Goal: Task Accomplishment & Management: Use online tool/utility

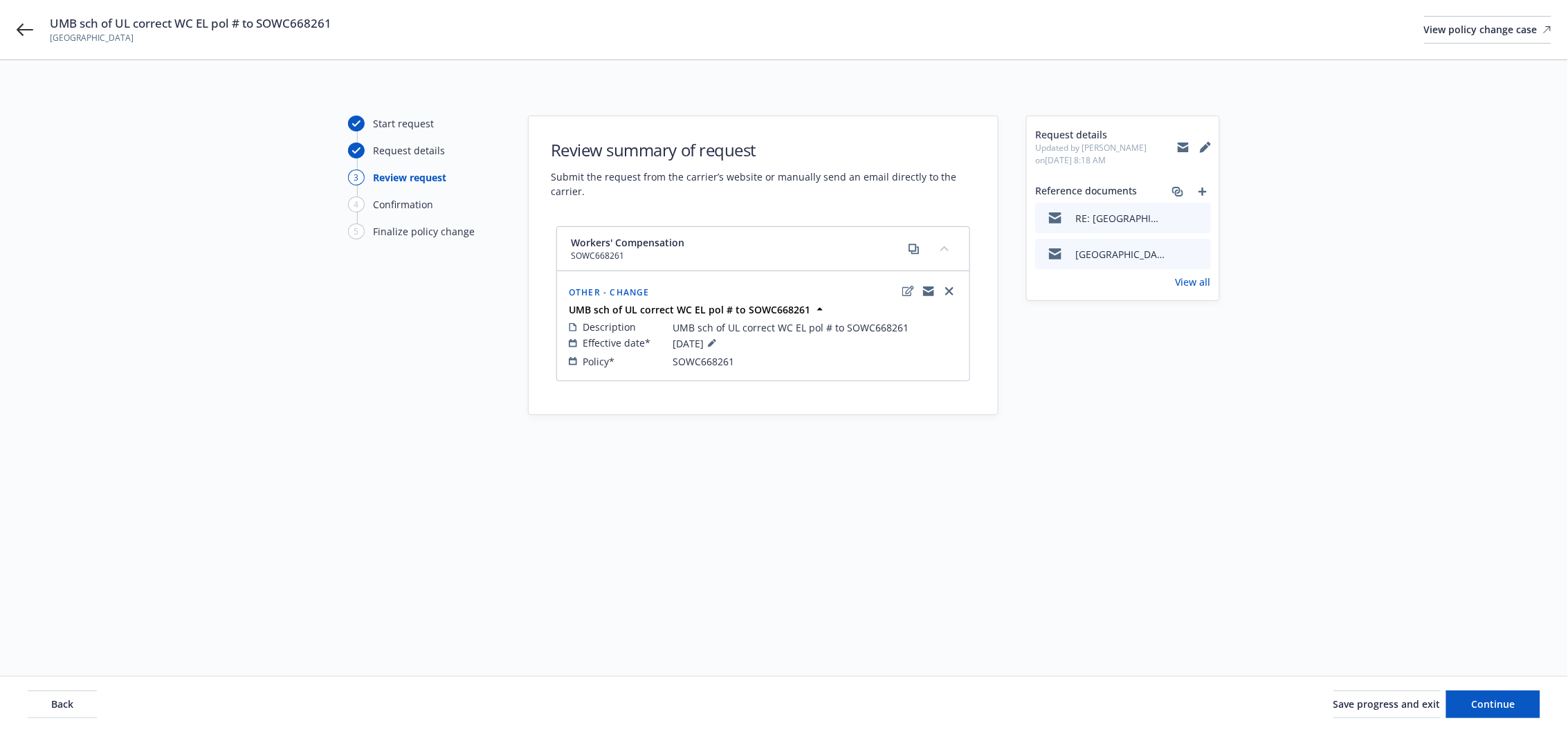
drag, startPoint x: 1204, startPoint y: 211, endPoint x: 1203, endPoint y: 237, distance: 26.0
click at [1203, 218] on icon "preview file" at bounding box center [1198, 217] width 13 height 10
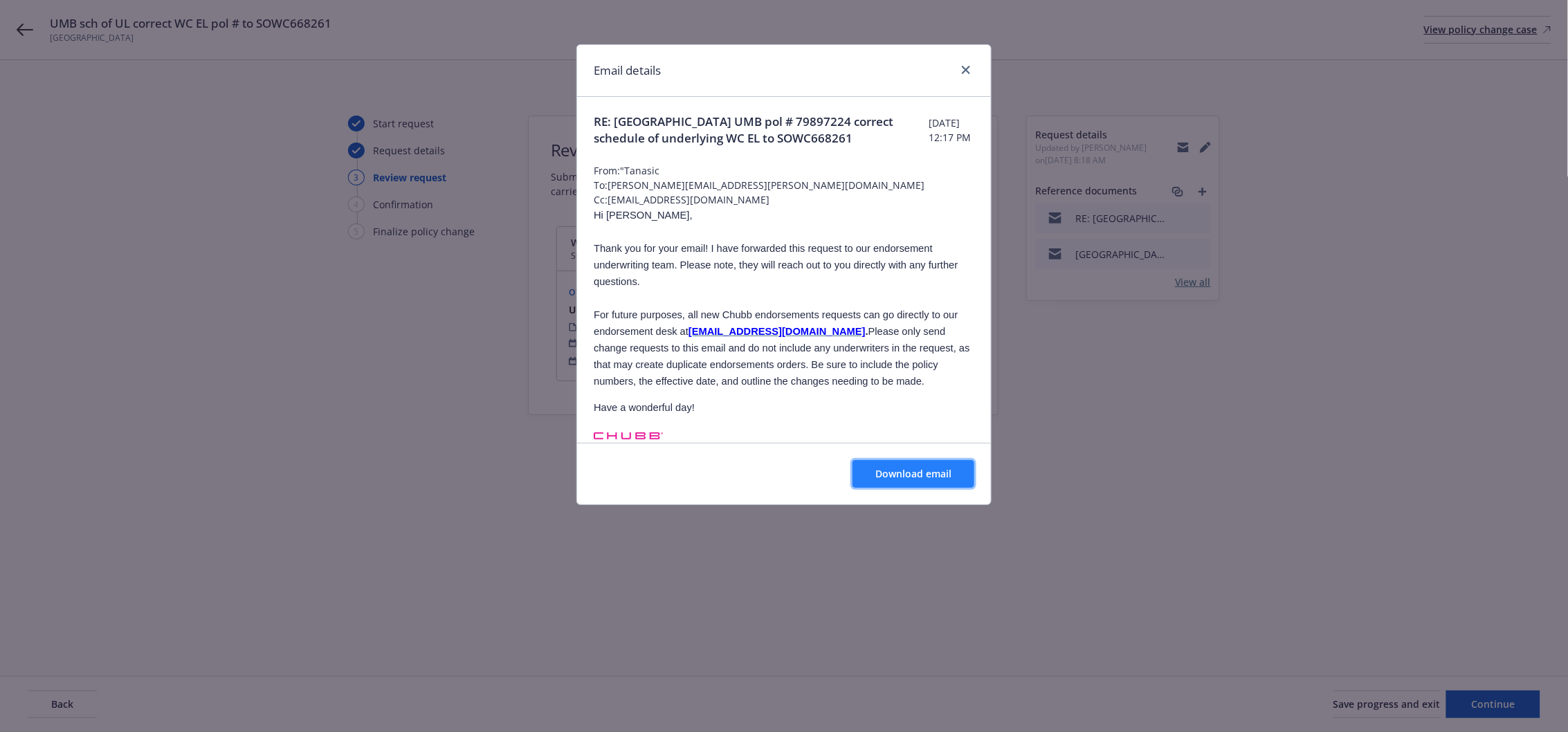
click at [907, 475] on span "Download email" at bounding box center [913, 473] width 76 height 13
click at [970, 72] on icon "close" at bounding box center [965, 69] width 8 height 8
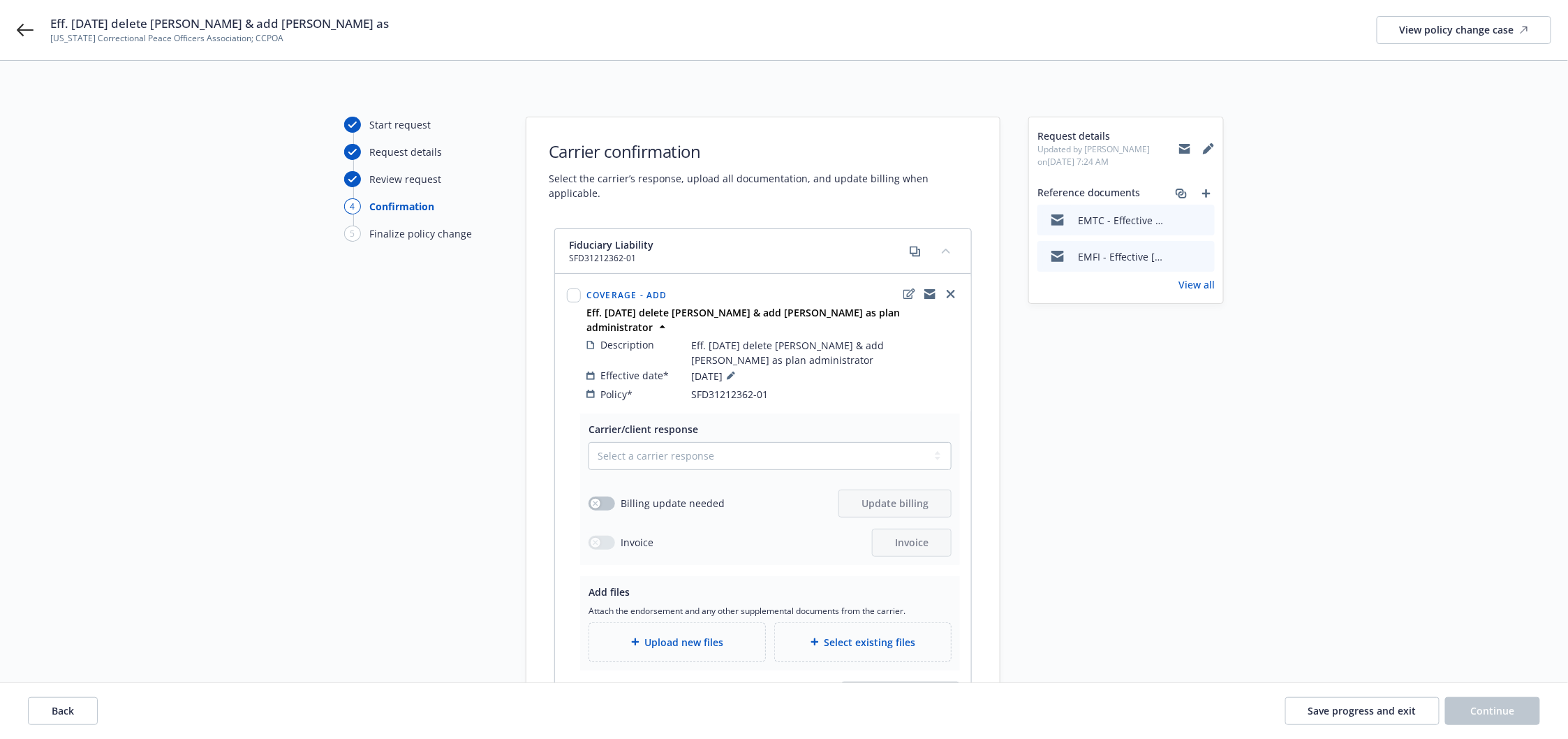
drag, startPoint x: 1204, startPoint y: 217, endPoint x: 1257, endPoint y: 267, distance: 72.9
click at [1204, 217] on icon "preview file" at bounding box center [1201, 219] width 13 height 10
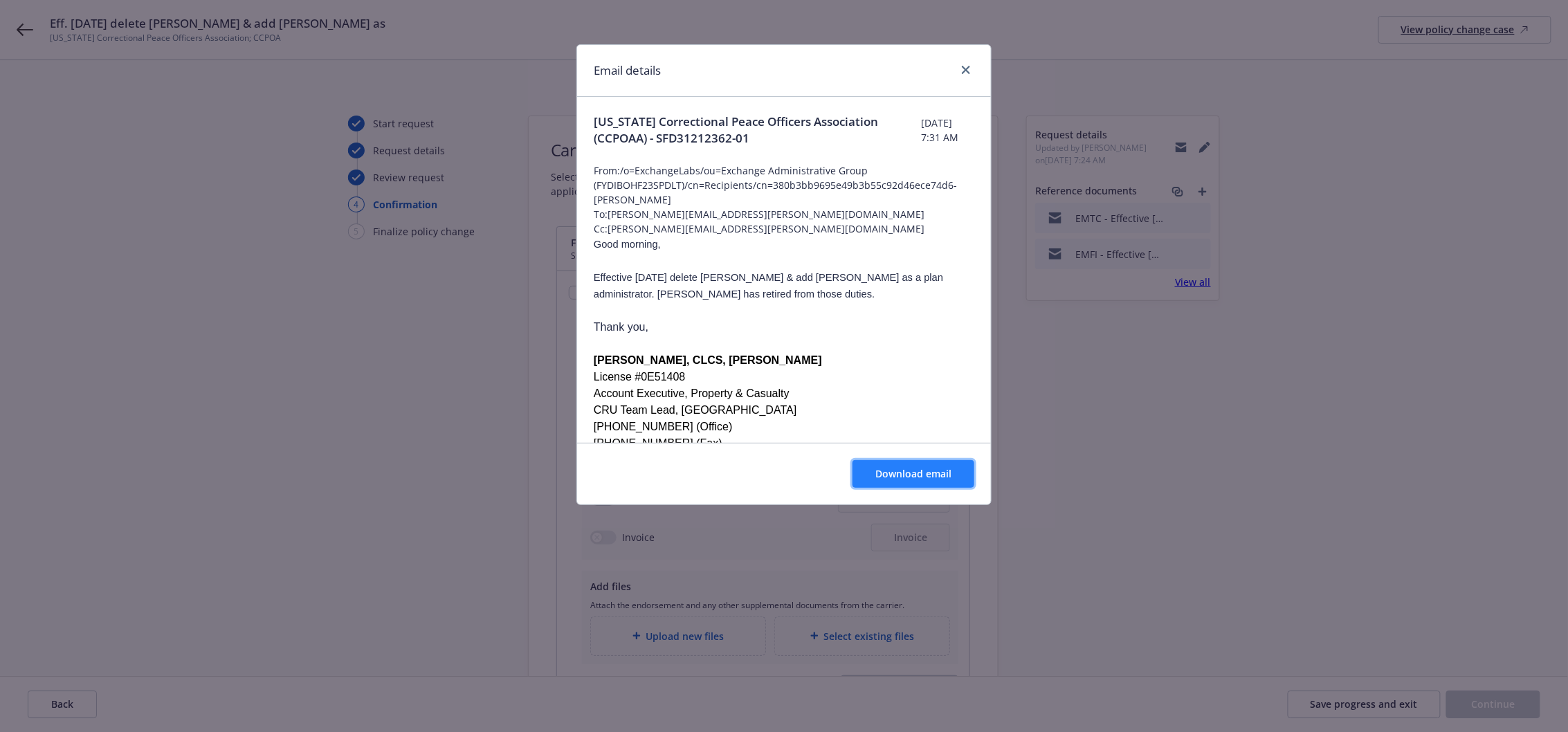
click at [931, 479] on span "Download email" at bounding box center [913, 473] width 76 height 13
click at [964, 71] on icon "close" at bounding box center [965, 69] width 8 height 8
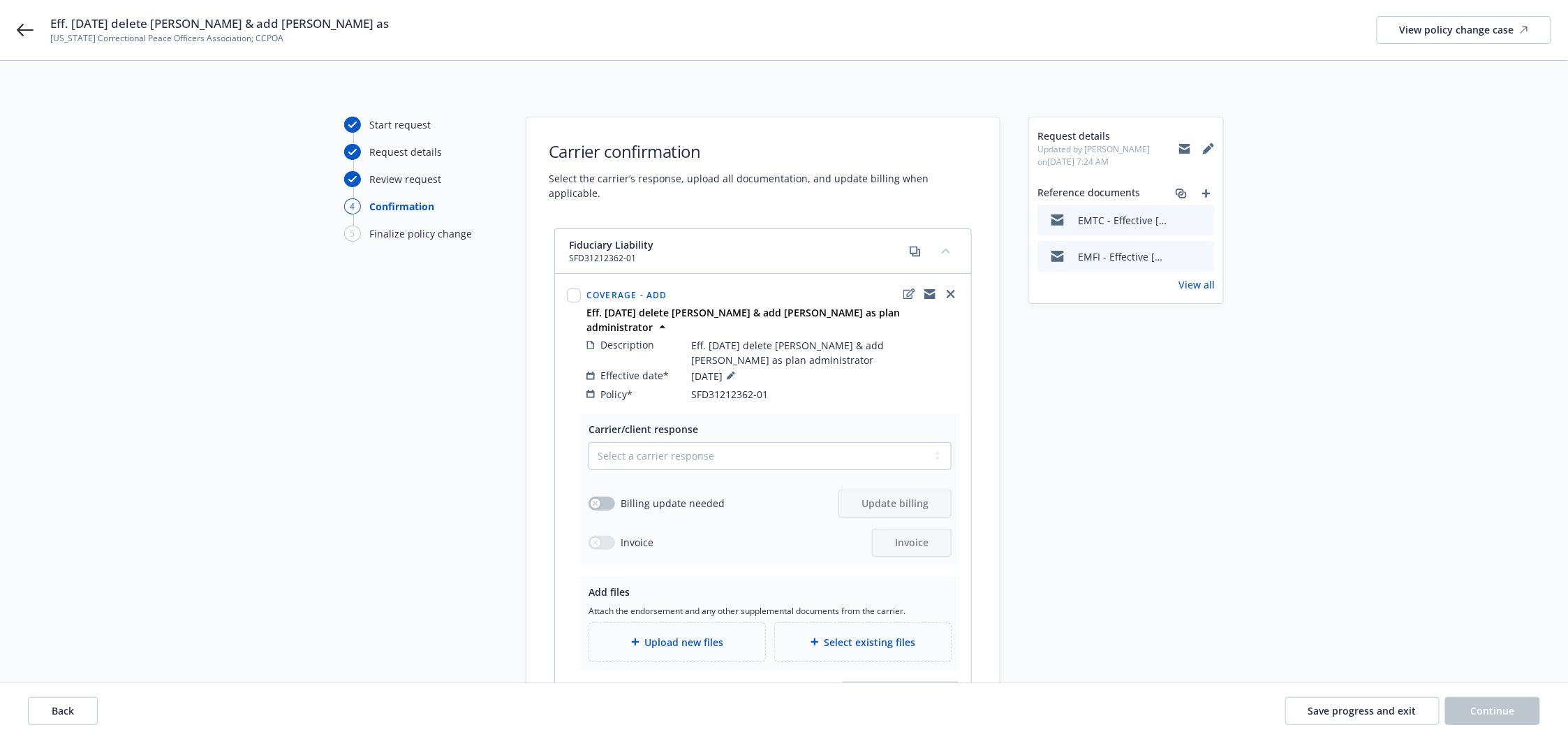
click at [12, 28] on div "Eff. 6/27/2025 delete Corey Davis & add Sonia Garcia-Djajich as California Corr…" at bounding box center [784, 29] width 1568 height 60
click at [17, 37] on icon at bounding box center [25, 30] width 17 height 17
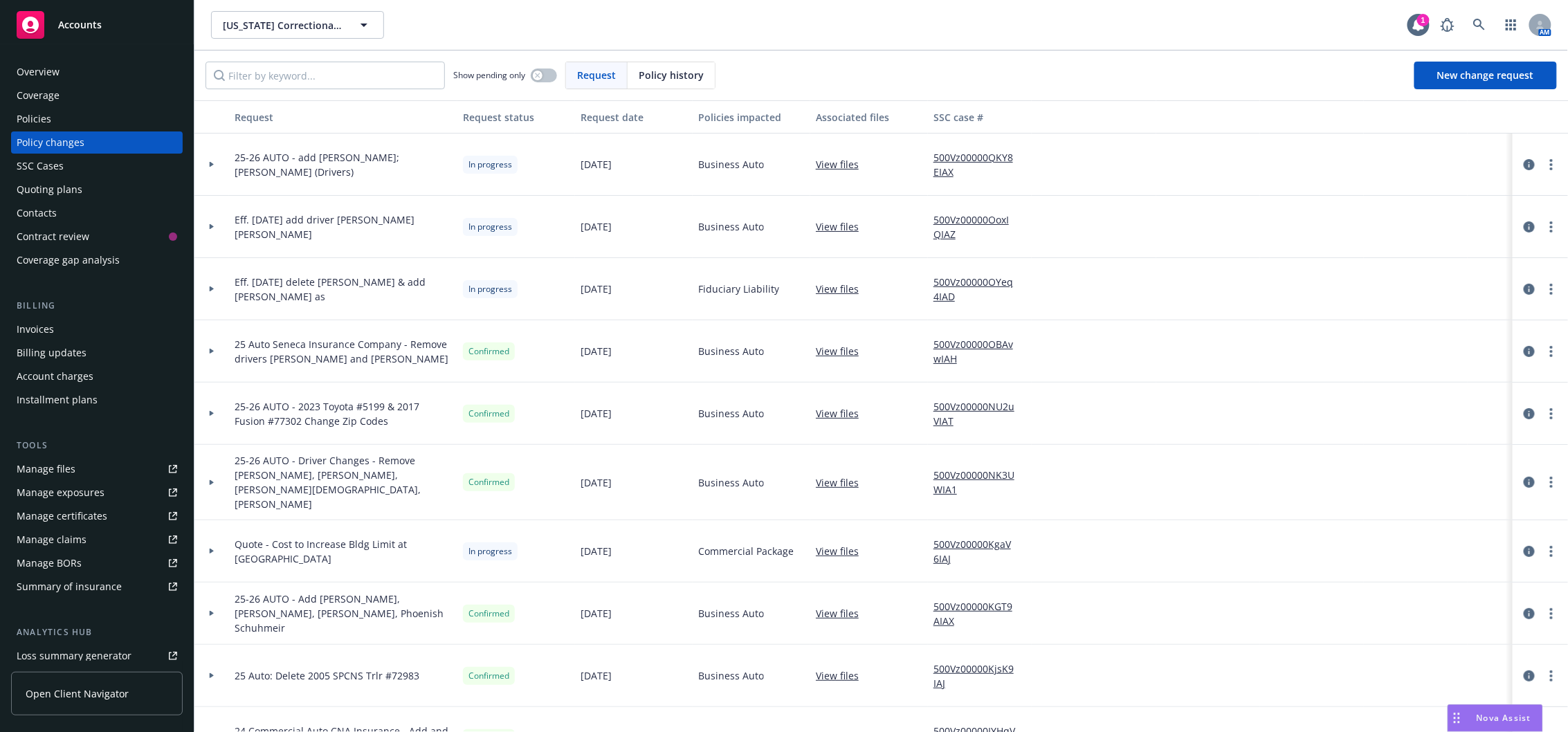
click at [215, 290] on div at bounding box center [212, 289] width 24 height 5
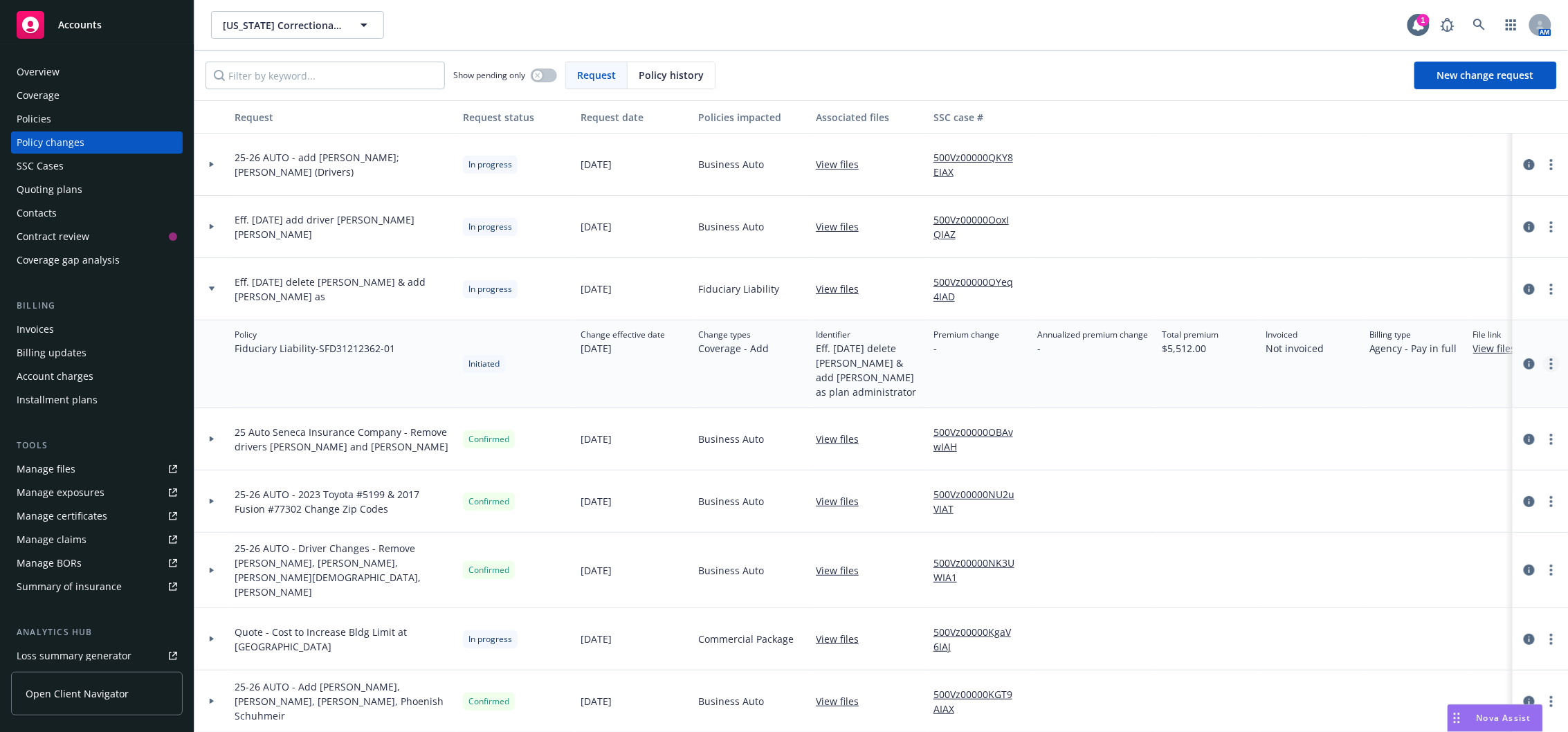
click at [1550, 365] on icon "more" at bounding box center [1551, 364] width 3 height 11
click at [1385, 391] on link "Copy logging email" at bounding box center [1426, 392] width 238 height 27
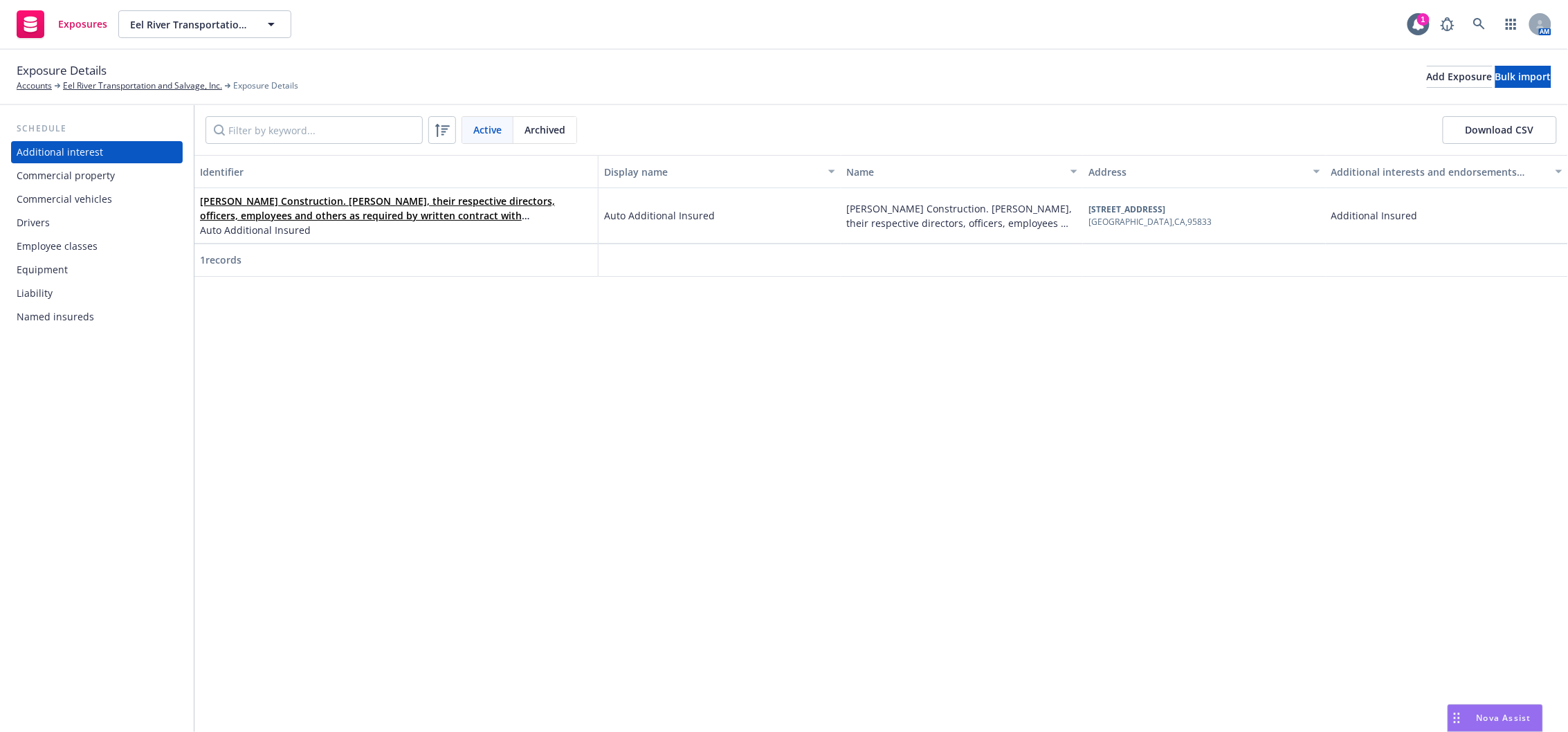
click at [66, 199] on div "Commercial vehicles" at bounding box center [64, 199] width 96 height 22
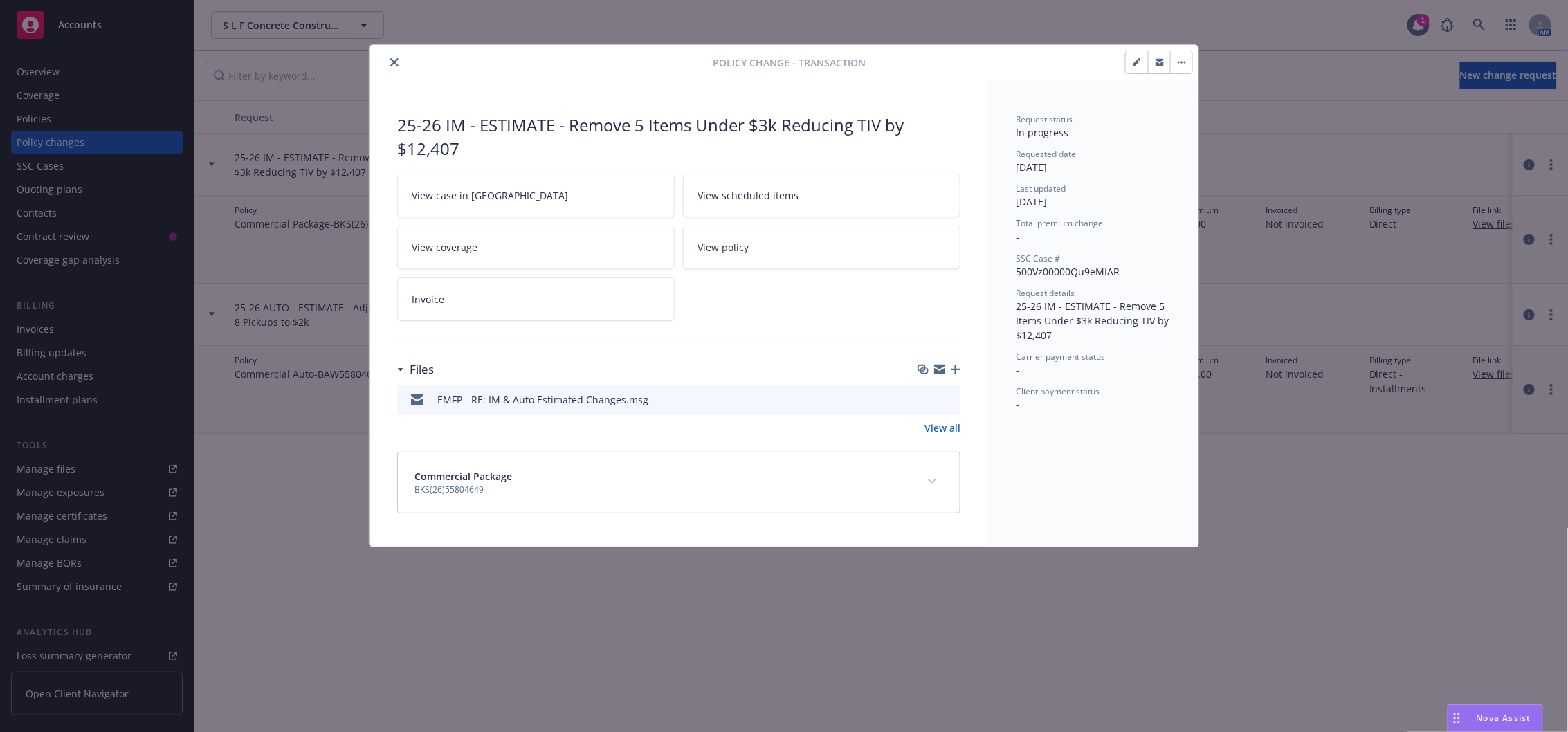
click at [393, 67] on button "close" at bounding box center [394, 62] width 16 height 16
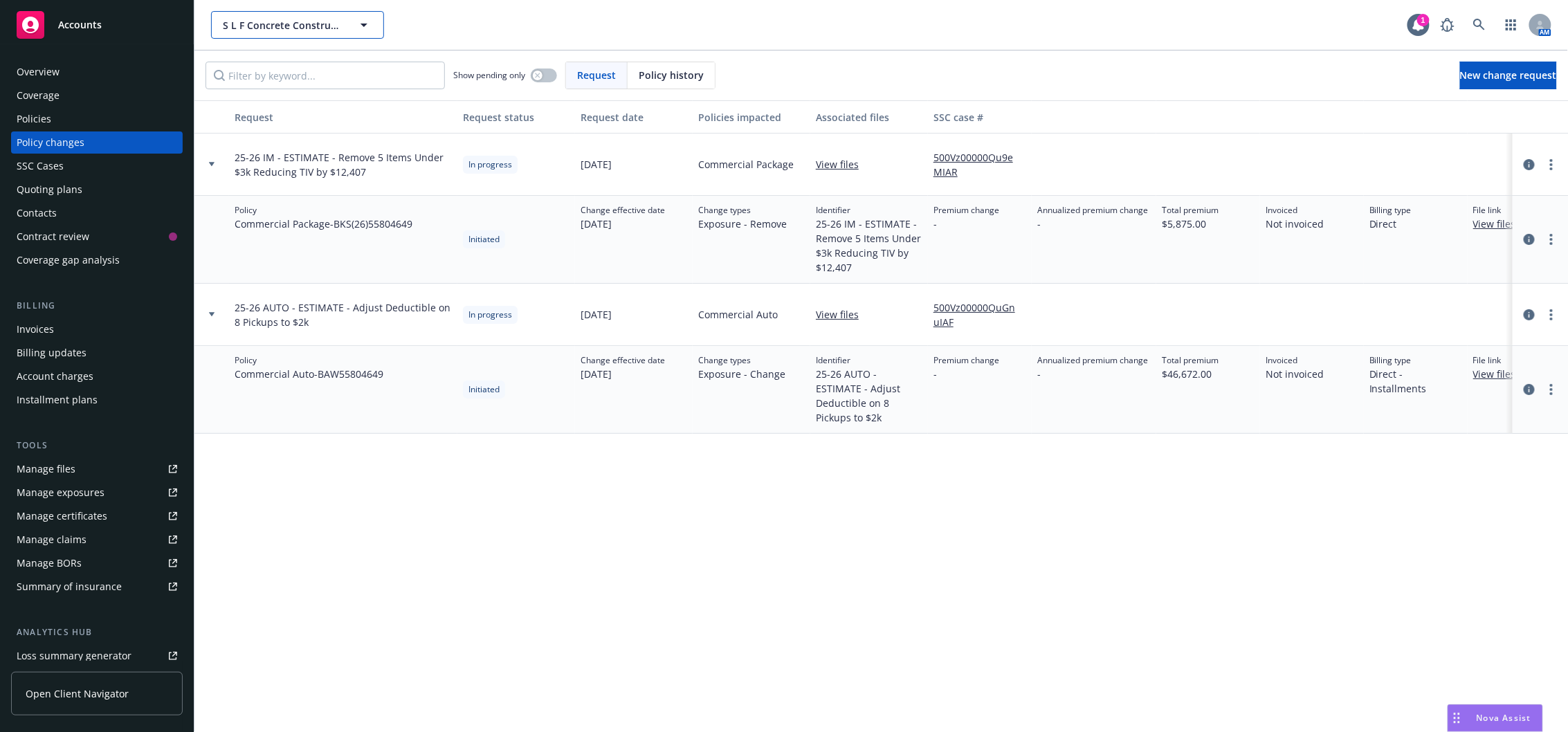
drag, startPoint x: 312, startPoint y: 25, endPoint x: 312, endPoint y: 15, distance: 10.0
click at [312, 25] on span "S L F Concrete Construction, Inc." at bounding box center [282, 25] width 119 height 15
click at [270, 20] on span "S L F Concrete Construction, Inc." at bounding box center [282, 25] width 119 height 15
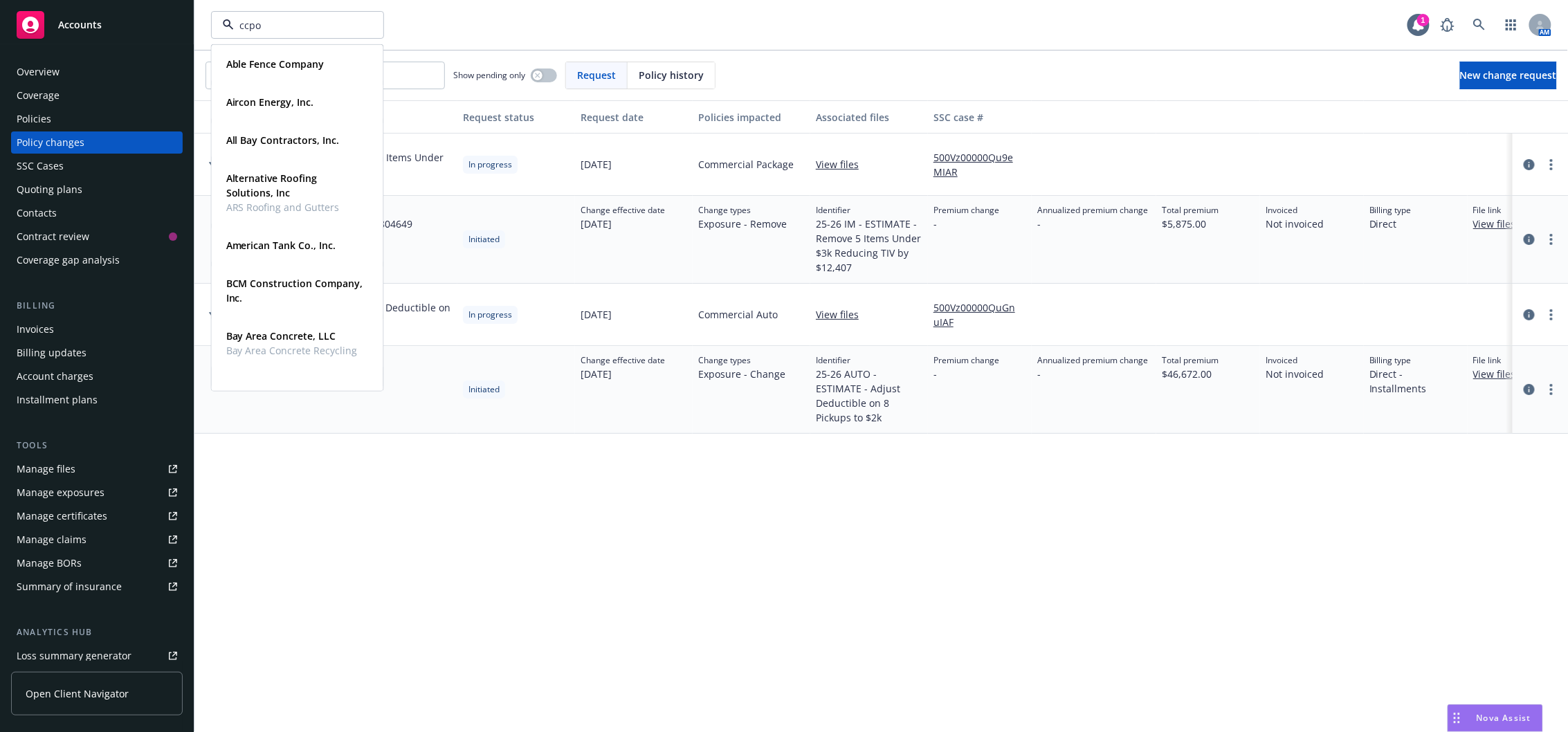
type input "ccpoa"
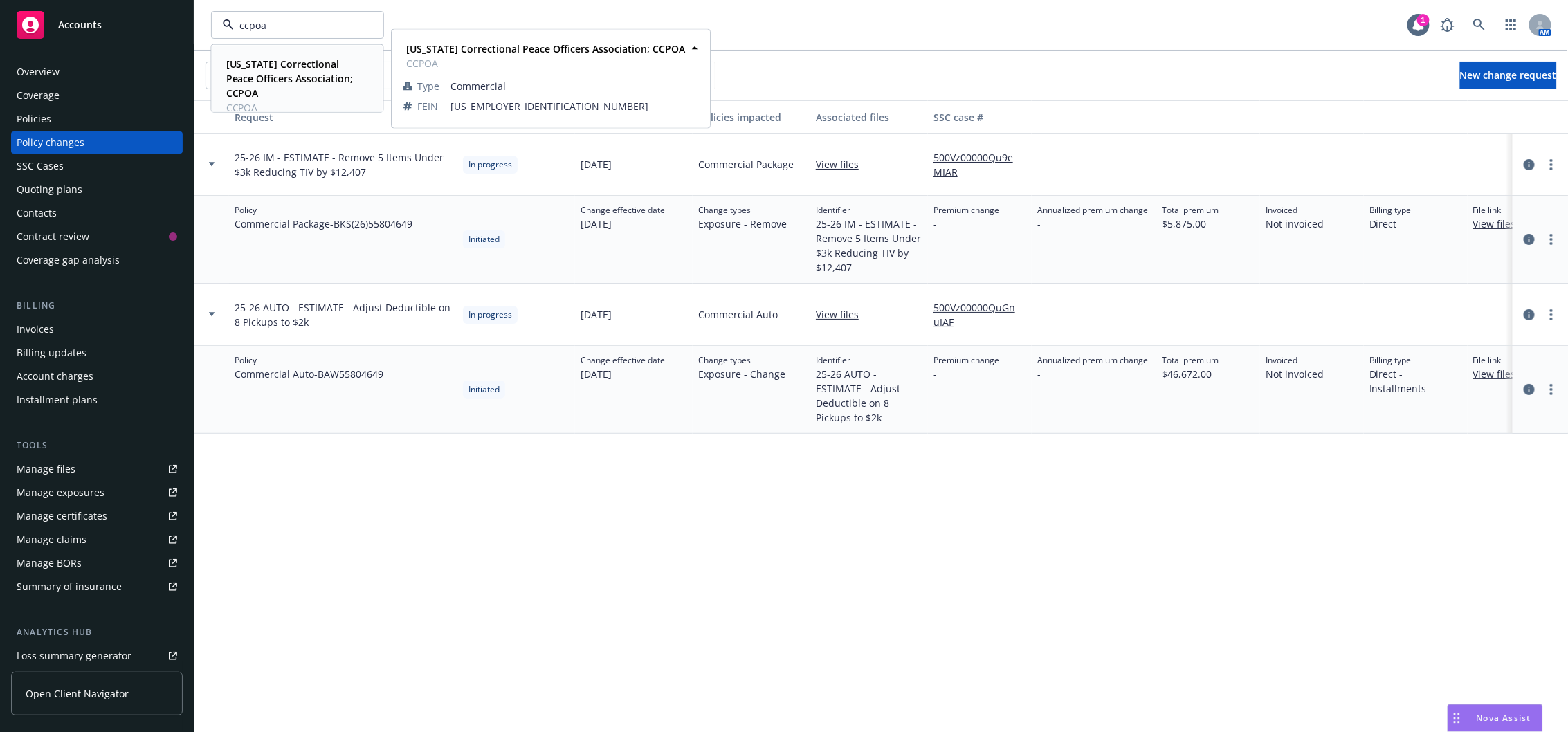
click at [274, 83] on strong "California Correctional Peace Officers Association; CCPOA" at bounding box center [290, 78] width 127 height 42
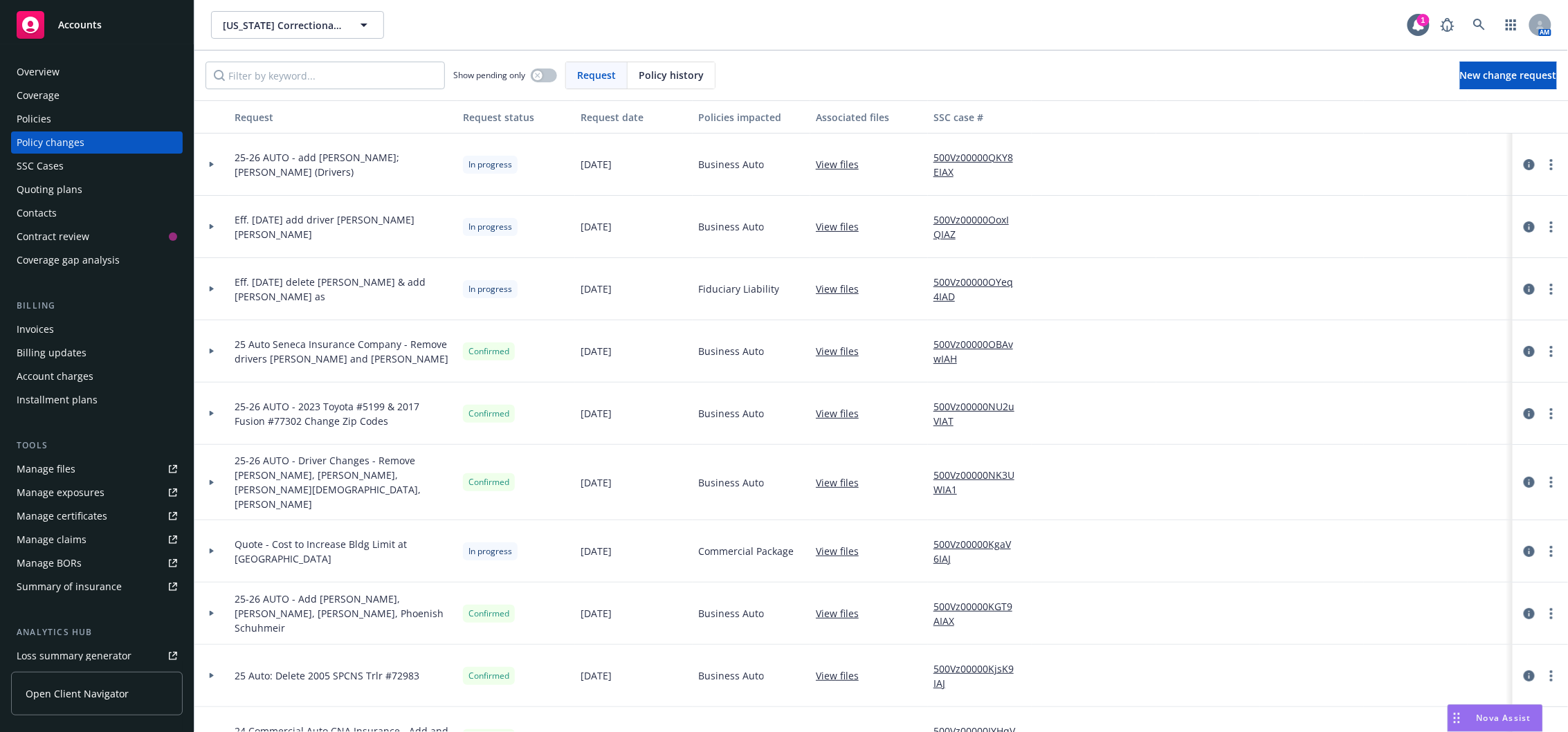
click at [311, 9] on div "[US_STATE] Correctional Peace Officers Association; CCPOA [US_STATE] Correction…" at bounding box center [881, 25] width 1374 height 50
click at [309, 14] on button "[US_STATE] Correctional Peace Officers Association; CCPOA" at bounding box center [298, 25] width 173 height 27
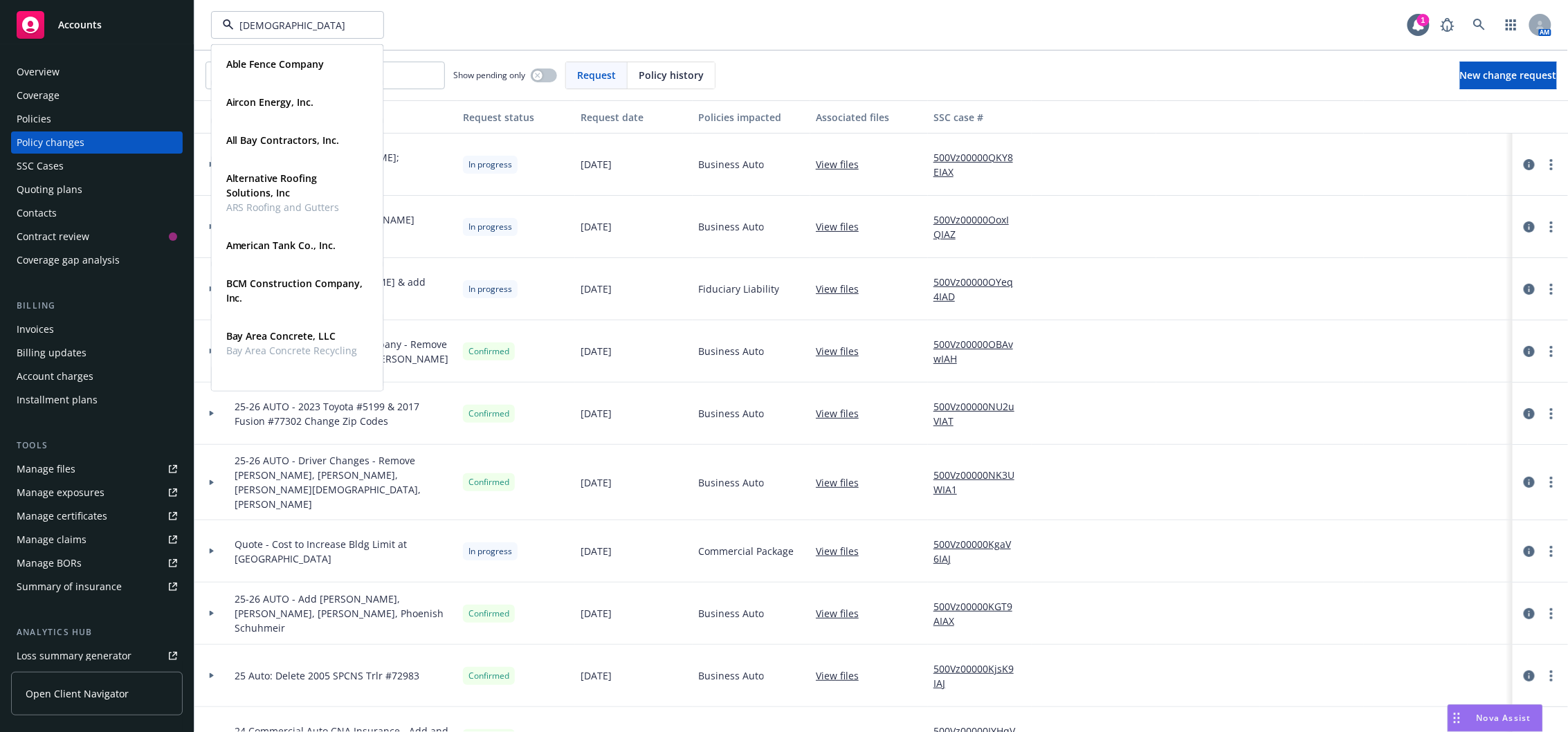
type input "[PERSON_NAME]"
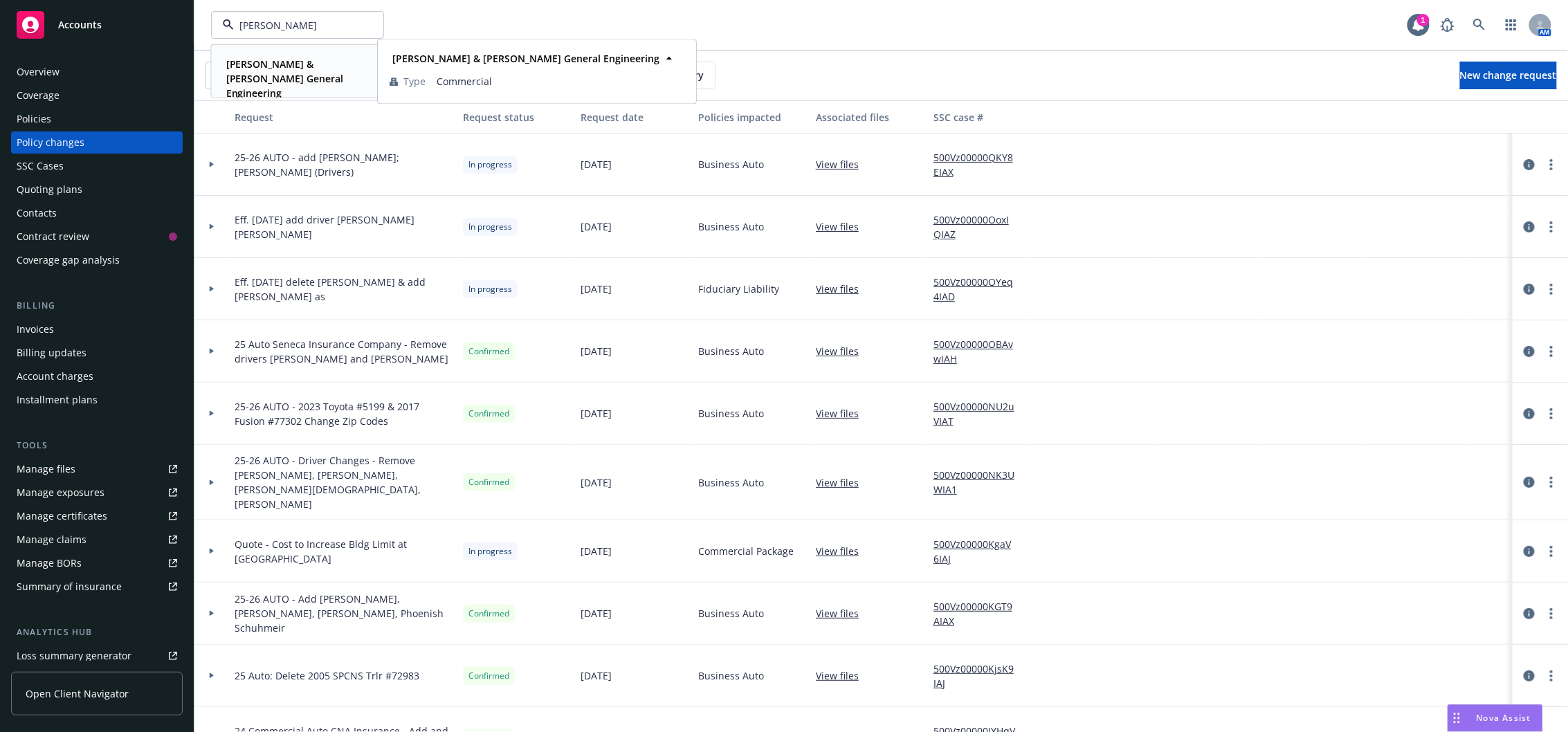
click at [265, 50] on div "Bohan & Canelis General Engineering Type Commercial" at bounding box center [297, 78] width 170 height 66
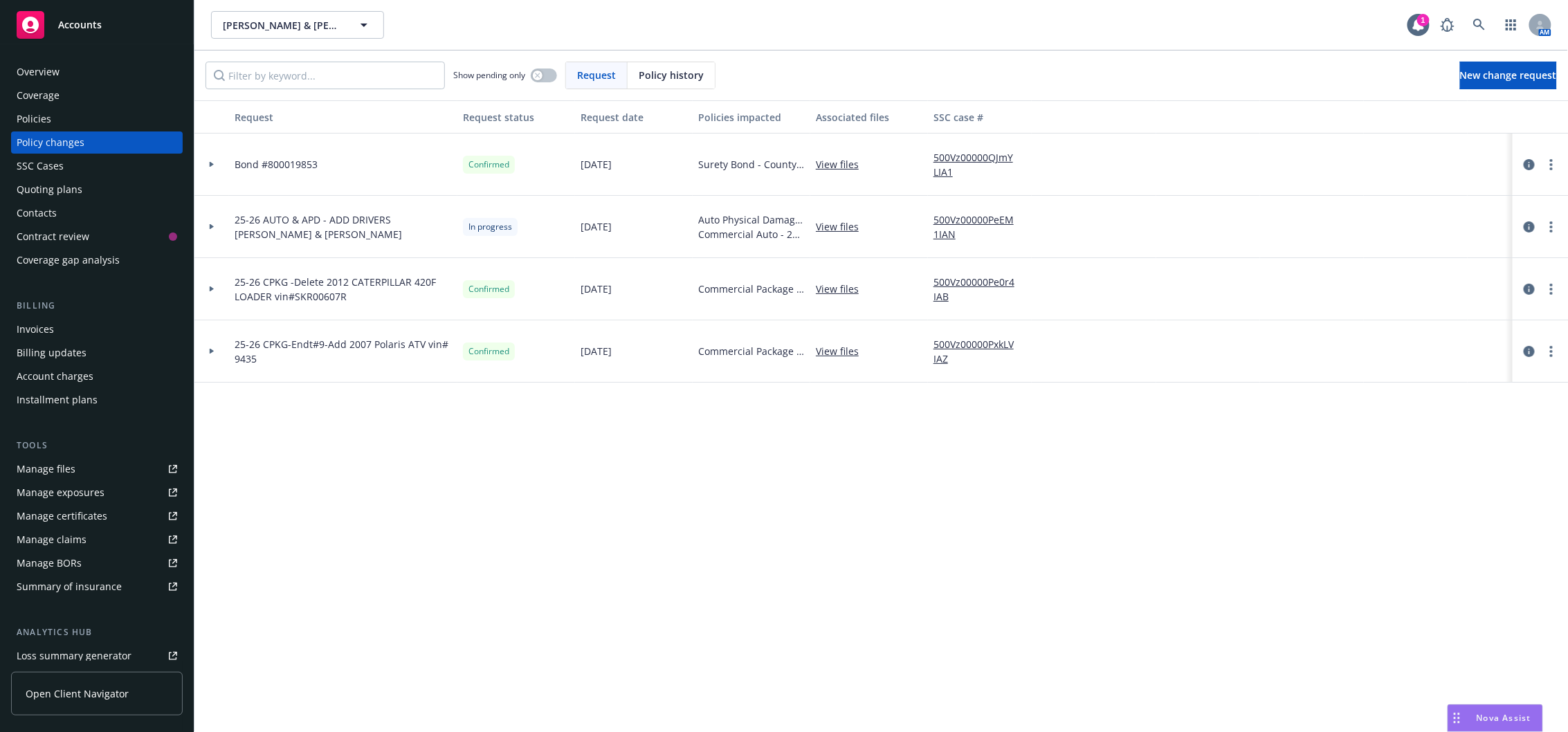
drag, startPoint x: 212, startPoint y: 353, endPoint x: 293, endPoint y: 347, distance: 81.2
click at [212, 351] on icon at bounding box center [212, 351] width 5 height 5
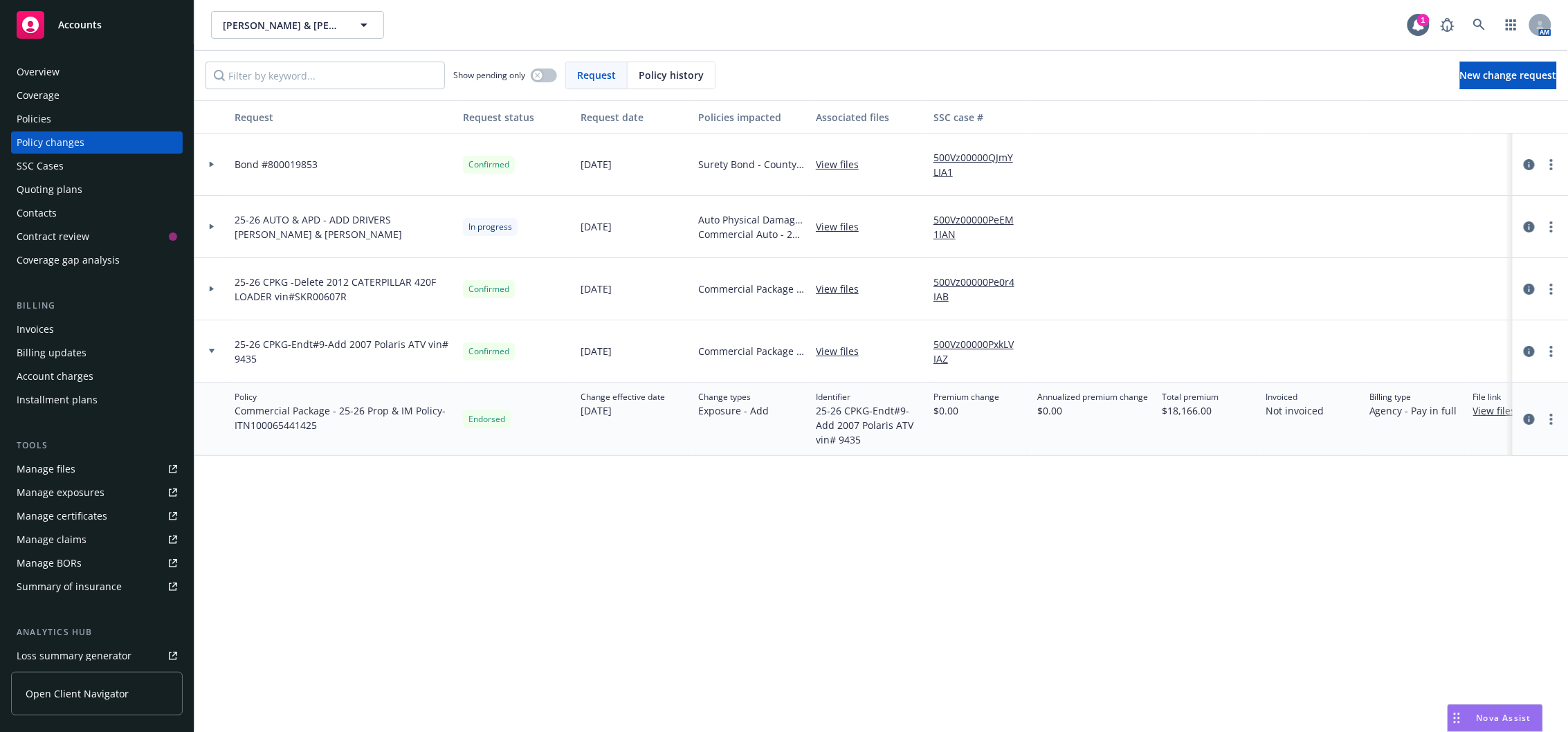
click at [840, 353] on link "View files" at bounding box center [842, 351] width 54 height 15
click at [1532, 415] on icon "circleInformation" at bounding box center [1529, 419] width 11 height 11
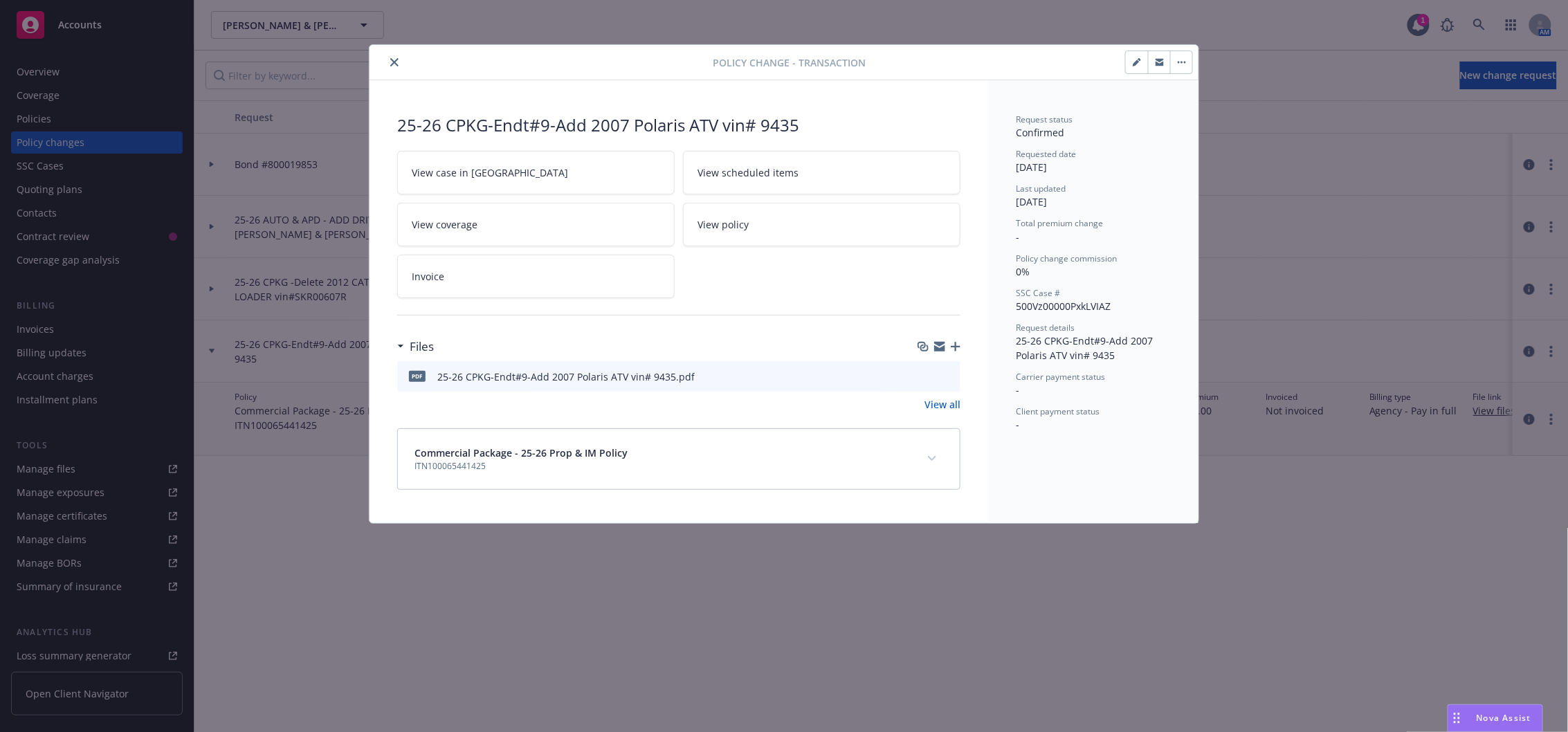
click at [952, 347] on icon "button" at bounding box center [955, 346] width 10 height 10
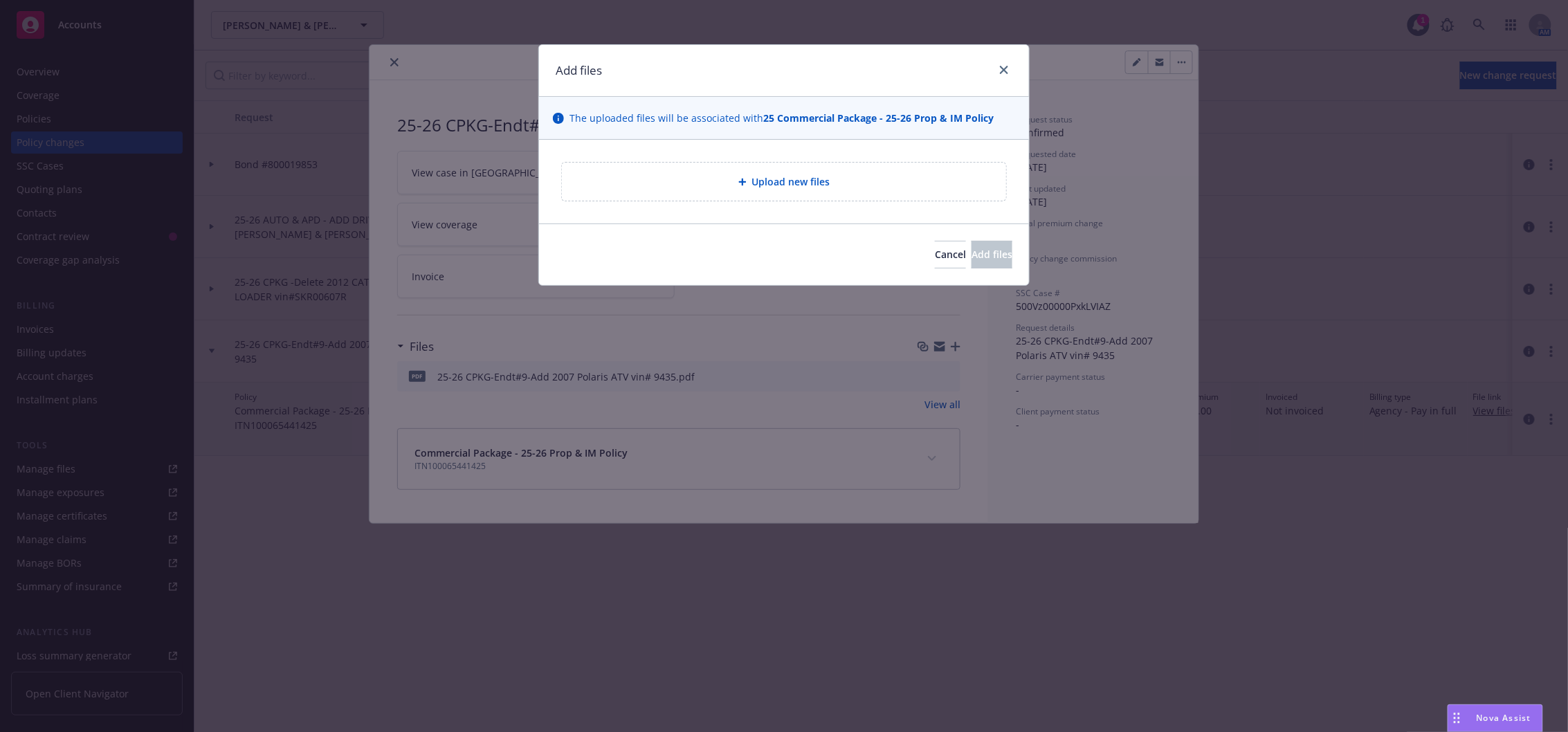
type textarea "x"
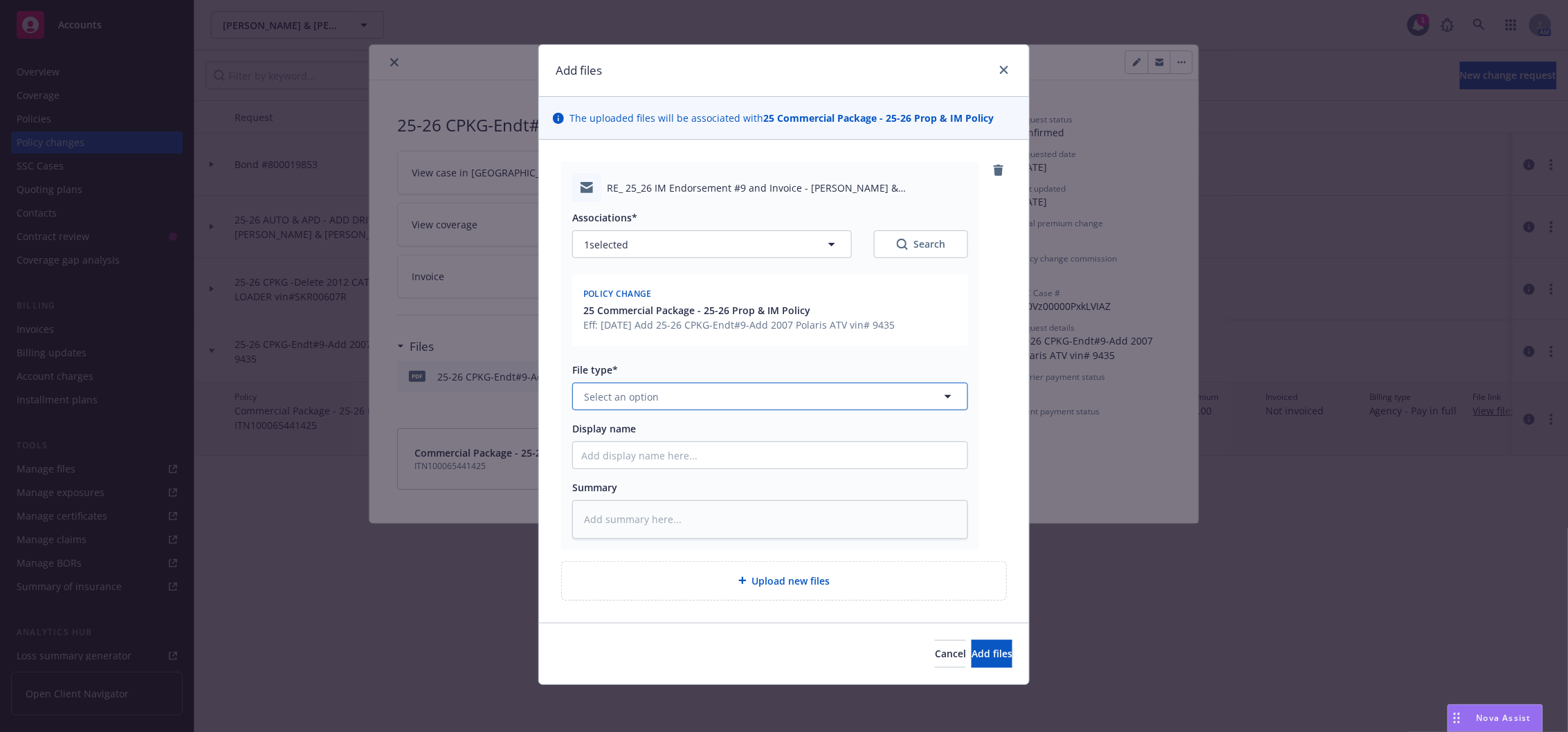
click at [631, 405] on button "Select an option" at bounding box center [769, 396] width 396 height 27
type input "change"
type textarea "x"
type input "2"
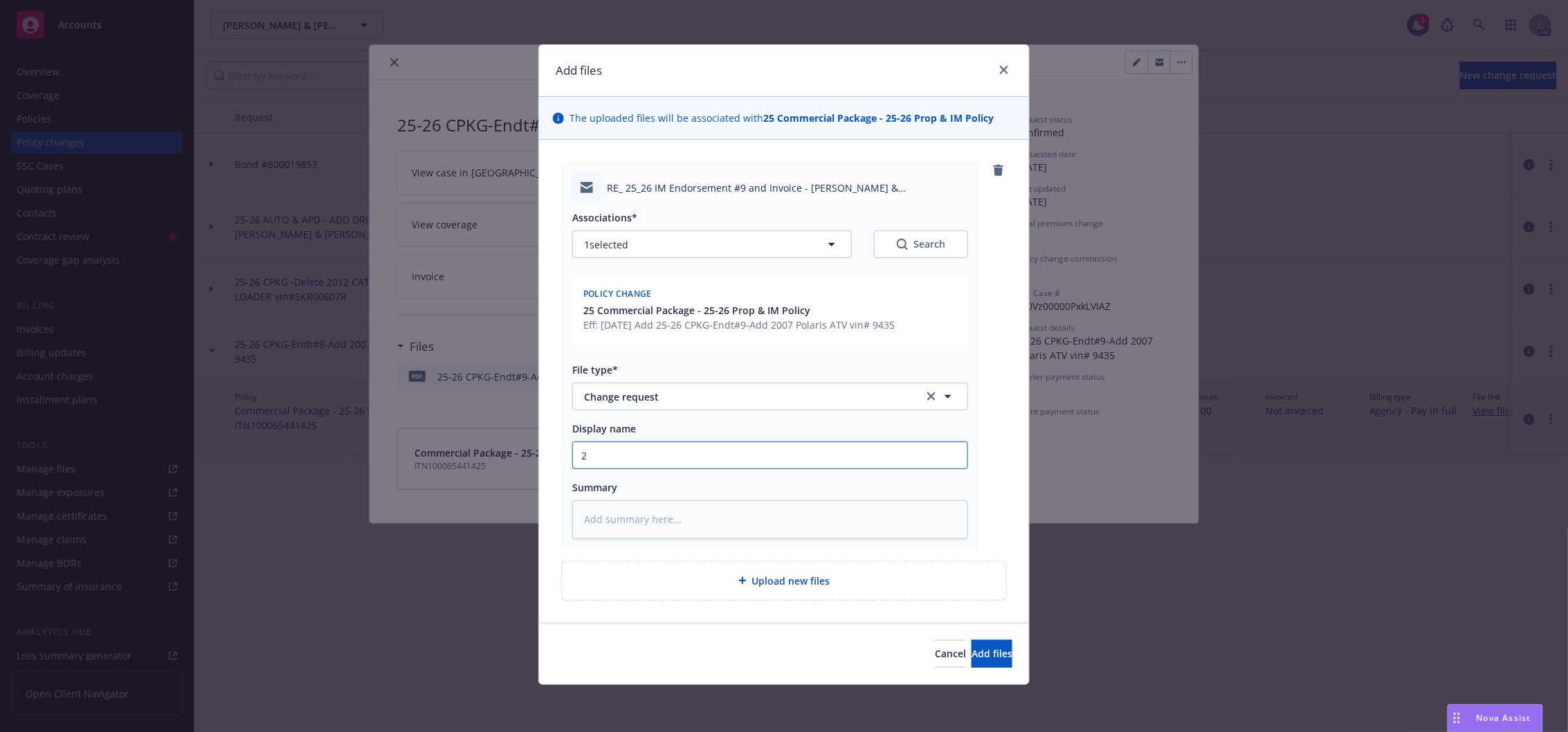
type textarea "x"
type input "25"
type textarea "x"
type input "25-"
type textarea "x"
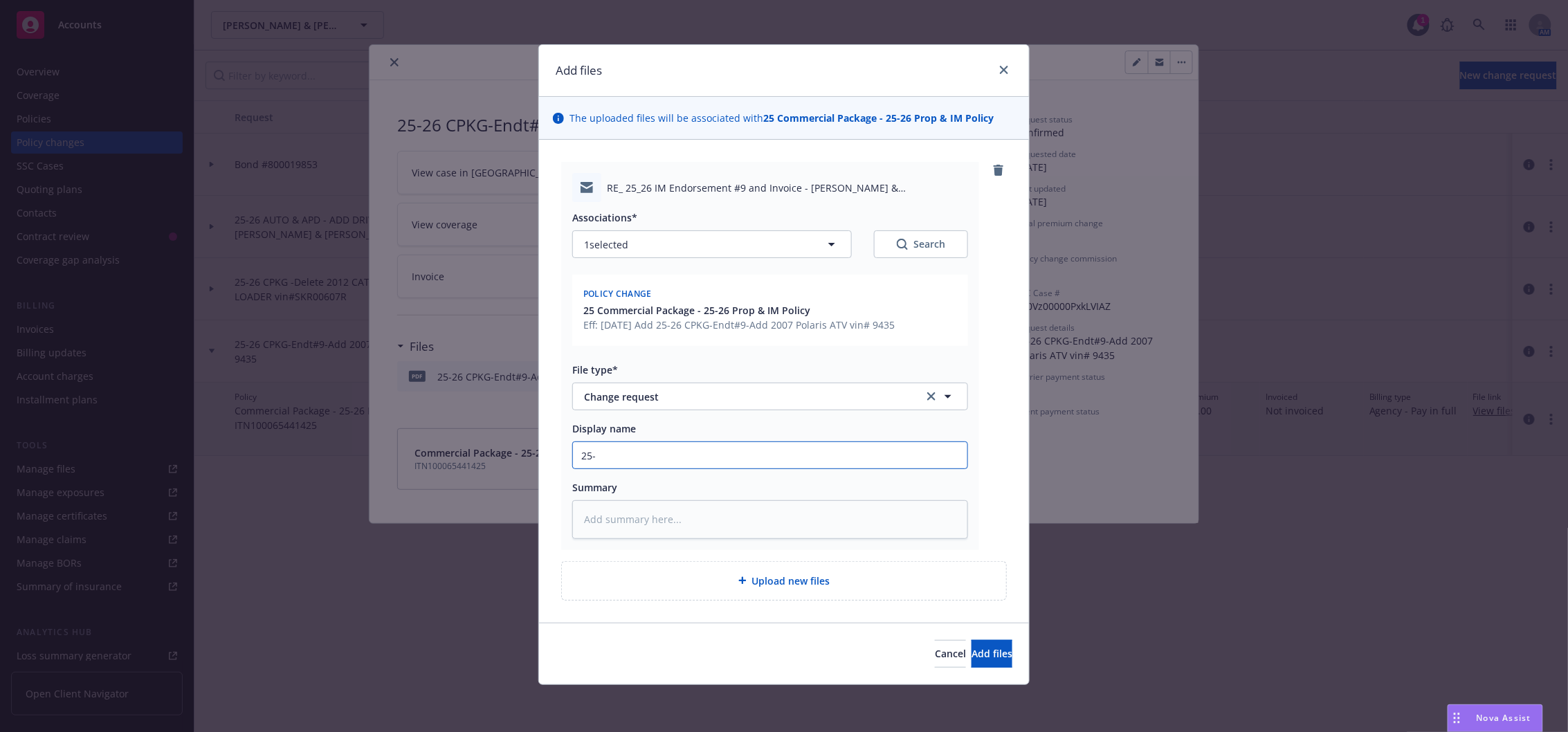
type input "25-2"
type textarea "x"
type input "25-26"
type textarea "x"
type input "25-26"
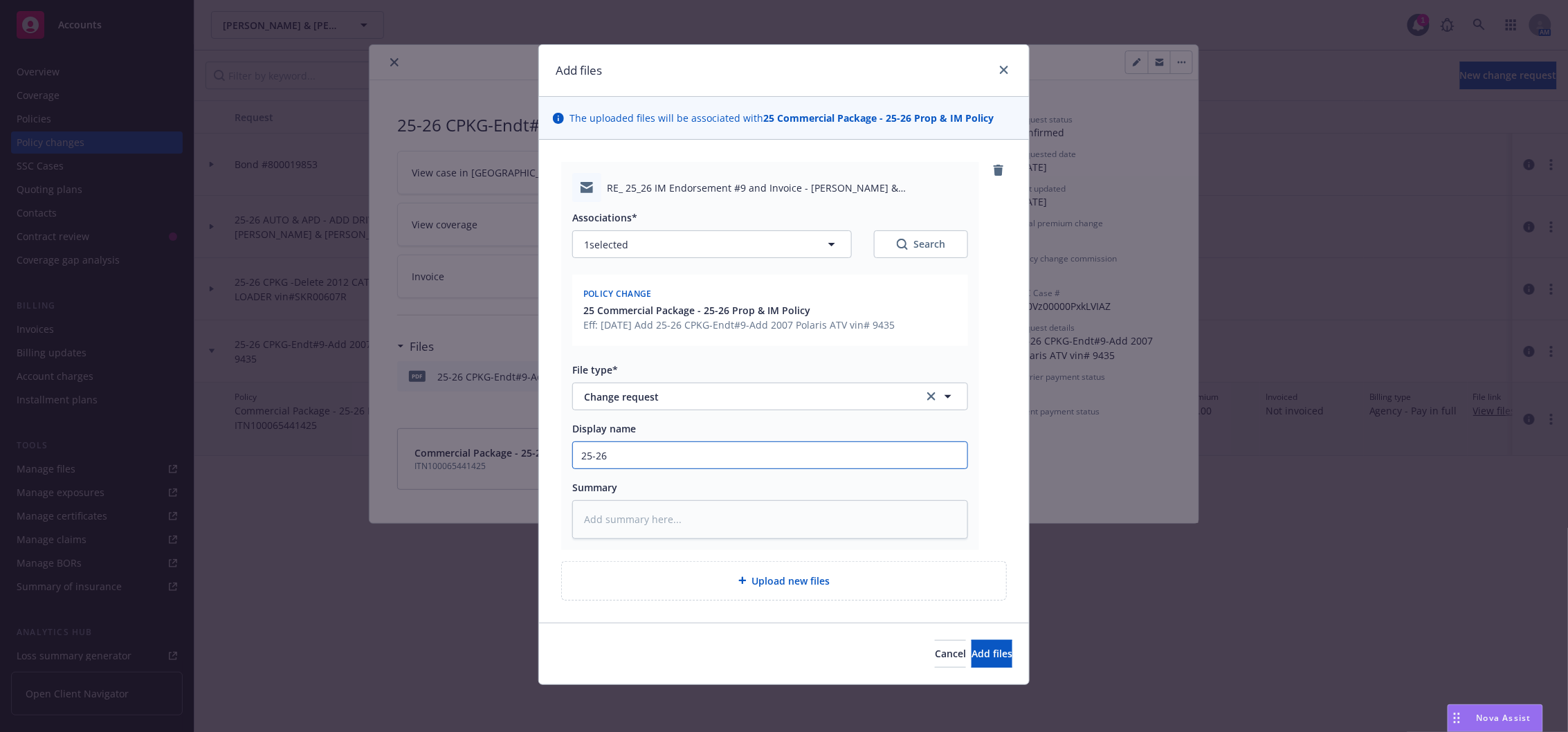
type textarea "x"
type input "25-26 C"
type textarea "x"
type input "25-26 CP"
type textarea "x"
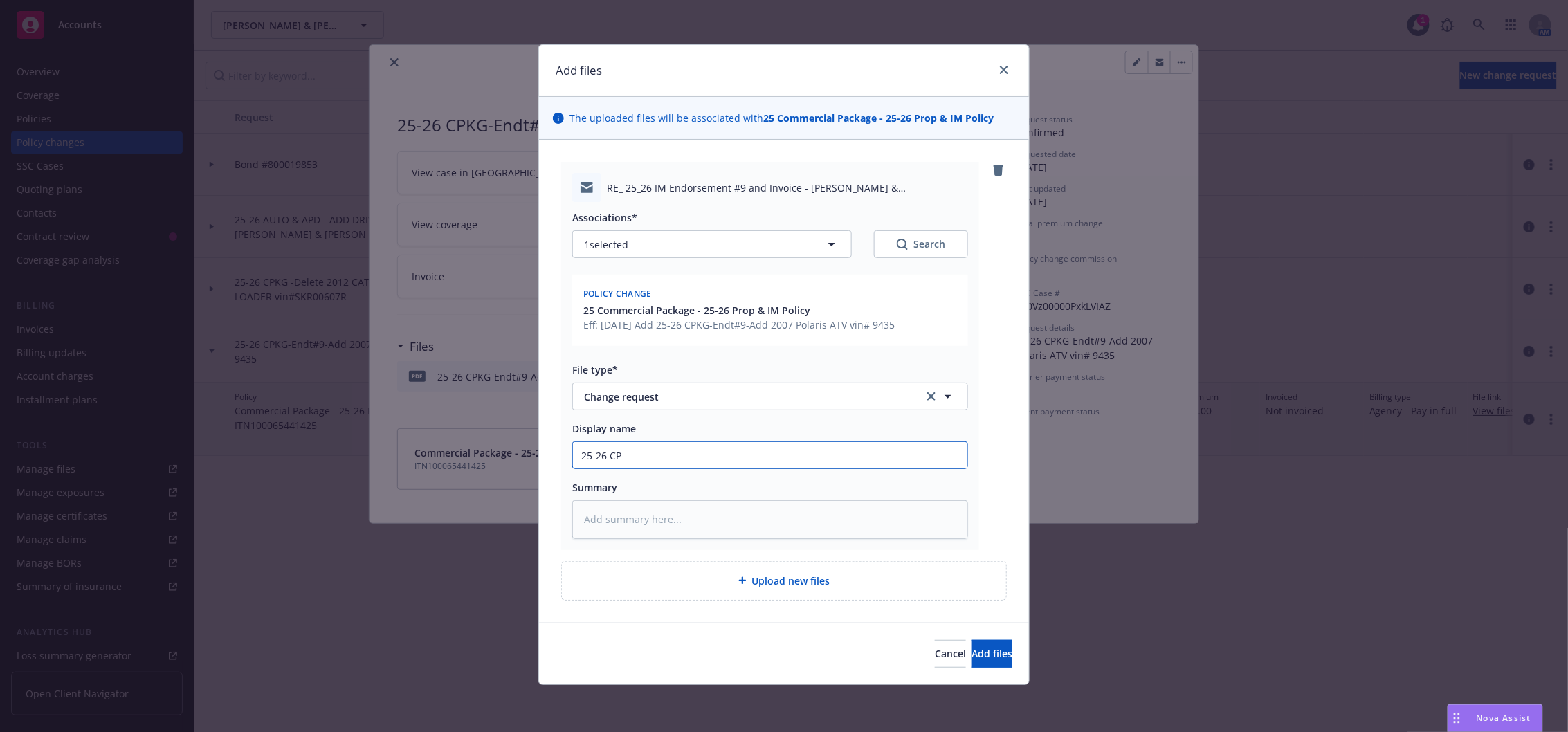
type input "25-26 CPK"
type textarea "x"
type input "25-26 CPKG"
type textarea "x"
type input "25-26 CPKG"
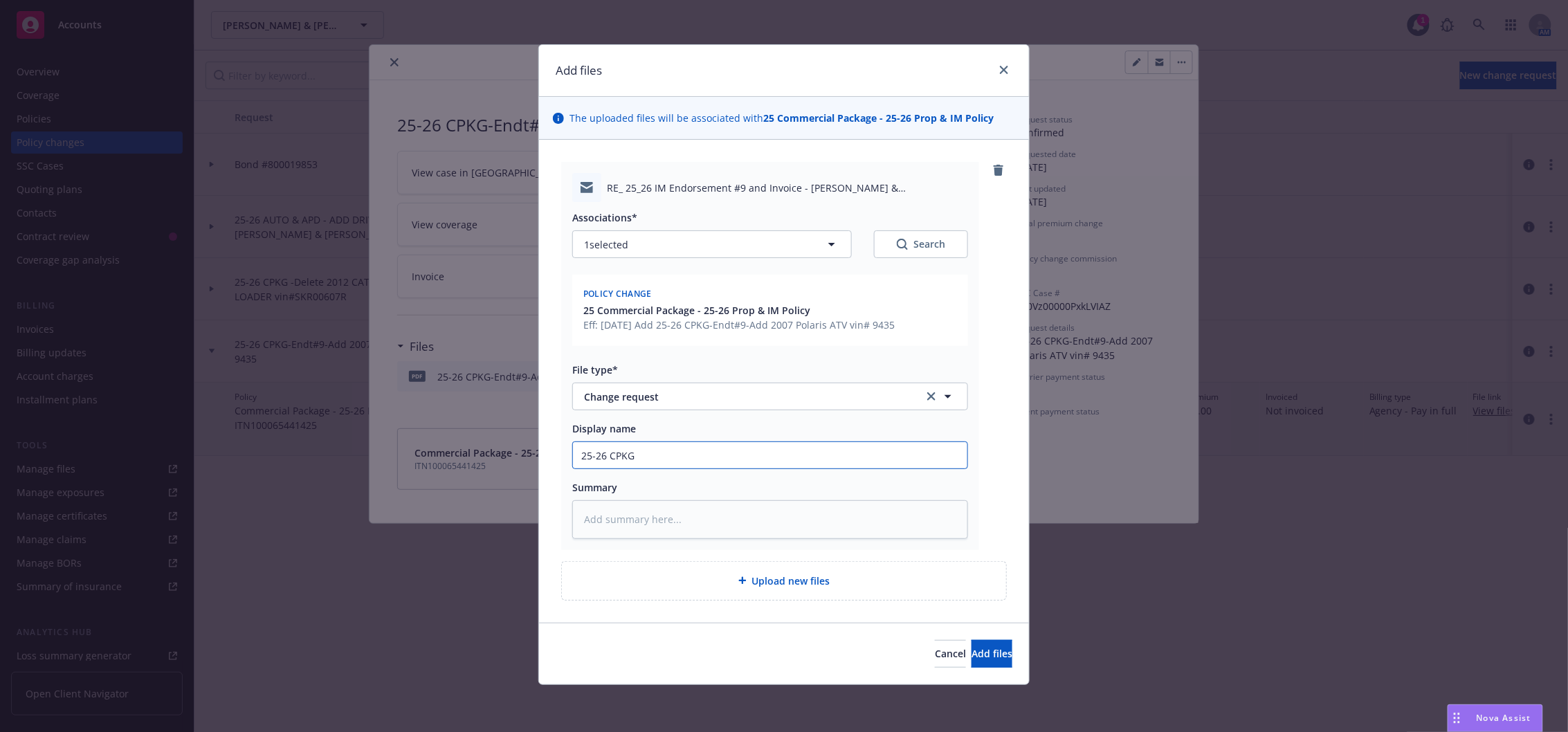
type textarea "x"
type input "25-26 CPKG -"
type textarea "x"
type input "25-26 CPKG -"
type textarea "x"
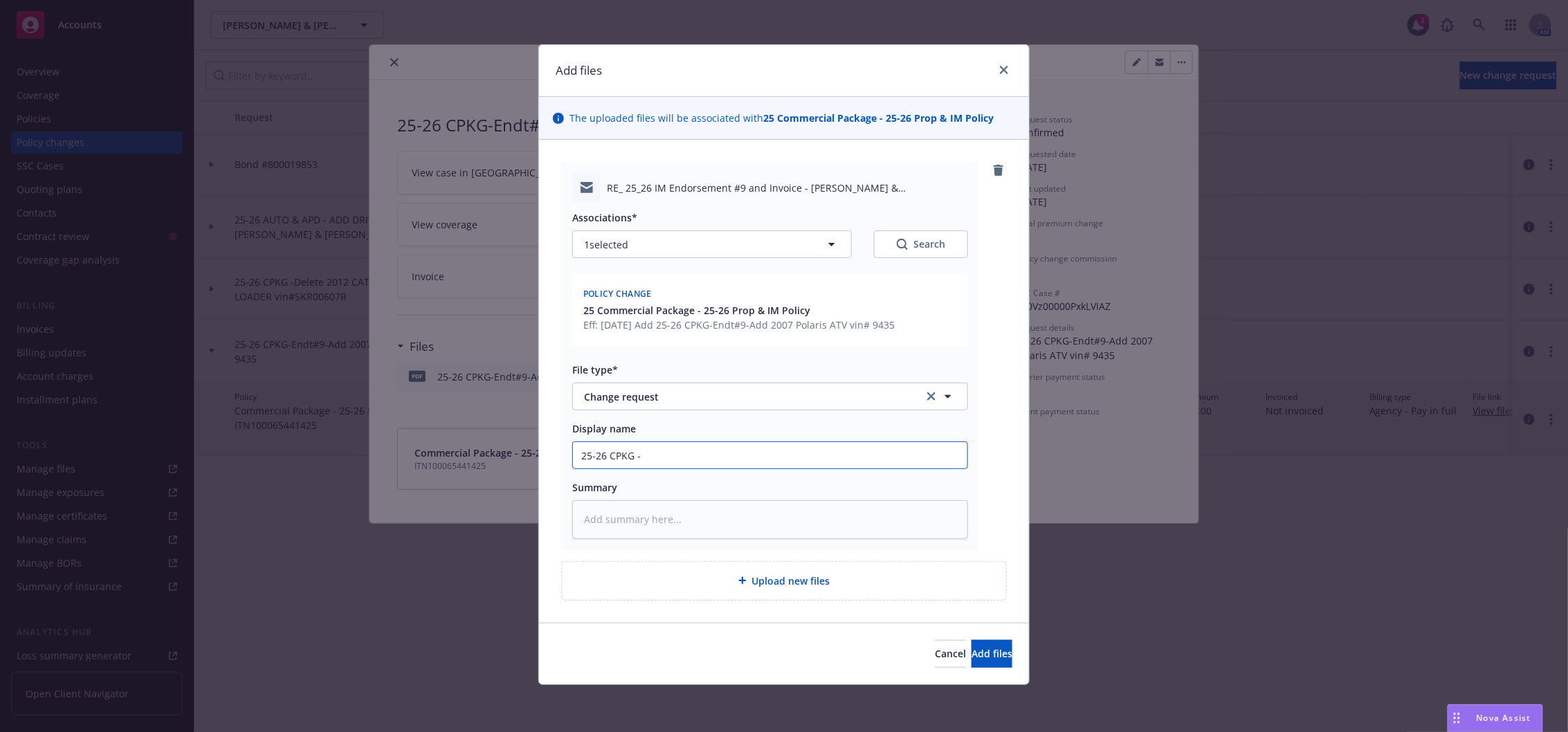
type input "25-26 CPKG - E"
type textarea "x"
type input "25-26 CPKG - En"
type textarea "x"
type input "25-26 CPKG - End"
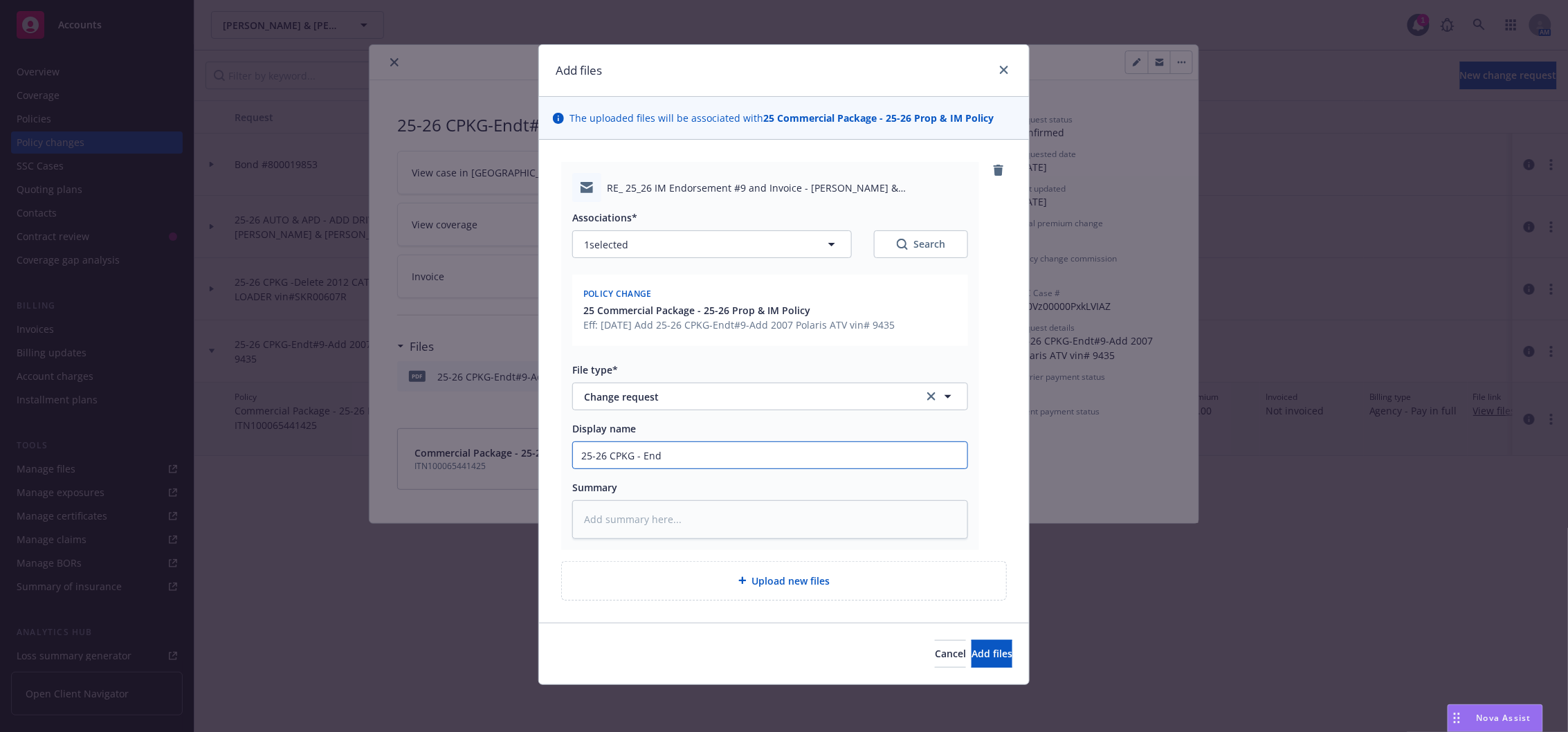
type textarea "x"
type input "25-26 CPKG - Endt"
type textarea "x"
type input "25-26 CPKG - Endt"
type textarea "x"
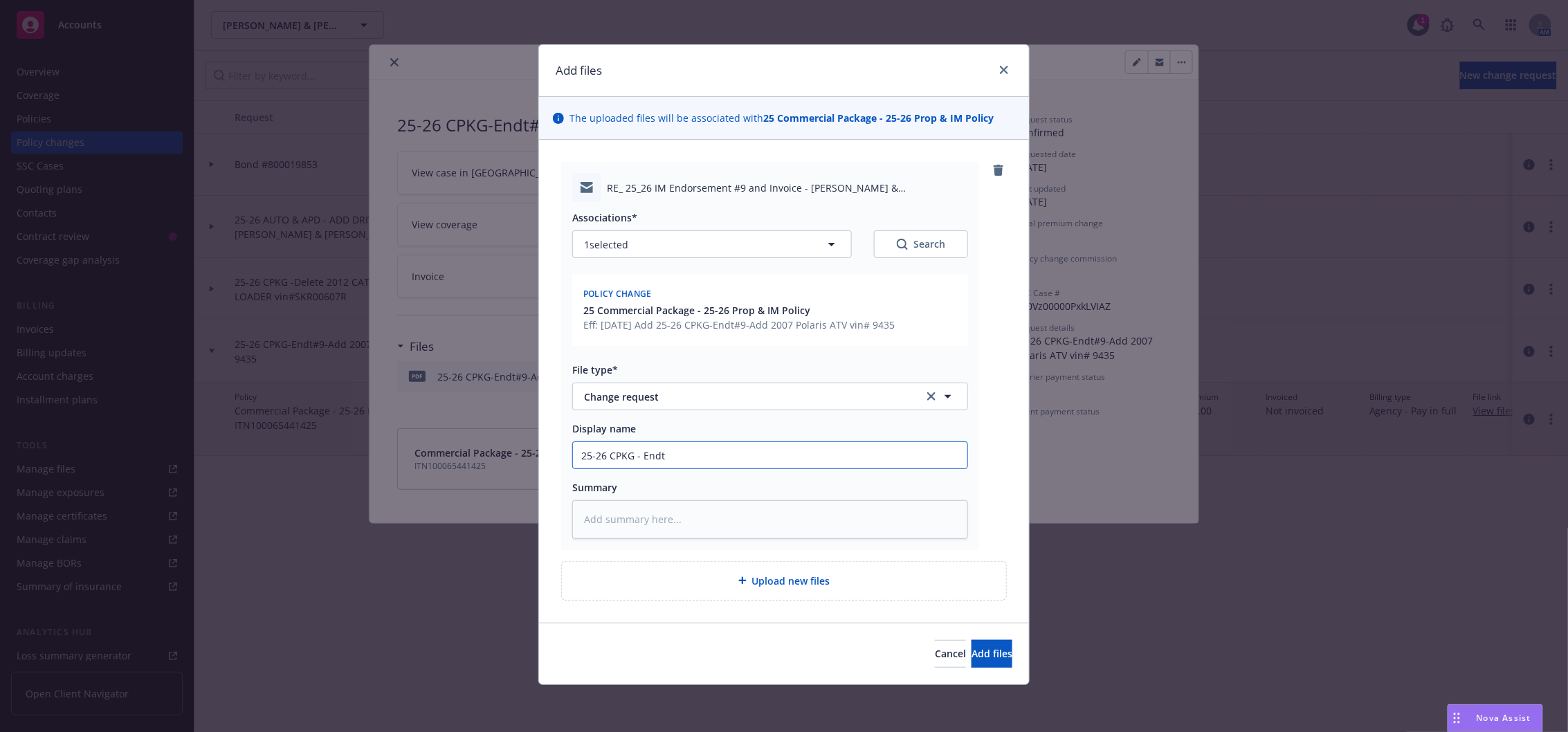
type input "25-26 CPKG - Endt 9"
type textarea "x"
type input "25-26 CPKG - Endt 9"
type textarea "x"
type input "25-26 CPKG - Endt 9 -"
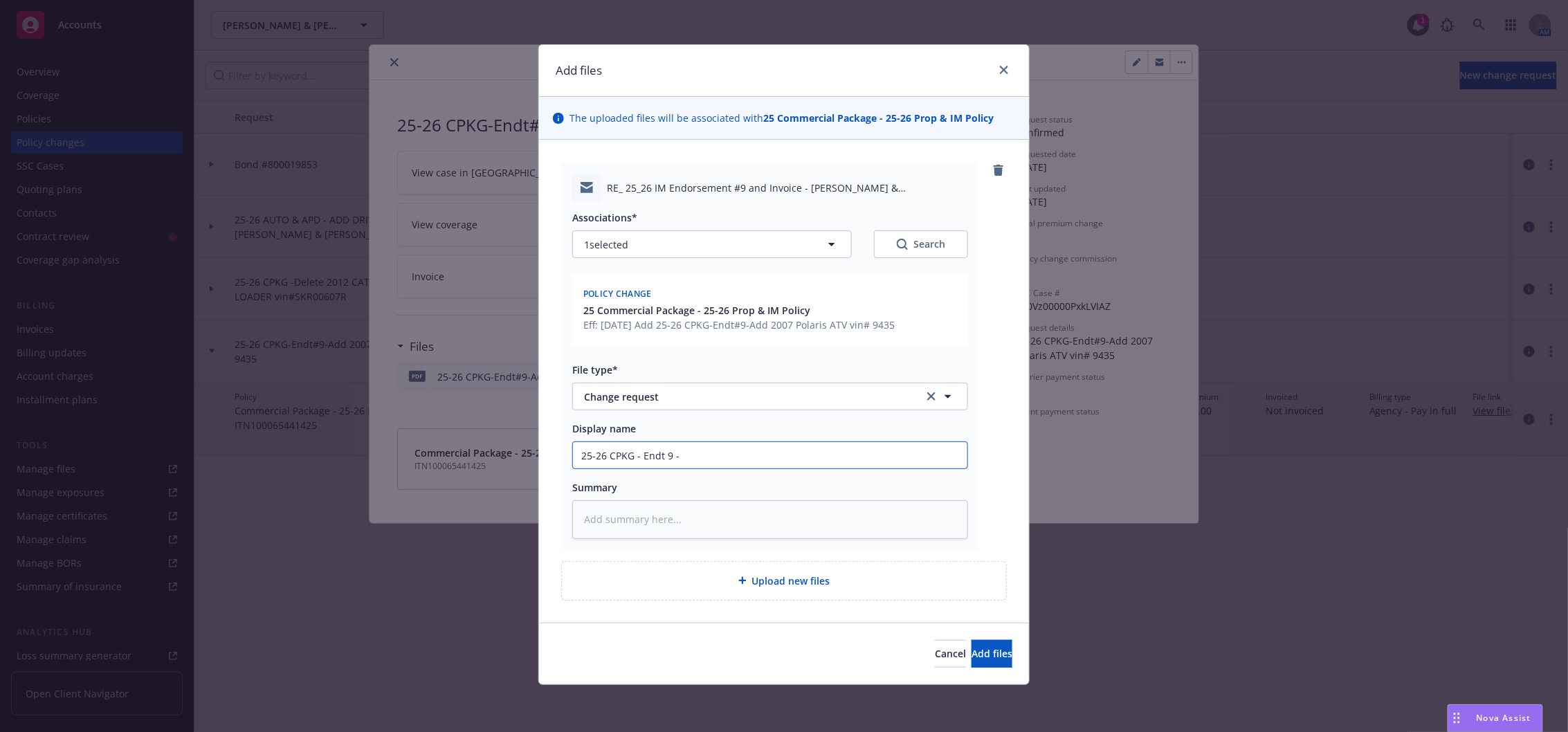
type textarea "x"
type input "25-26 CPKG - Endt 9 -"
type textarea "x"
type input "25-26 CPKG - Endt 9 - A"
type textarea "x"
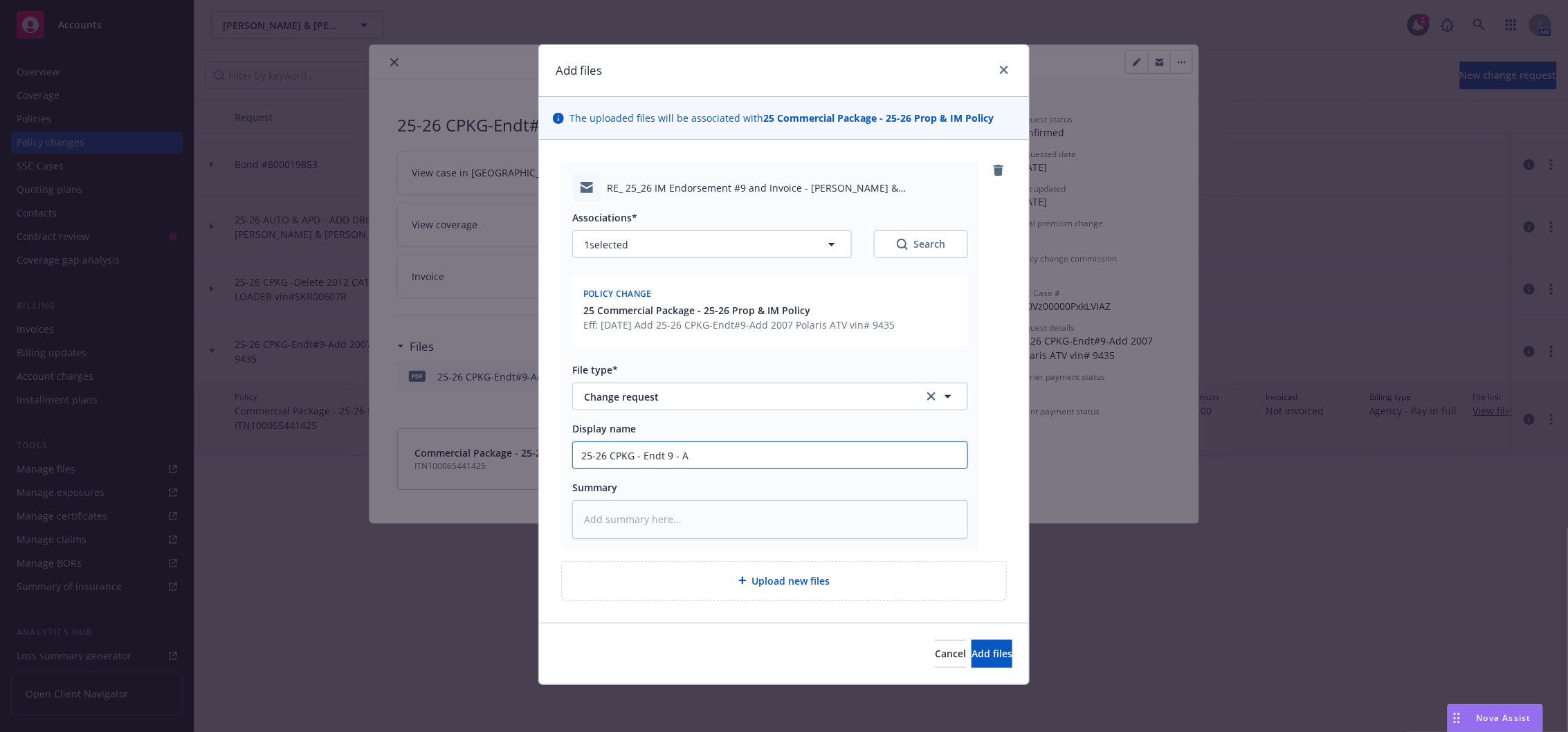
type input "25-26 CPKG - Endt 9 - Ad"
type textarea "x"
type input "25-26 CPKG - Endt 9 - Add"
type textarea "x"
type input "25-26 CPKG - Endt 9 - Add"
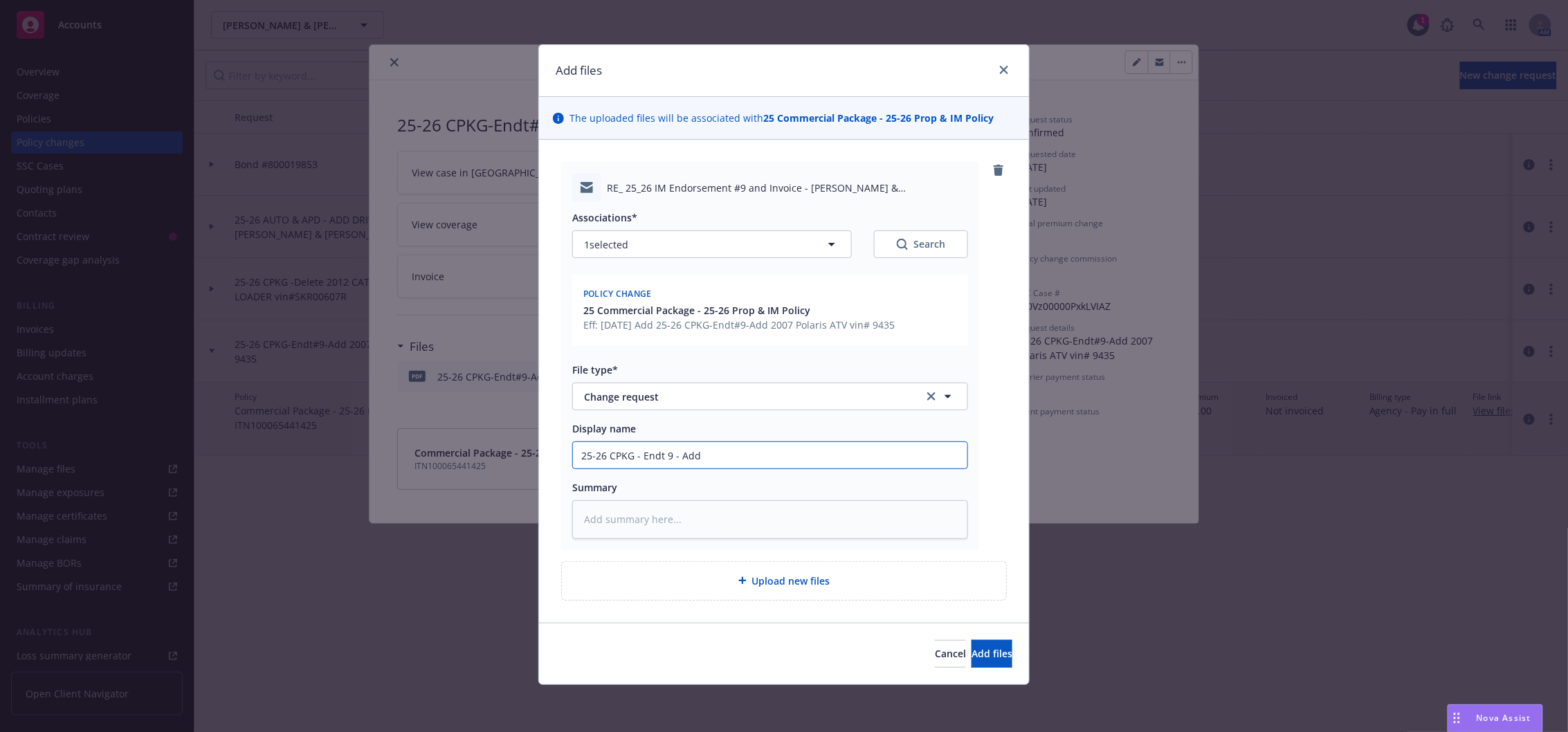
type textarea "x"
type input "25-26 CPKG - Endt 9 - Add P"
type textarea "x"
type input "25-26 CPKG - Endt 9 - Add Po"
type textarea "x"
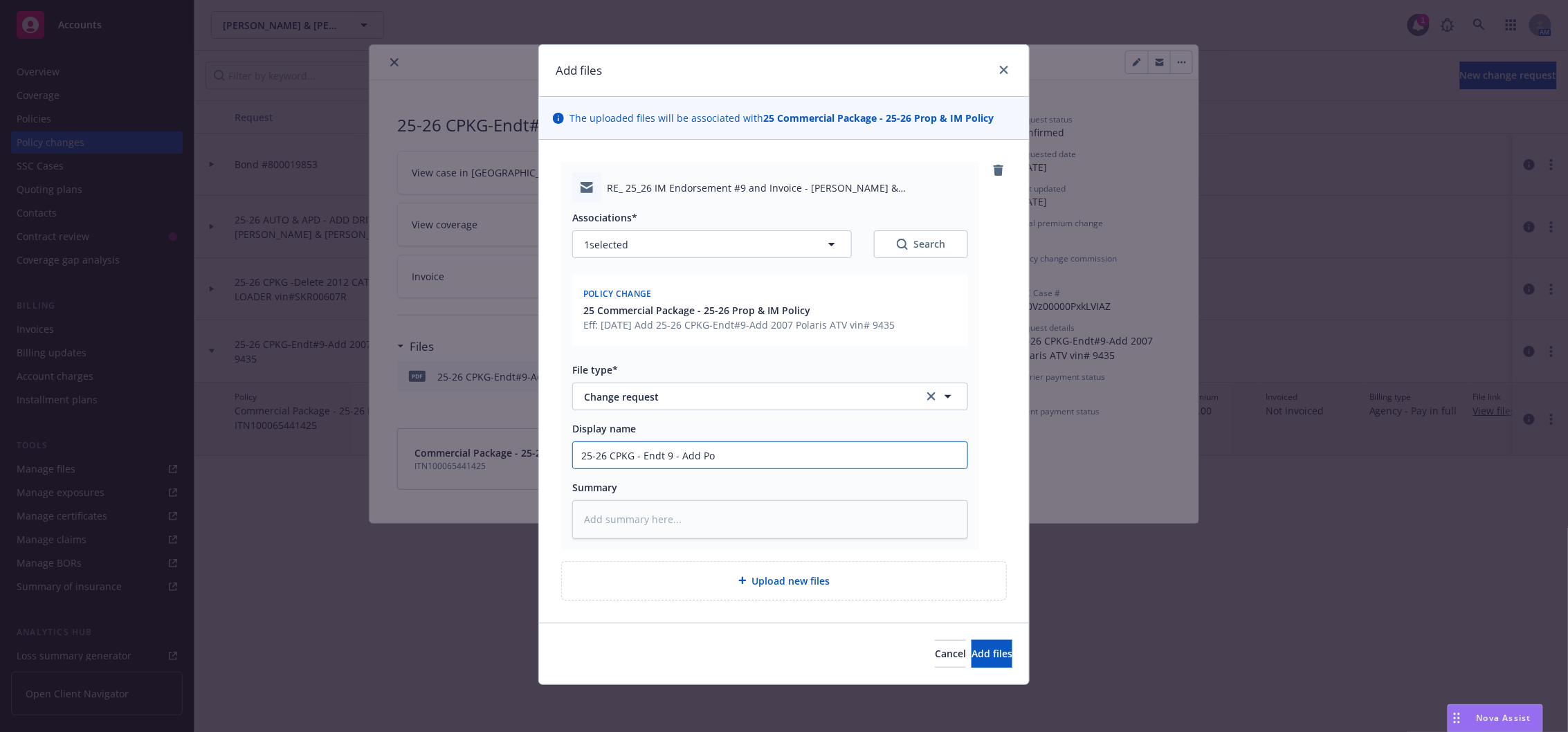
type input "25-26 CPKG - Endt 9 - Add Pol"
type textarea "x"
type input "25-26 CPKG - Endt 9 - Add Pola"
type textarea "x"
type input "25-26 CPKG - Endt 9 - Add Polar"
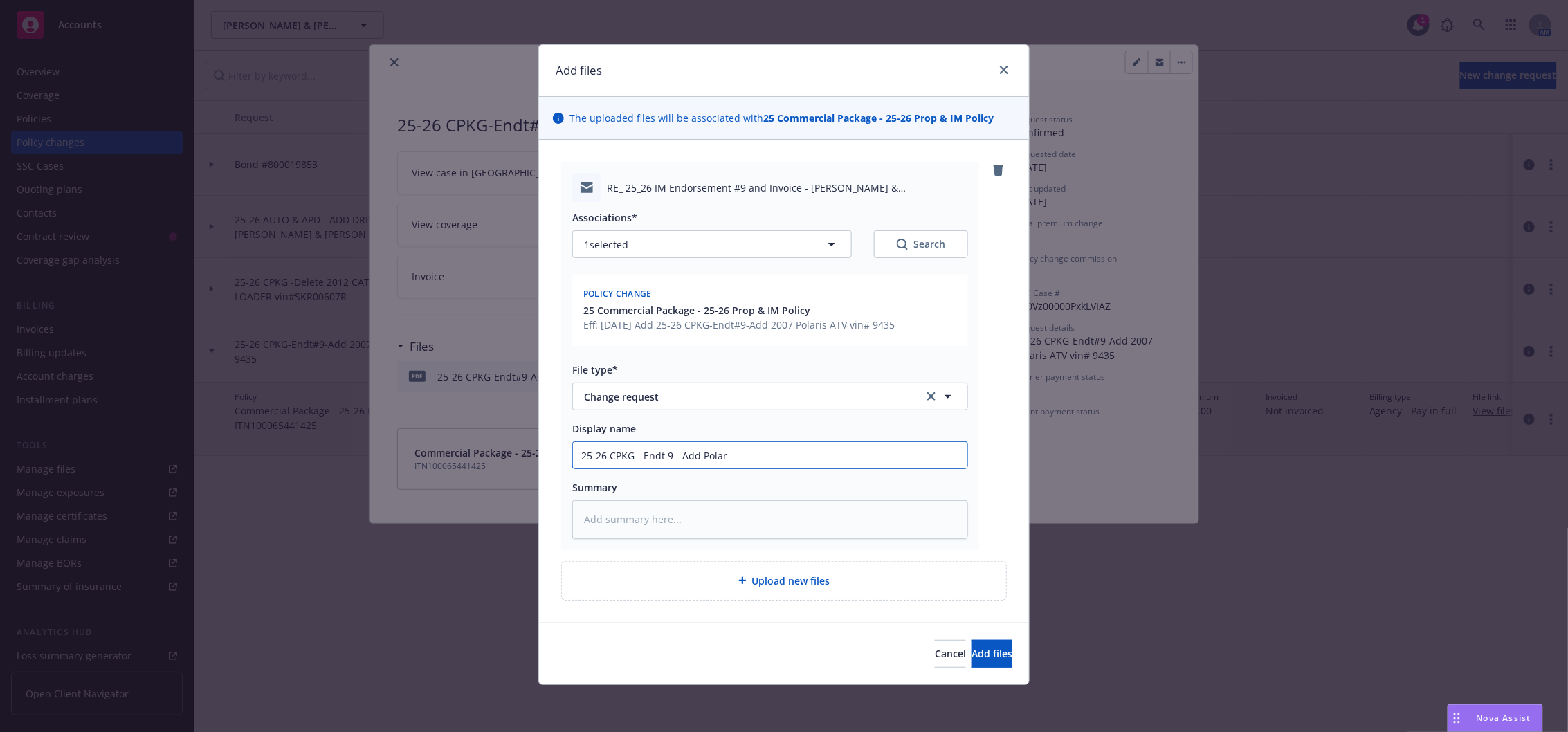
type textarea "x"
type input "25-26 CPKG - Endt 9 - Add Polaris"
type textarea "x"
type input "25-26 CPKG - Endt 9 - Add Polaris"
type textarea "x"
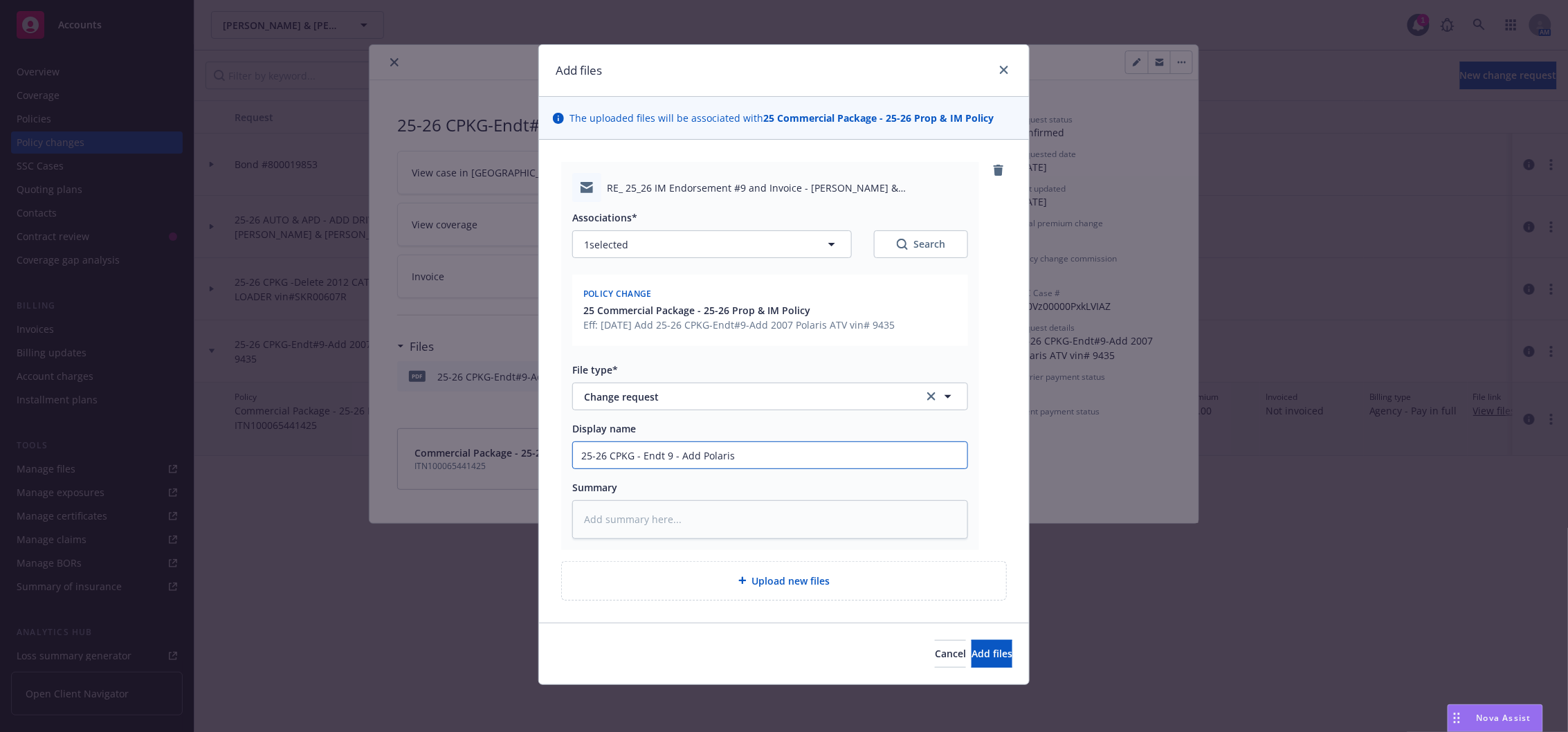
type input "25-26 CPKG - Endt 9 - Add Polaris A"
type textarea "x"
type input "25-26 CPKG - Endt 9 - Add Polaris AT"
type textarea "x"
type input "25-26 CPKG - Endt 9 - Add Polaris ATv"
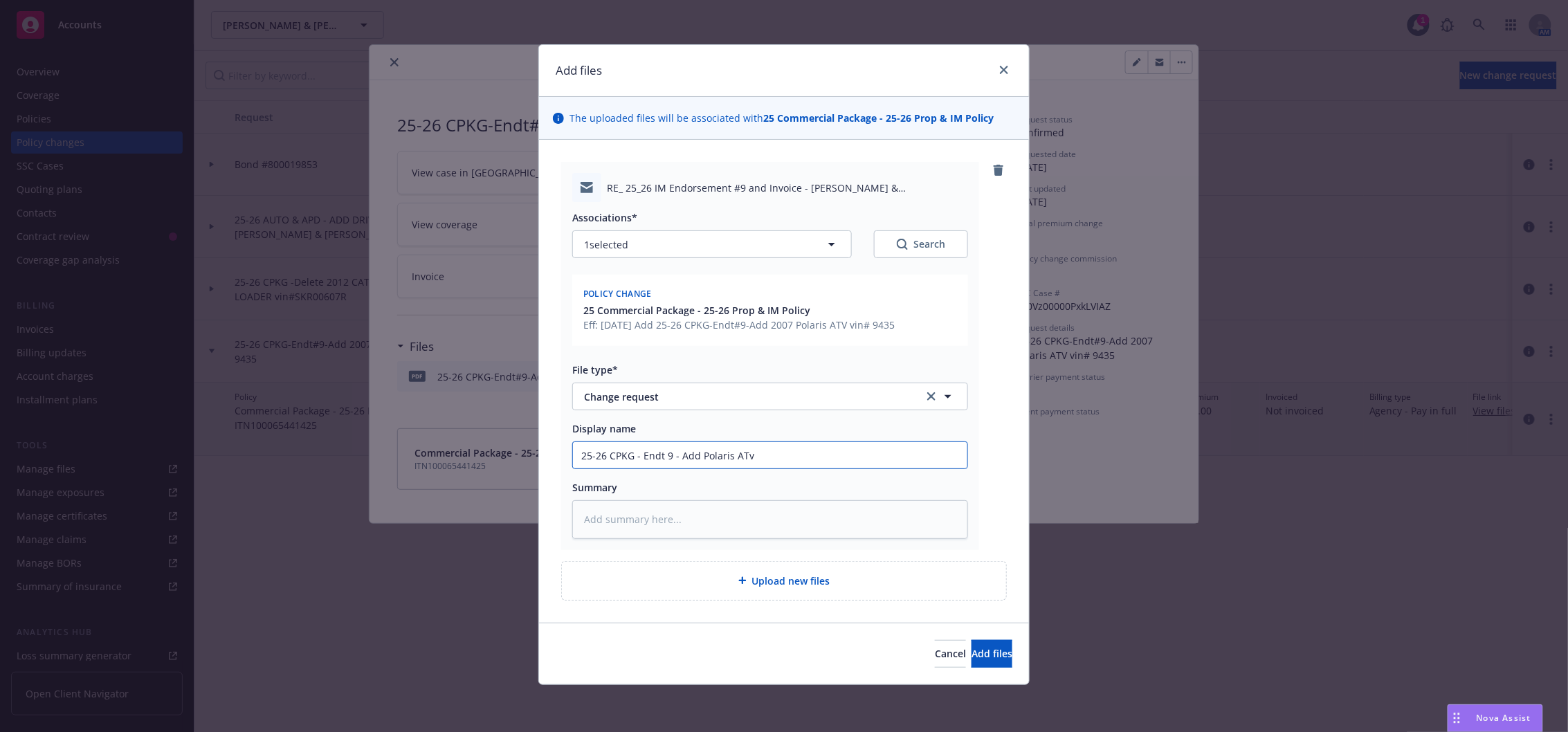
type textarea "x"
type input "25-26 CPKG - Endt 9 - Add Polaris ATv"
type textarea "x"
type input "25-26 CPKG - Endt 9 - Add Polaris ATv -"
type textarea "x"
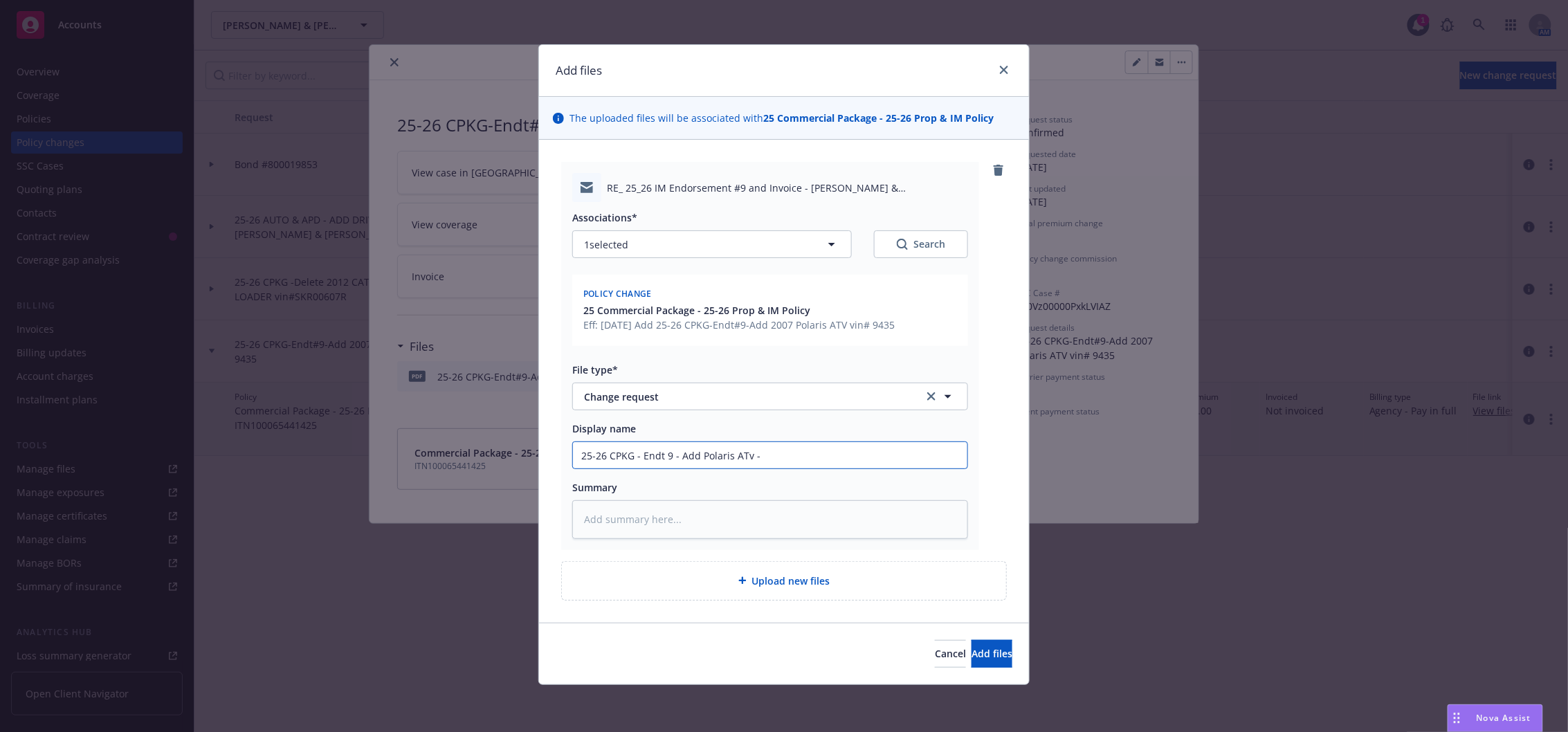
type input "25-26 CPKG - Endt 9 - Add Polaris ATv"
type textarea "x"
type input "25-26 CPKG - Endt 9 - Add Polaris ATv"
type textarea "x"
type input "25-26 CPKG - Endt 9 - Add Polaris ATvV"
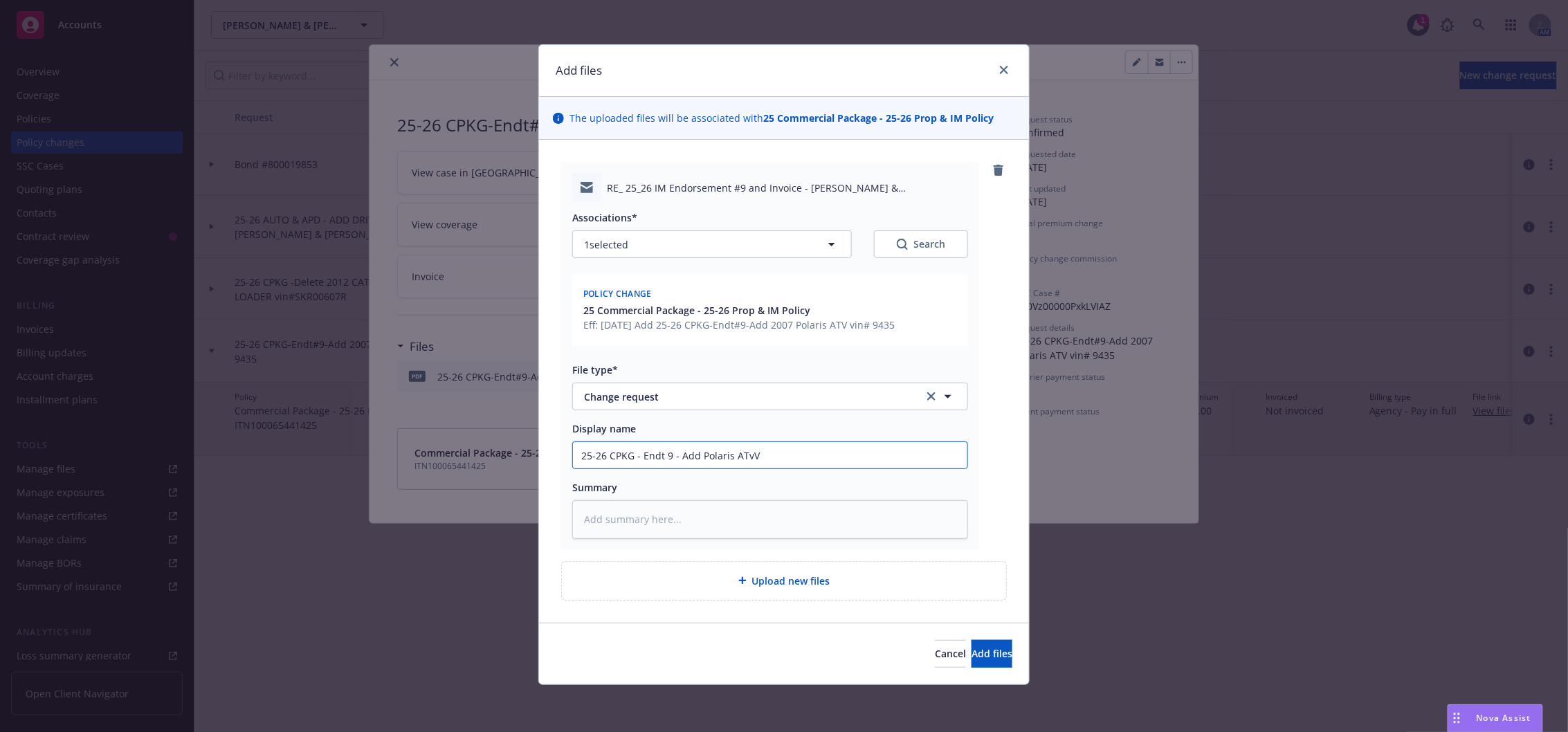
type textarea "x"
type input "25-26 CPKG - Endt 9 - Add Polaris ATv"
type textarea "x"
type input "25-26 CPKG - Endt 9 - Add Polaris AT"
type textarea "x"
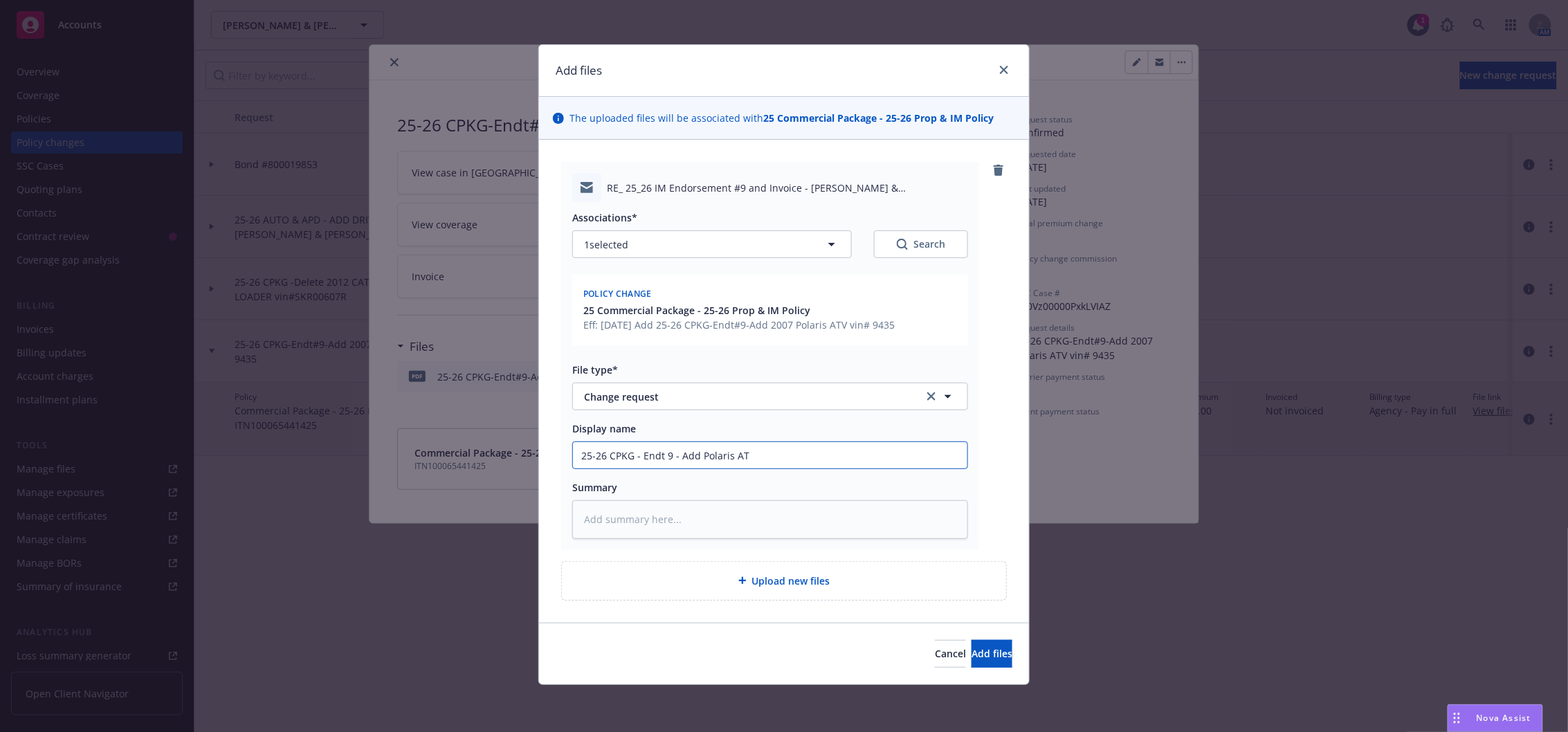
type input "25-26 CPKG - Endt 9 - Add Polaris ATV"
type textarea "x"
type input "25-26 CPKG - Endt 9 - Add Polaris ATV"
type textarea "x"
type input "25-26 CPKG - Endt 9 - Add Polaris ATV -"
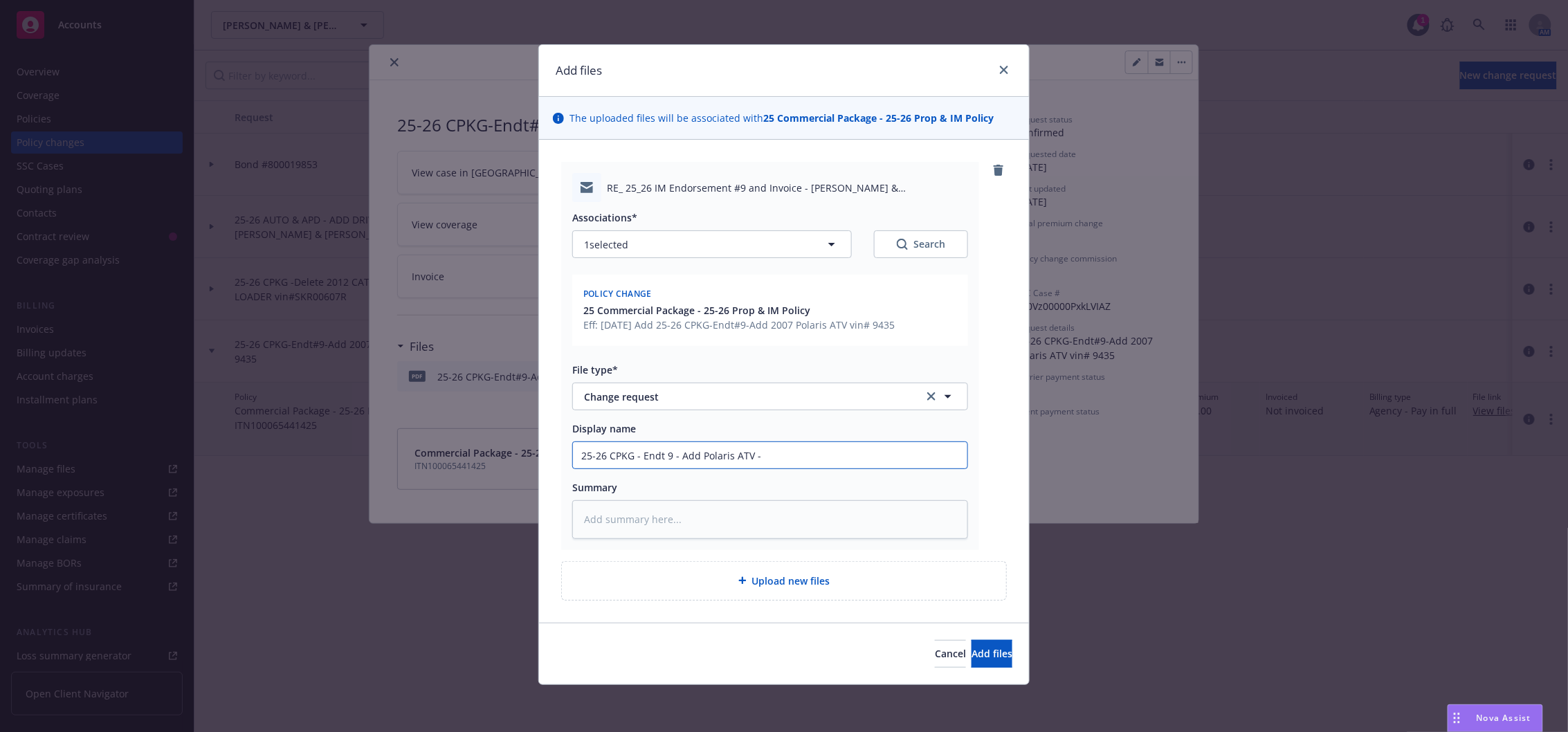
type textarea "x"
type input "25-26 CPKG - Endt 9 - Add Polaris ATV -"
type textarea "x"
type input "25-26 CPKG - Endt 9 - Add Polaris ATV - E"
type textarea "x"
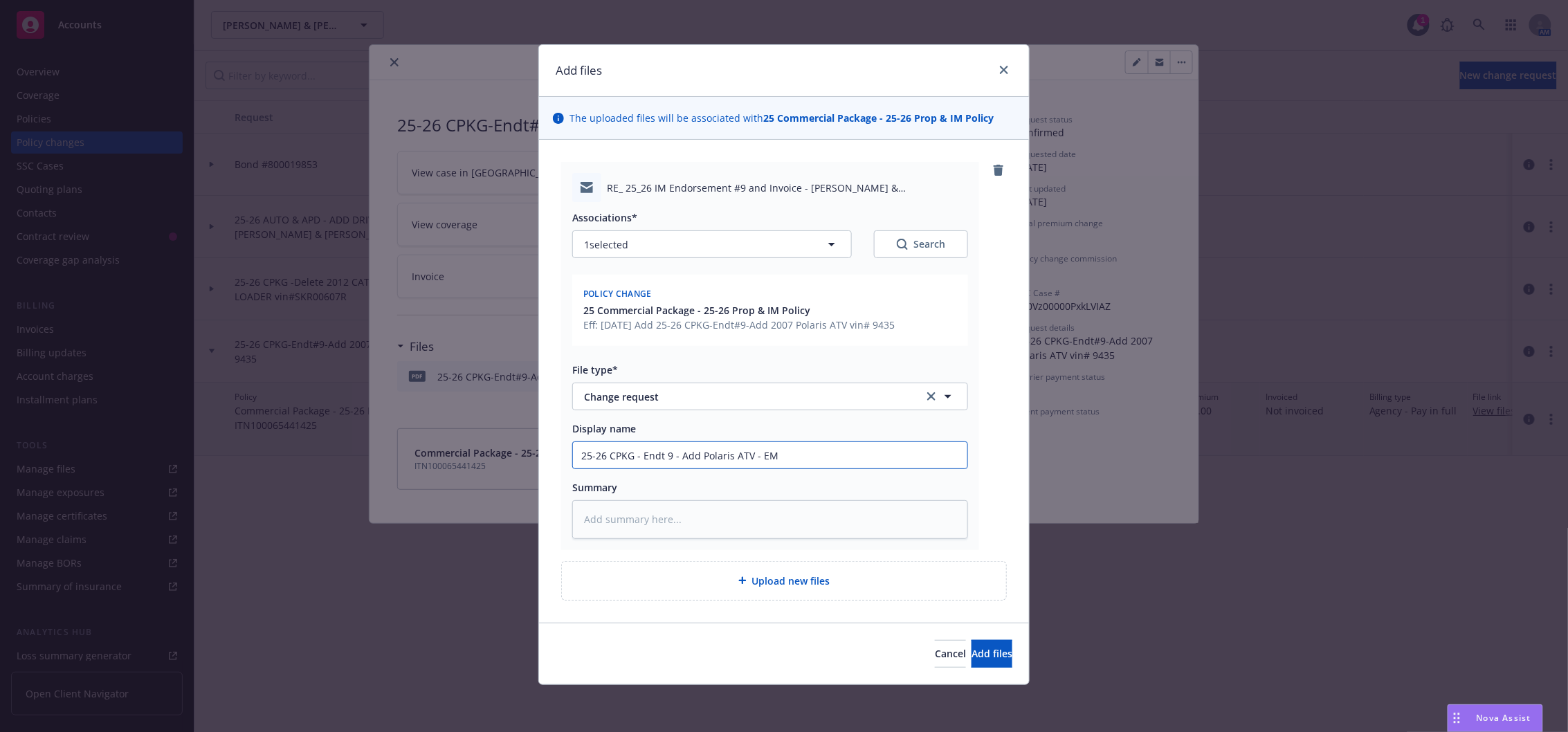
type input "25-26 CPKG - Endt 9 - Add Polaris ATV - EMT"
type textarea "x"
type input "25-26 CPKG - Endt 9 - Add Polaris ATV - EM"
type textarea "x"
type input "25-26 CPKG - Endt 9 - Add Polaris ATV - E"
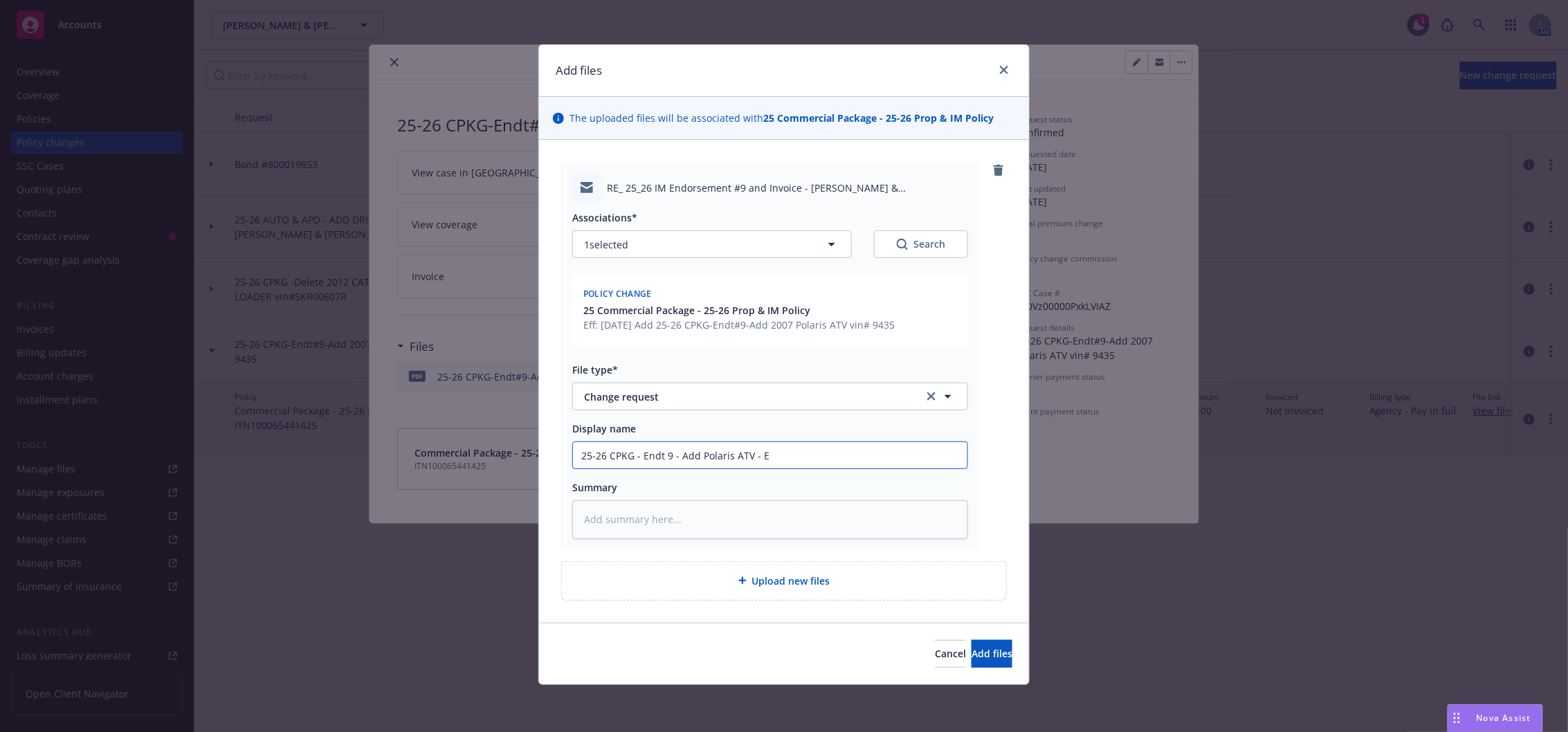
type textarea "x"
type input "25-26 CPKG - Endt 9 - Add Polaris ATV -"
type textarea "x"
type input "25-26 CPKG - Endt 9 - Add Polaris ATV -"
type textarea "x"
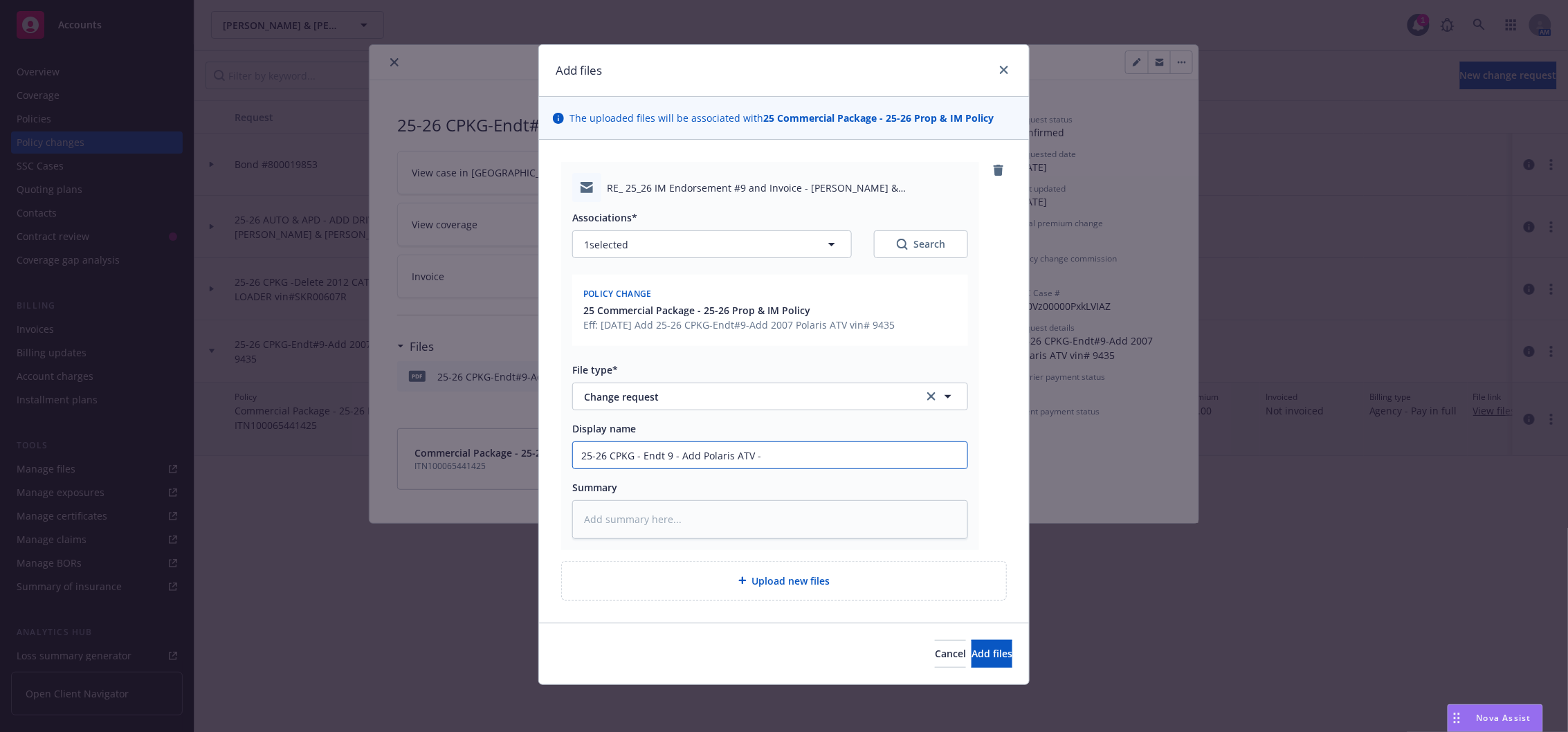
type input "25-26 CPKG - Endt 9 - Add Polaris ATV"
type textarea "x"
type input "25-26 CPKG - Endt 9 - Add Polaris ATV"
type textarea "x"
type input "25-26 CPKG - Endt 9 - Add Polaris AT"
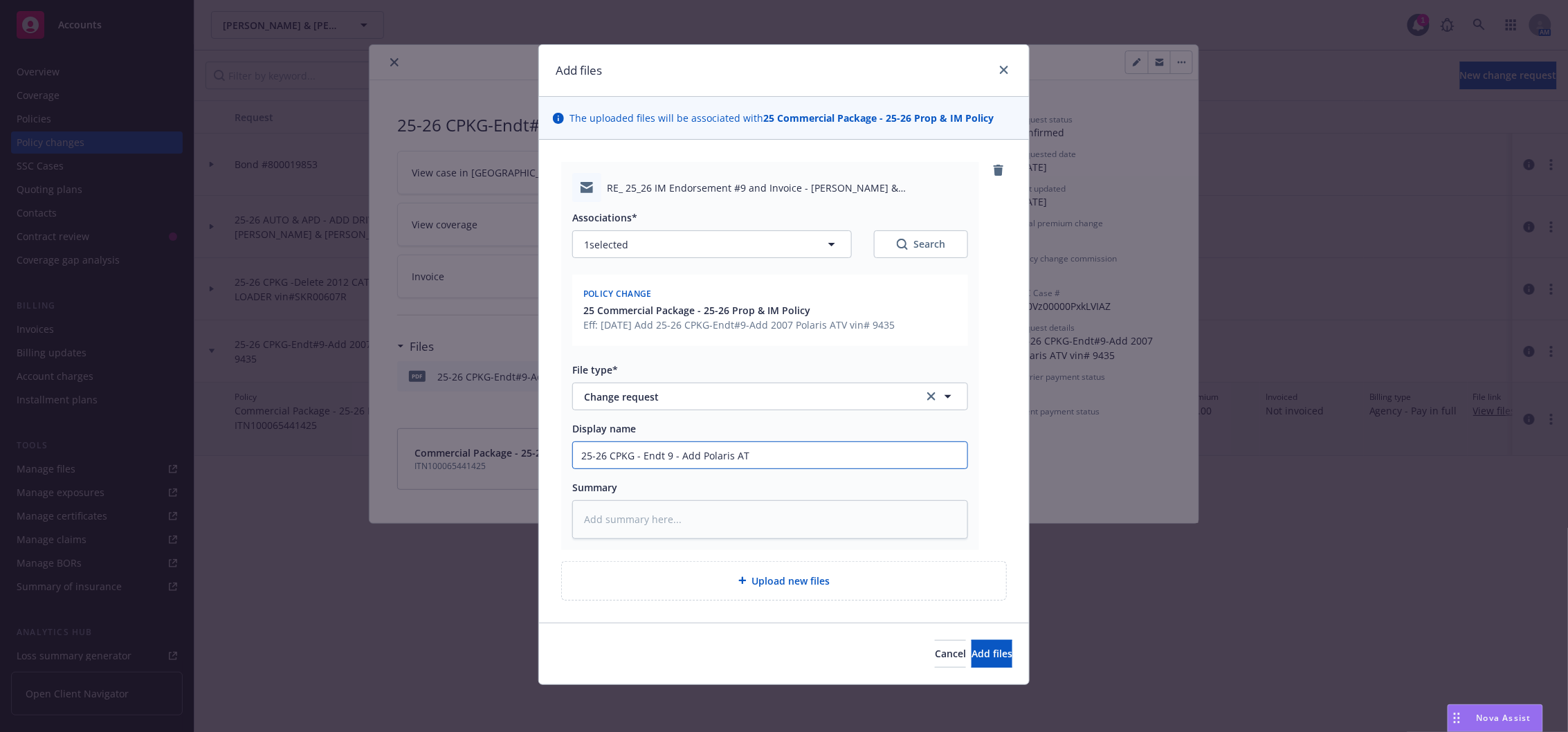
type textarea "x"
type input "25-26 CPKG - Endt 9 - Add Polaris A"
type textarea "x"
type input "25-26 CPKG - Endt 9 - Add Polaris"
type textarea "x"
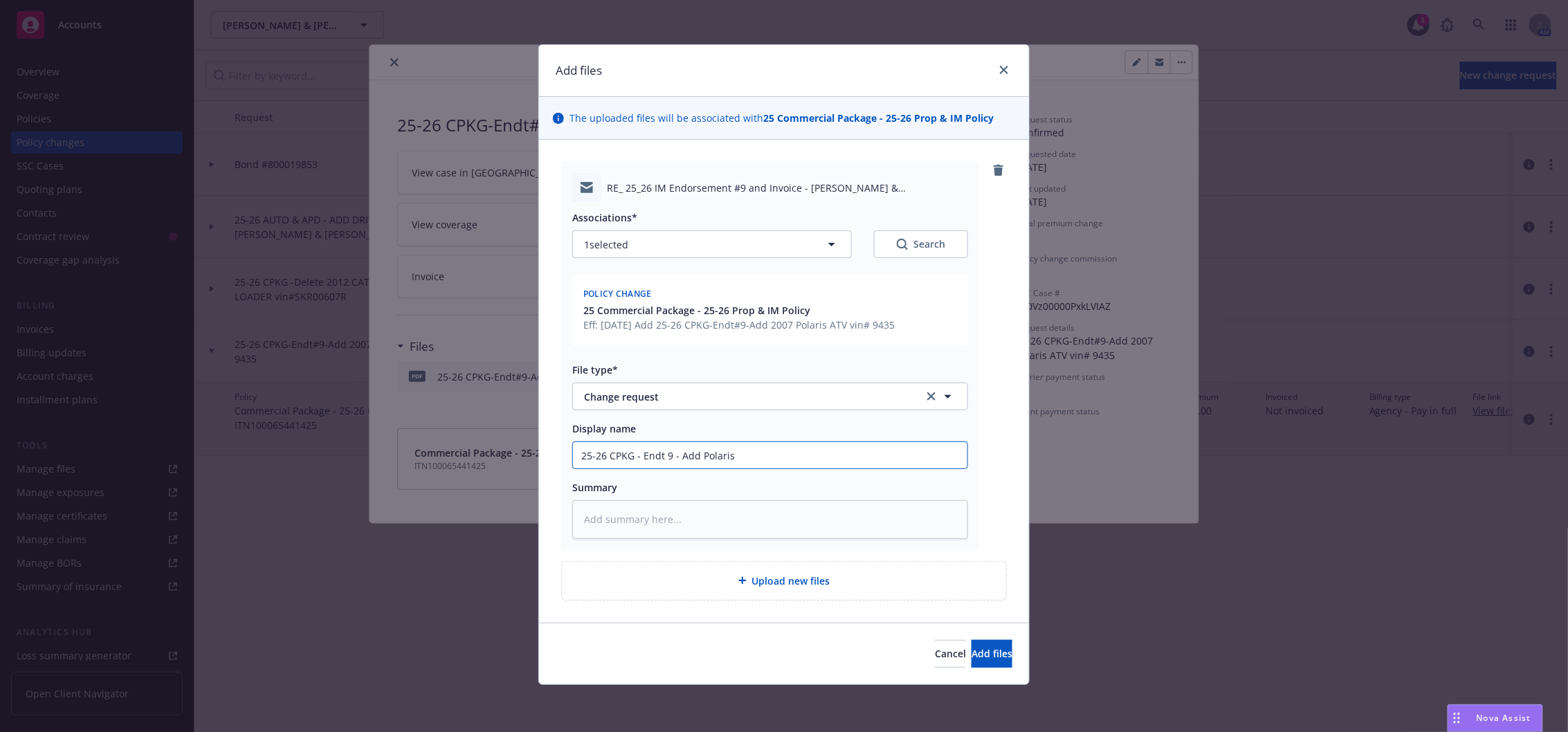
type input "25-26 CPKG - Endt 9 - Add Polaris"
type textarea "x"
type input "25-26 CPKG - Endt 9 - Add Polari"
type textarea "x"
type input "25-26 CPKG - Endt 9 - Add Polar"
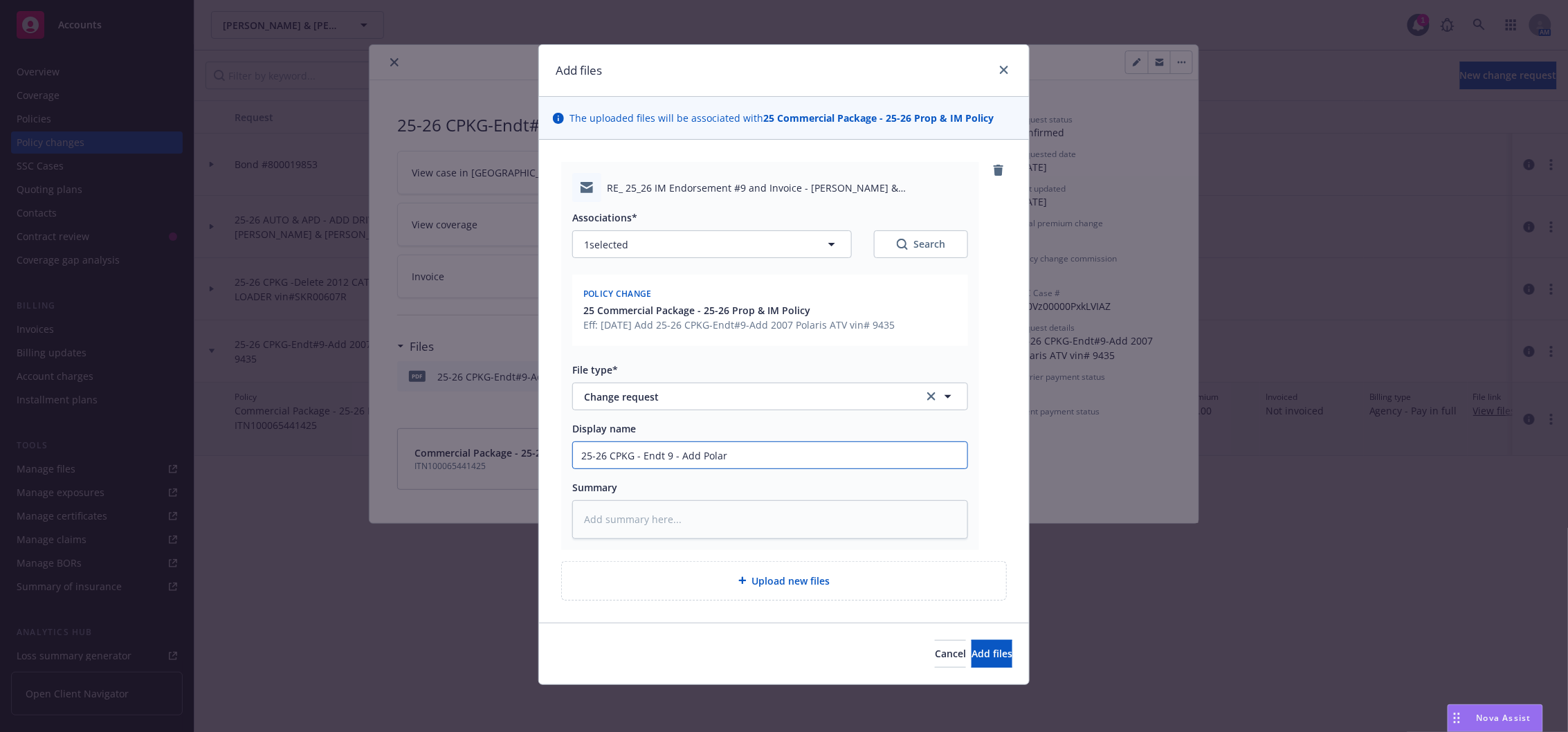
type textarea "x"
type input "25-26 CPKG - Endt 9 - Add Pola"
type textarea "x"
type input "25-26 CPKG - Endt 9 - Add Pol"
type textarea "x"
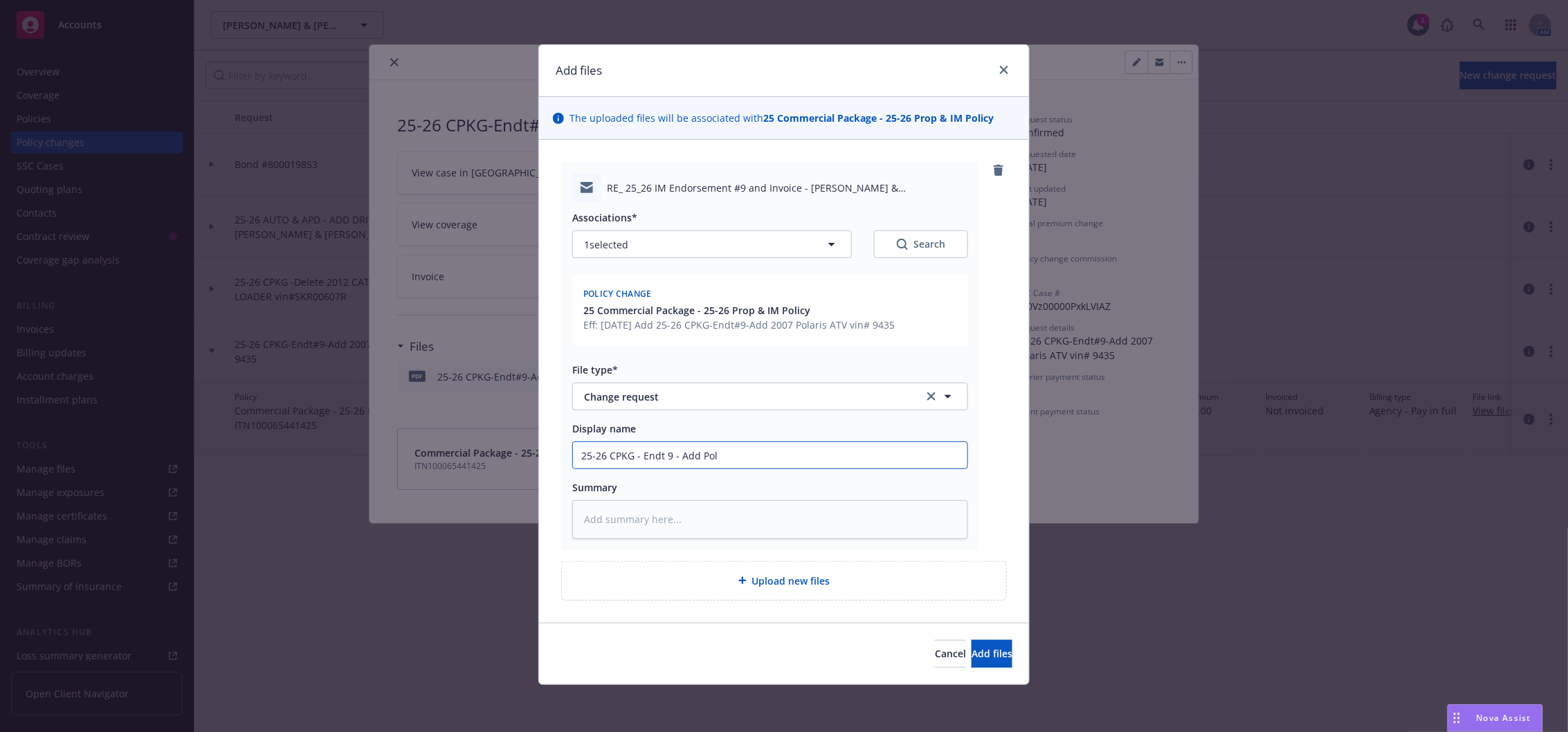
type input "25-26 CPKG - Endt 9 - Add Po"
type textarea "x"
type input "25-26 CPKG - Endt 9 - Add P"
type textarea "x"
type input "25-26 CPKG - Endt 9 - Add"
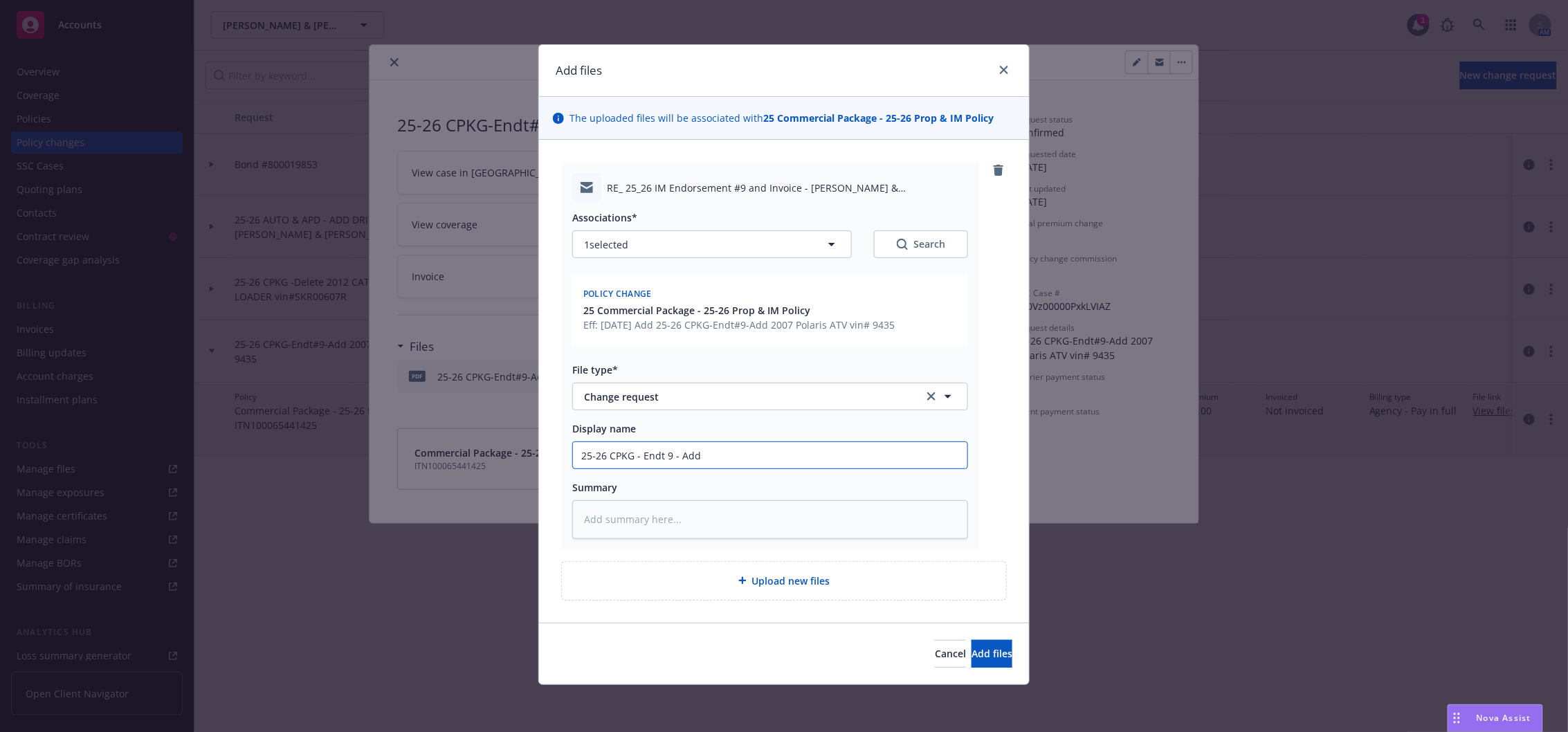
type textarea "x"
type input "25-26 CPKG - Endt 9 - Add"
type textarea "x"
type input "25-26 CPKG - Endt 9 - Ad"
type textarea "x"
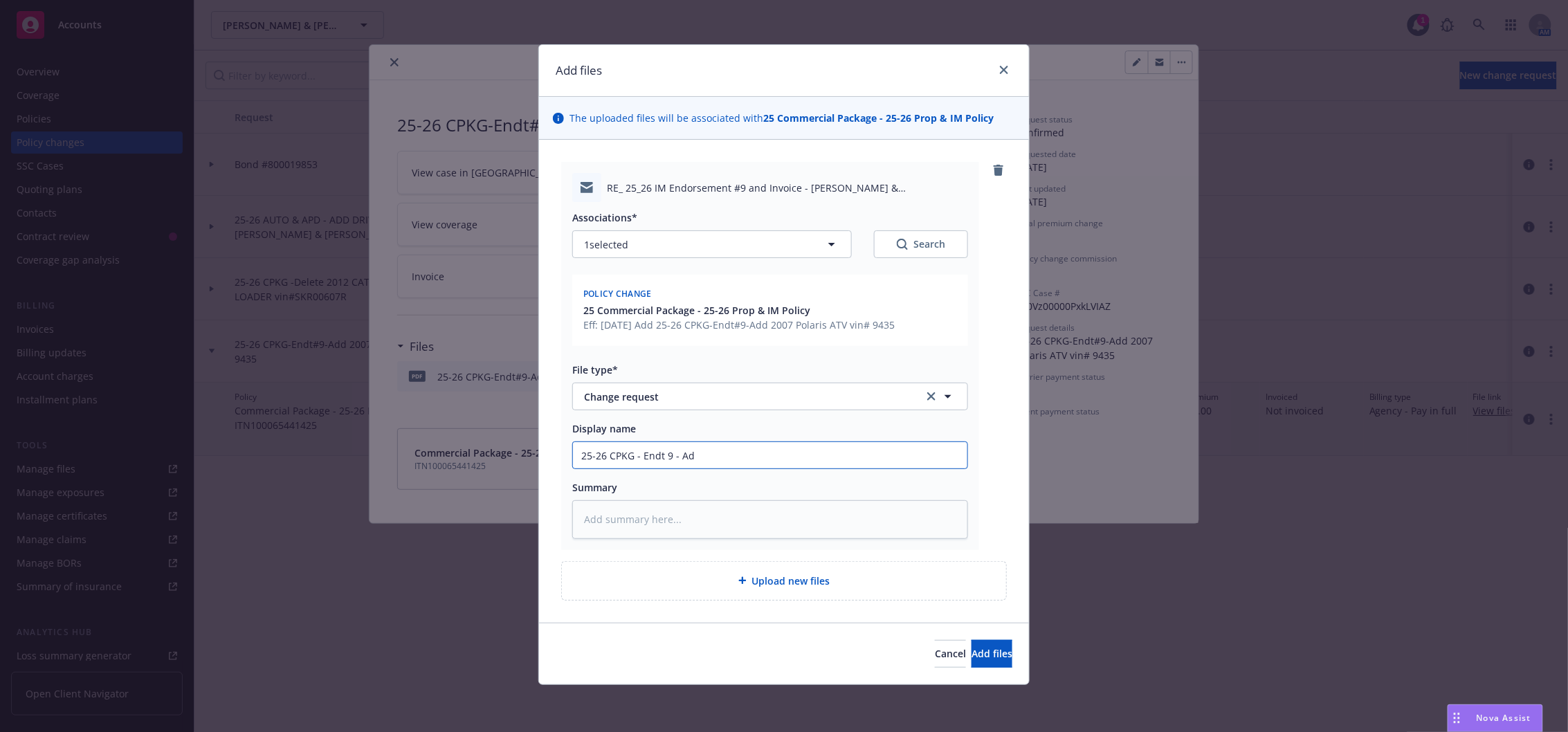
type input "25-26 CPKG - Endt 9 - A"
type textarea "x"
type input "25-26 CPKG - Endt 9 -"
type textarea "x"
type input "25-26 CPKG - Endt 9 -"
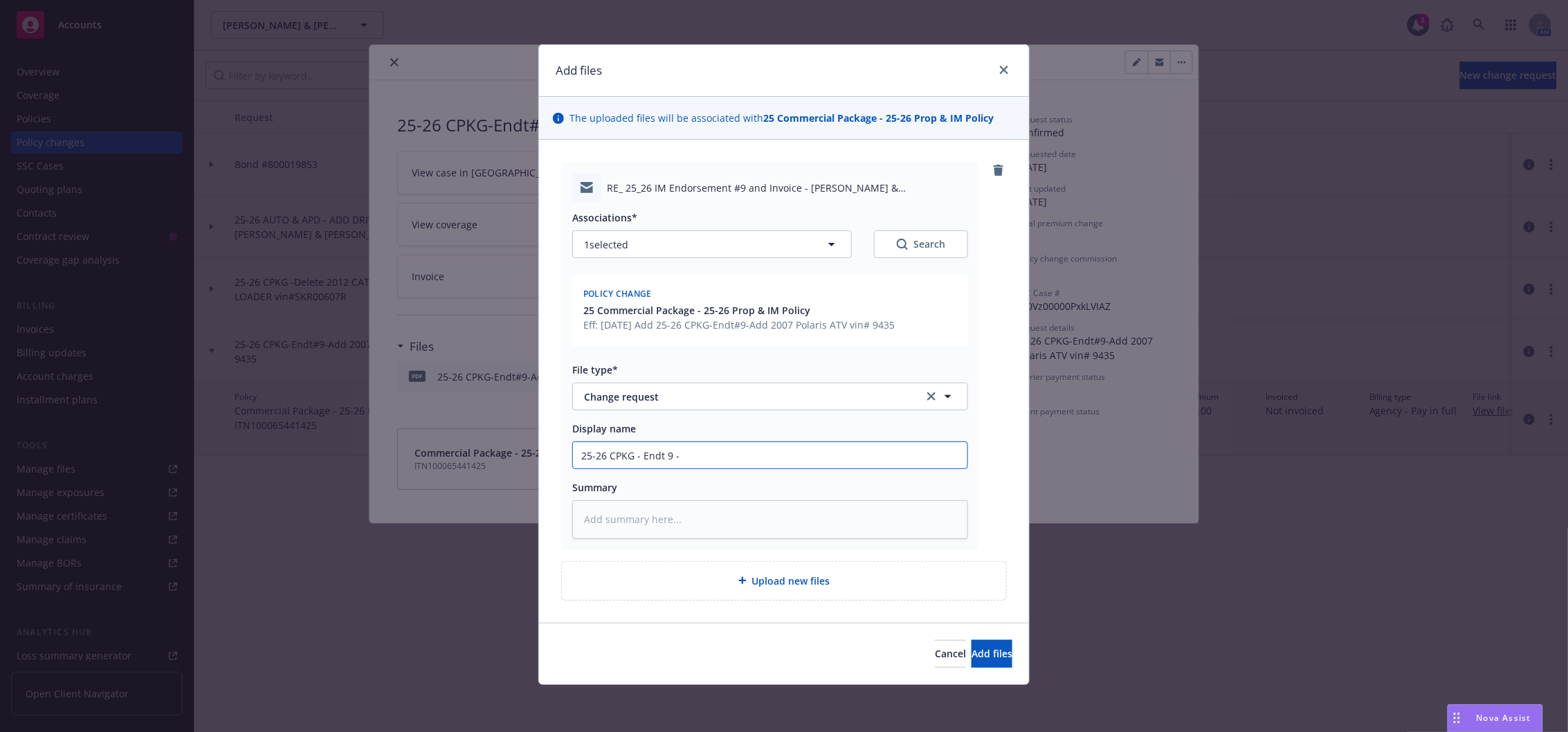
type textarea "x"
type input "25-26 CPKG - Endt 9"
type textarea "x"
type input "25-26 CPKG - Endt 9"
type textarea "x"
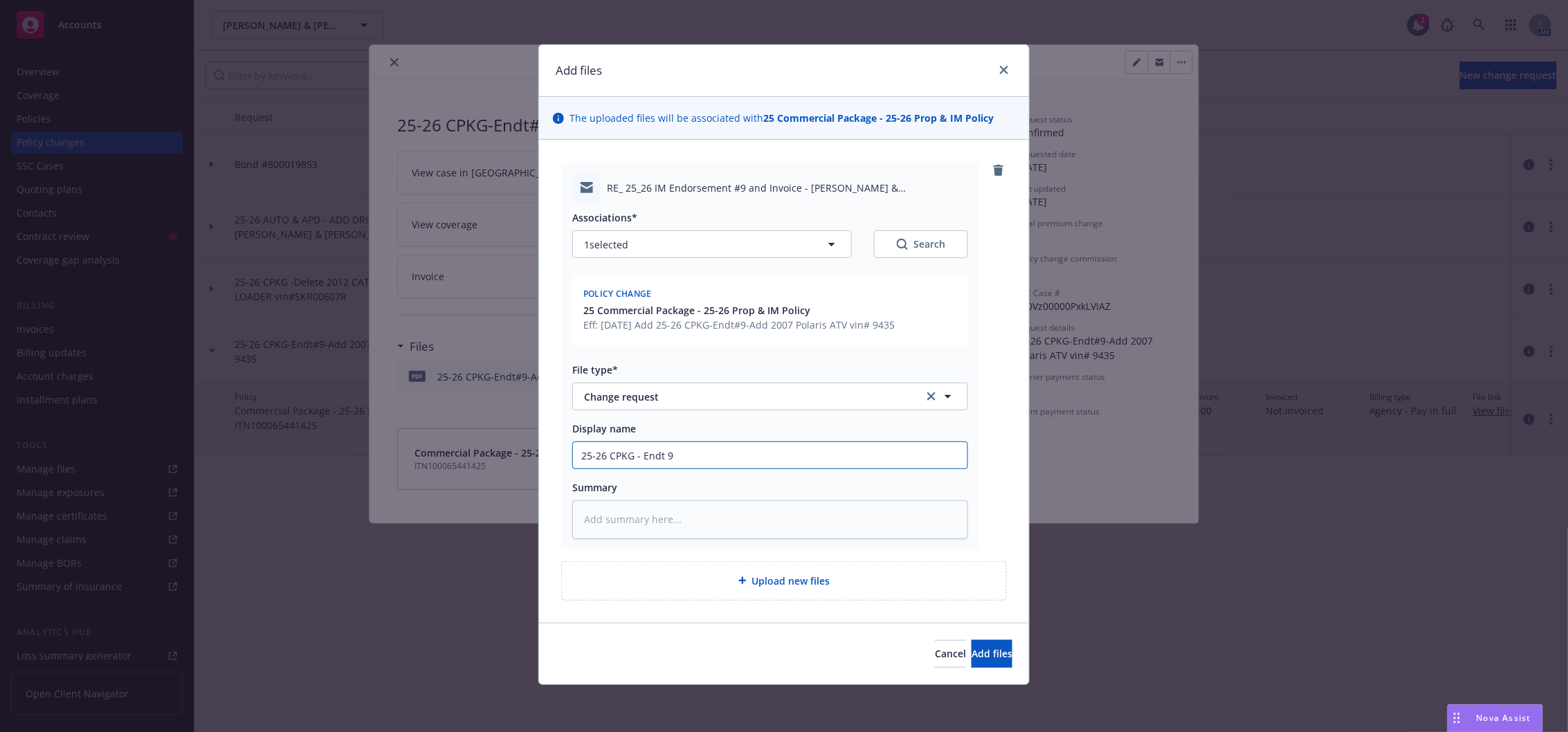
type input "25-26 CPKG - Endt"
type textarea "x"
type input "25-26 CPKG - Endt"
type textarea "x"
type input "25-26 CPKG - End"
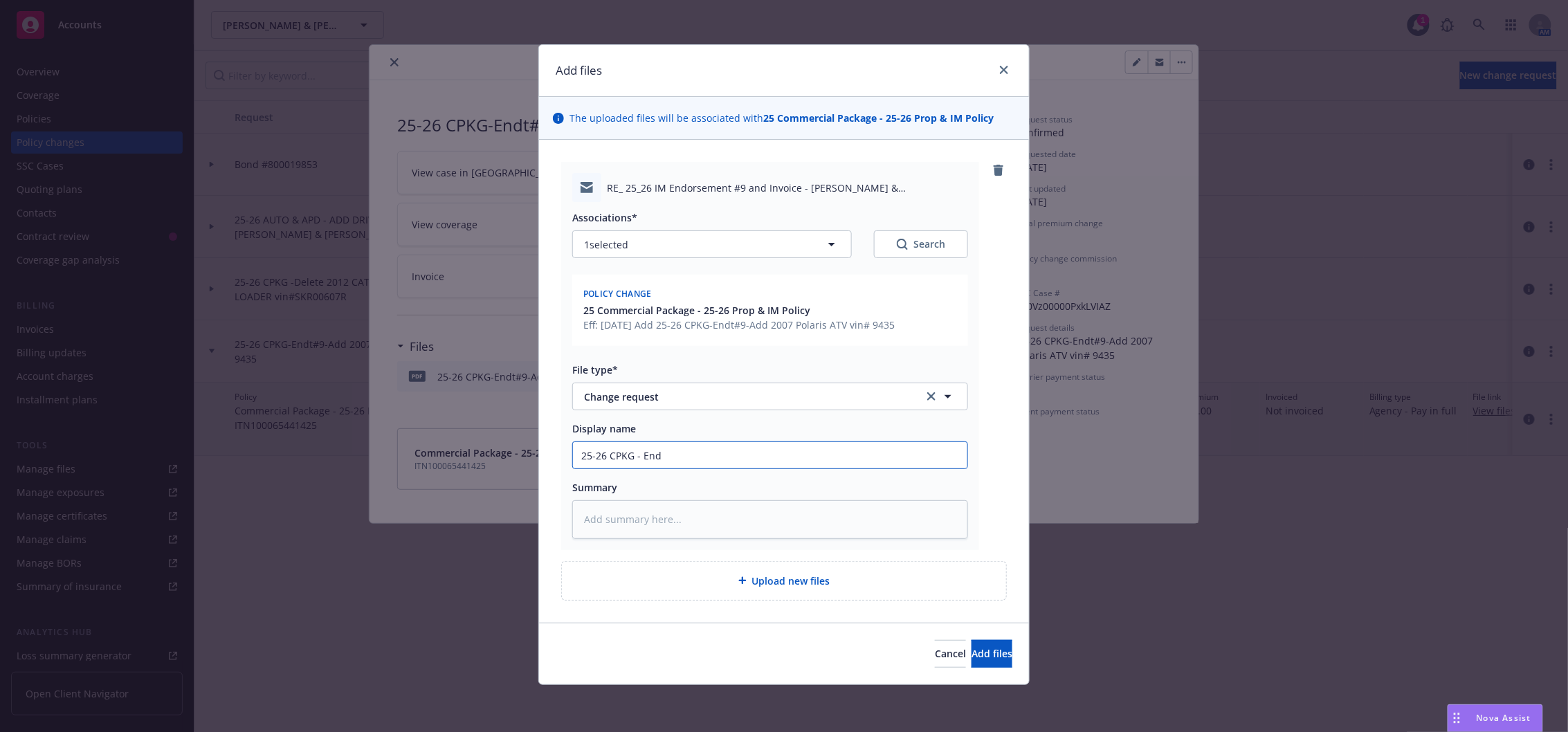
type textarea "x"
type input "25-26 CPKG - En"
type textarea "x"
type input "25-26 CPKG - E"
type textarea "x"
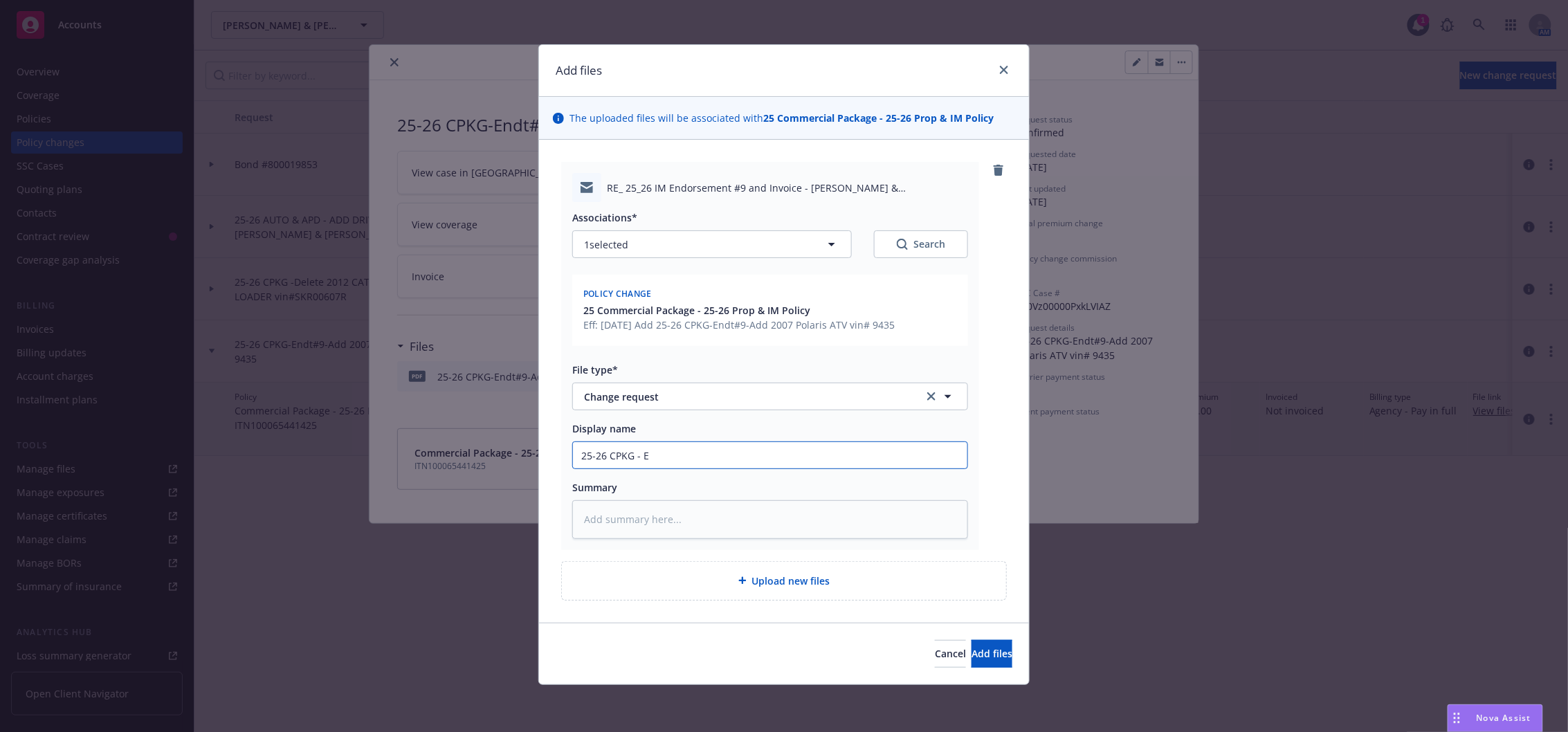
type input "25-26 CPKG -"
type textarea "x"
type input "25-26 CPKG -"
type textarea "x"
type input "25-26 CPKG"
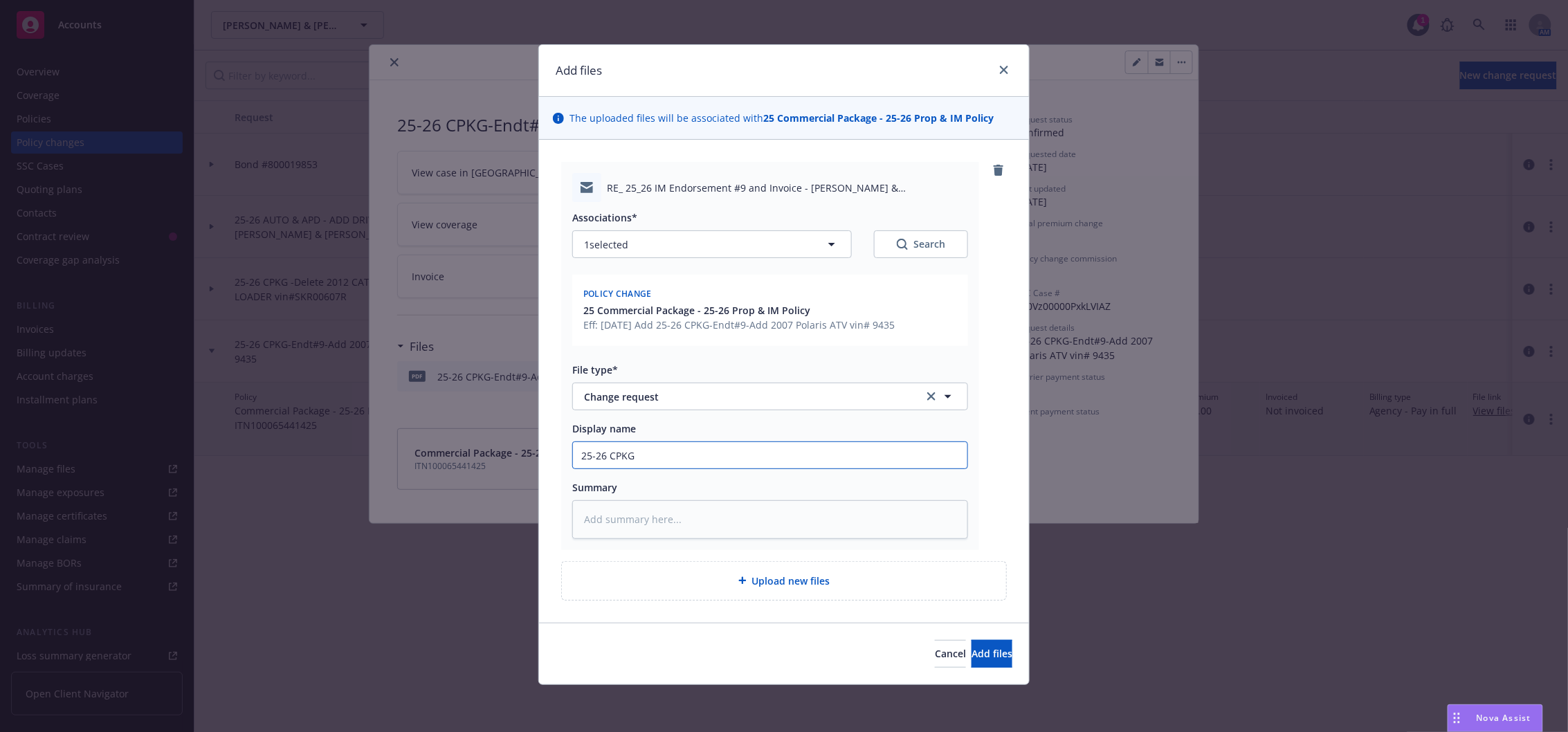
type textarea "x"
type input "25-26 CPKG"
type textarea "x"
type input "25-26 CPK"
type textarea "x"
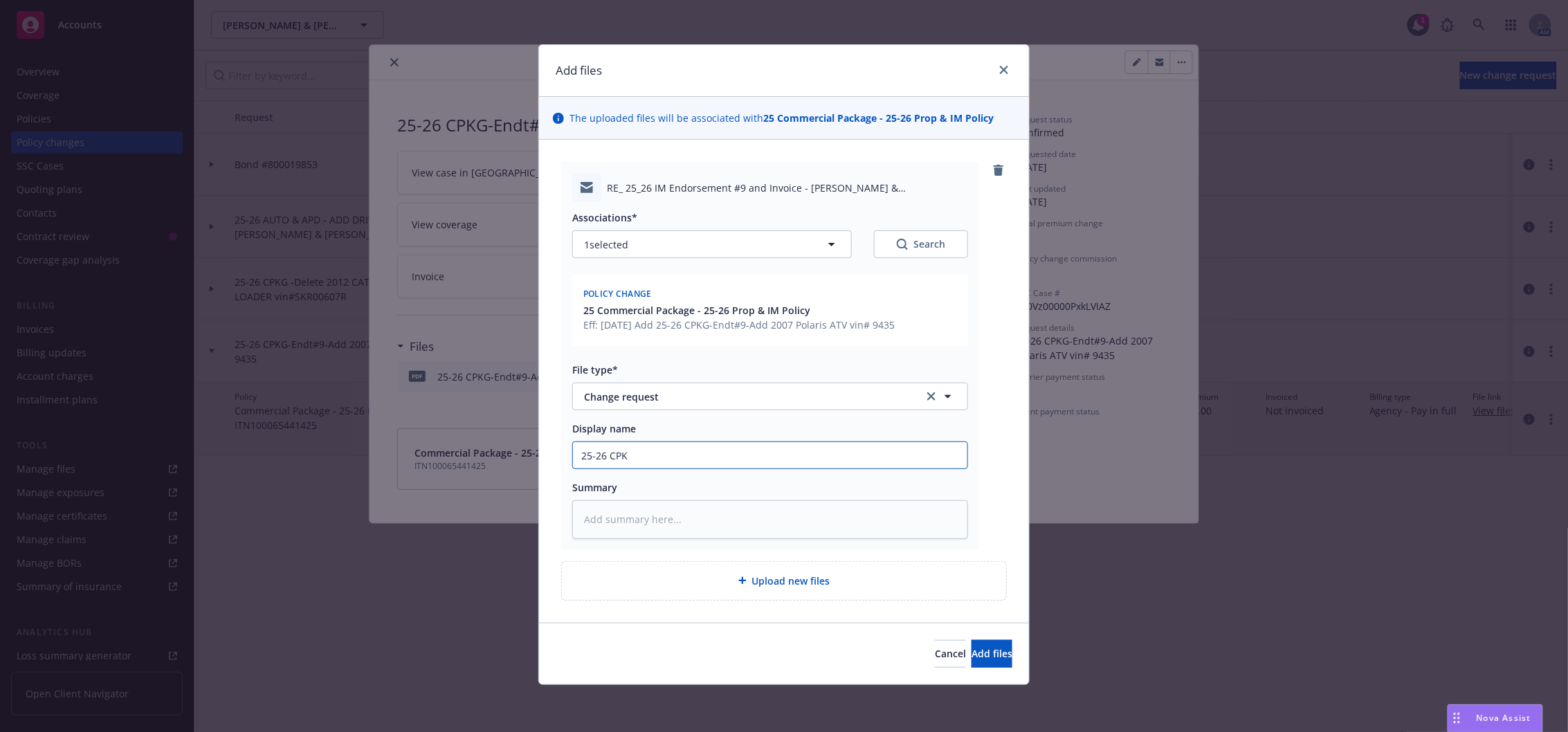
type input "25-26 CP"
type textarea "x"
type input "25-26 C"
type textarea "x"
type input "25-26"
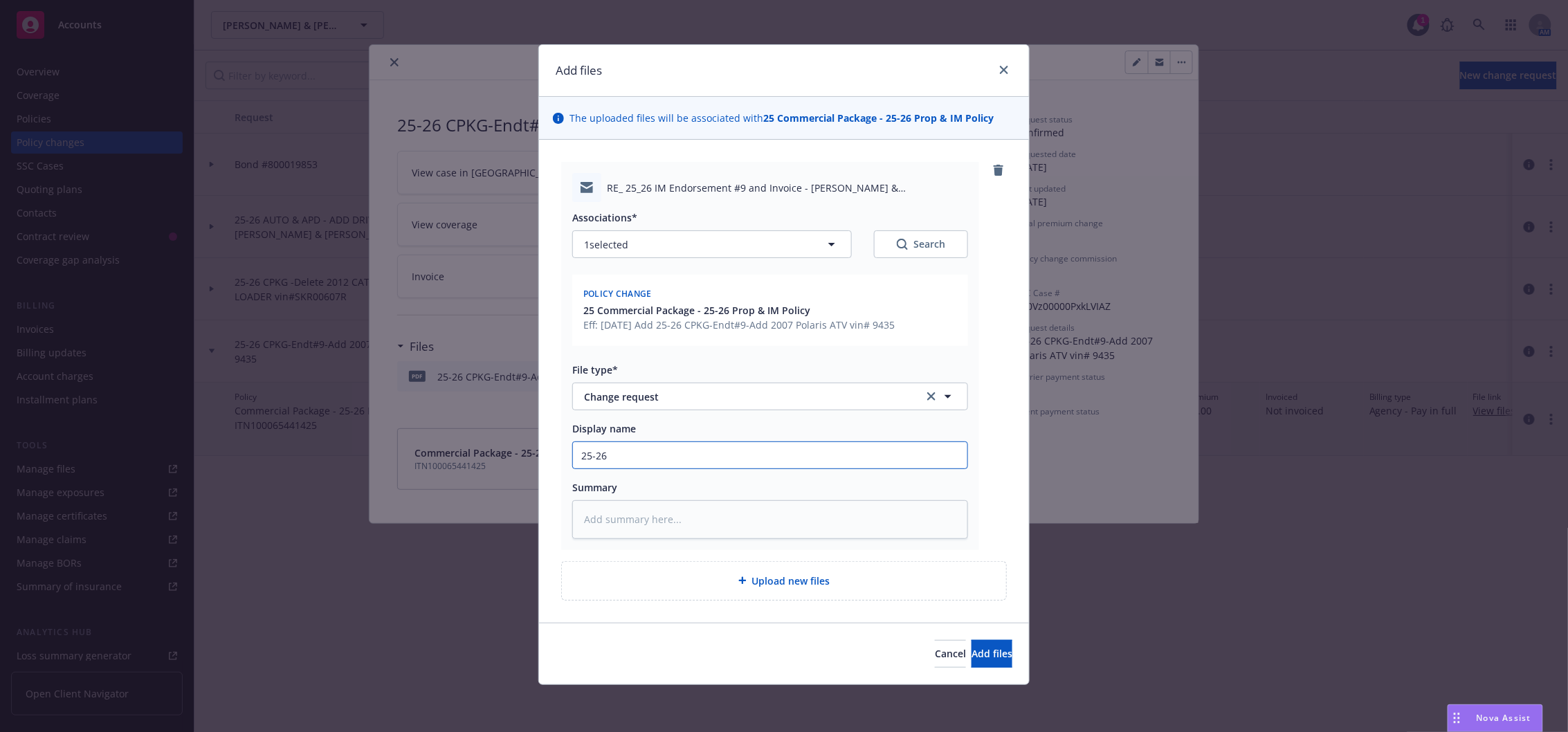
type textarea "x"
type input "25-26"
type textarea "x"
type input "25-2"
type textarea "x"
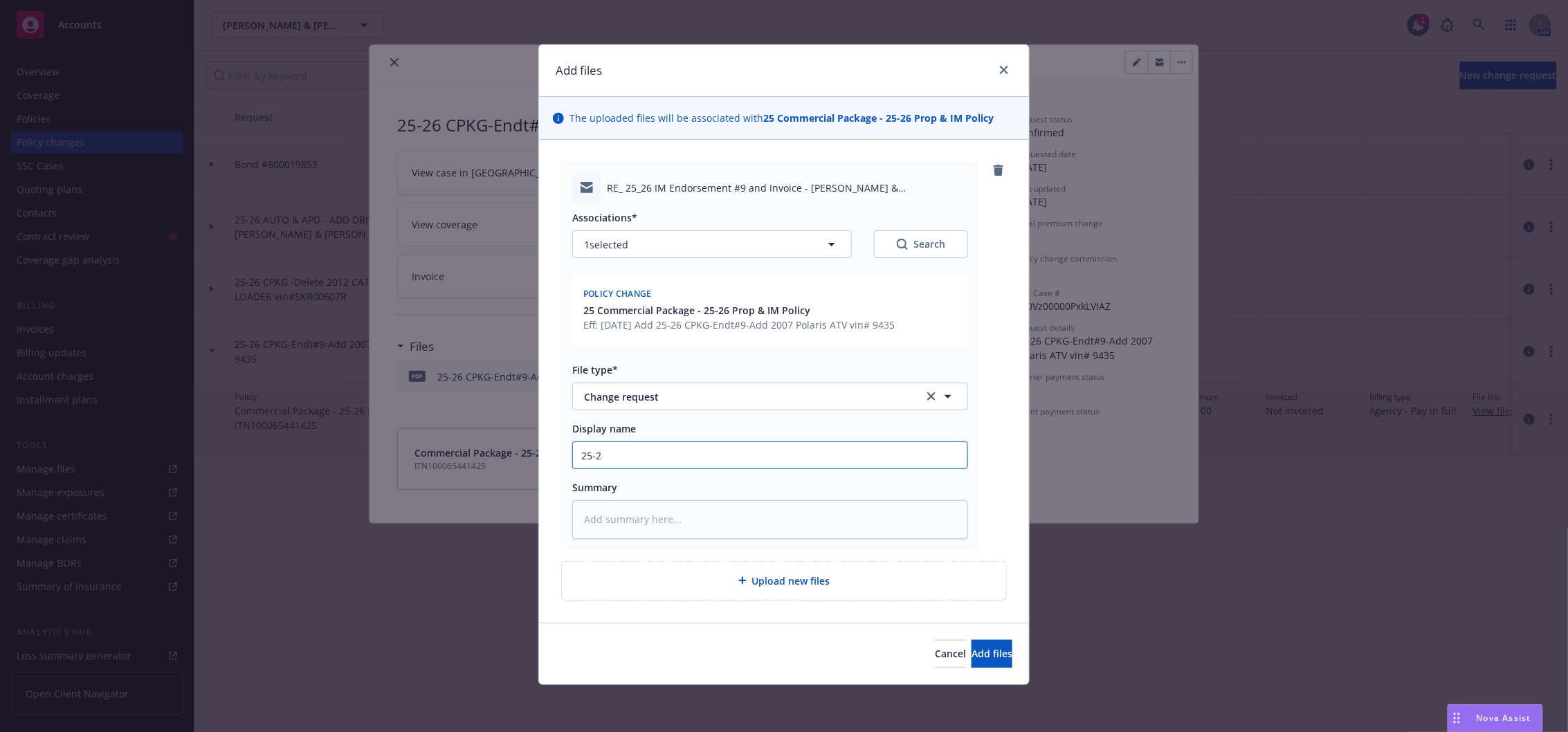
type input "25-"
type textarea "x"
type input "25"
type textarea "x"
type input "2"
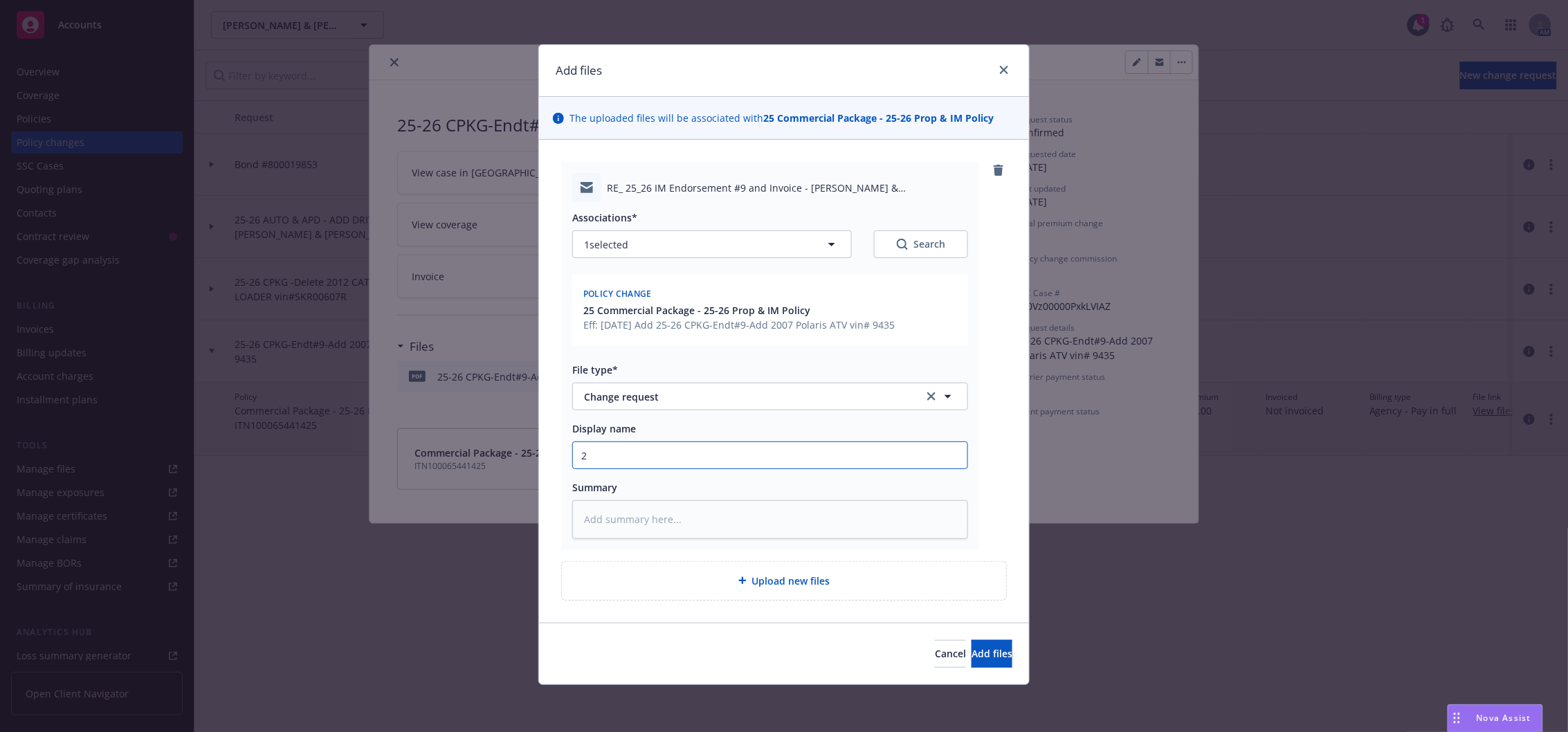
type textarea "x"
drag, startPoint x: 913, startPoint y: 324, endPoint x: 578, endPoint y: 387, distance: 340.9
click at [581, 330] on div "25 Commercial Package - 25-26 Prop & IM Policy Eff: 07/23/2025 Add 25-26 CPKG-E…" at bounding box center [770, 318] width 379 height 29
copy span "Eff: 07/23/2025 Add 25-26 CPKG-Endt#9-Add 2007 Polaris ATV vin# 9435"
click at [611, 524] on textarea at bounding box center [769, 519] width 396 height 38
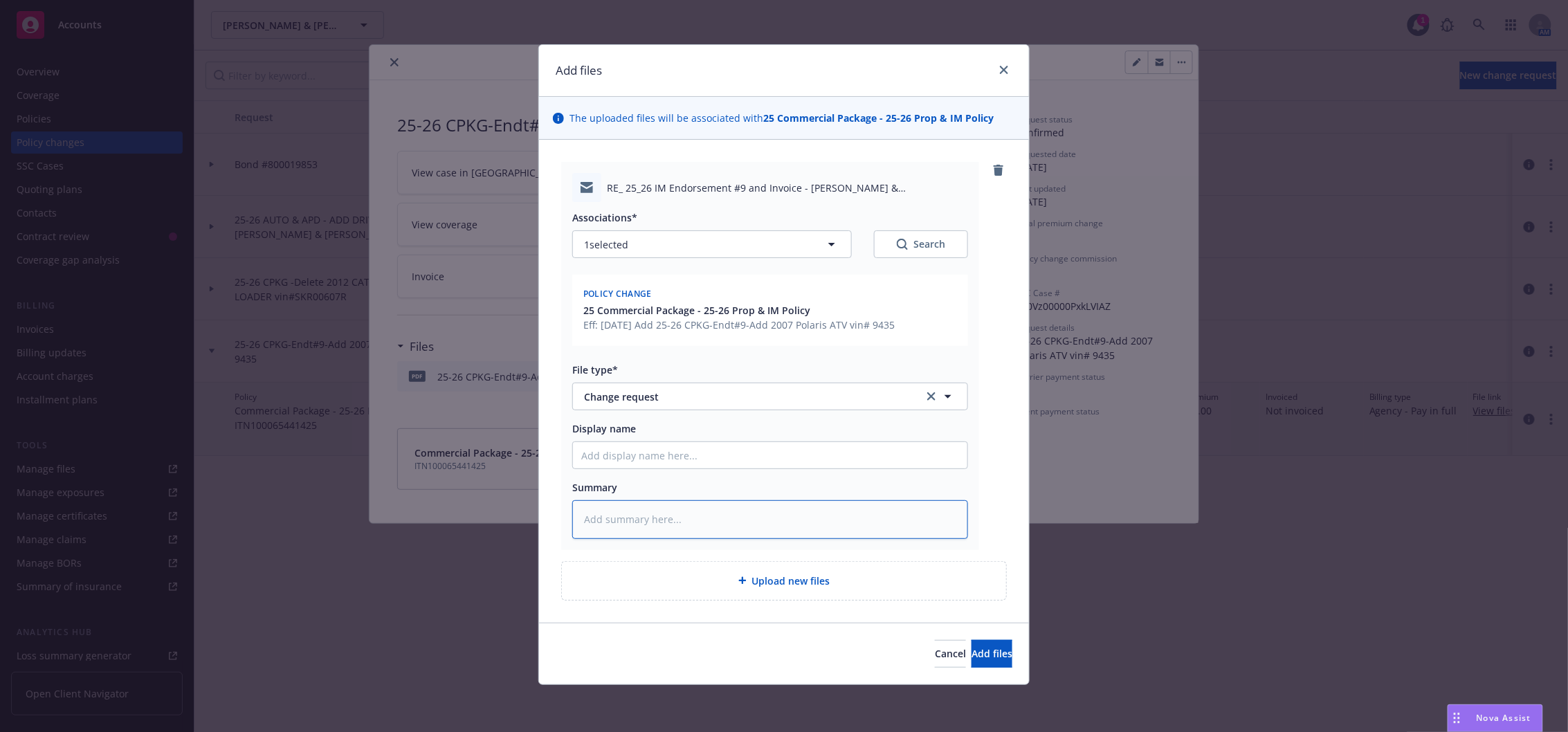
paste textarea "Eff: 07/23/2025 Add 25-26 CPKG-Endt#9-Add 2007 Polaris ATV vin# 9435"
type textarea "x"
type textarea "Eff: 07/23/2025 Add 25-26 CPKG-Endt#9-Add 2007 Polaris ATV vin# 9435"
drag, startPoint x: 635, startPoint y: 442, endPoint x: 634, endPoint y: 449, distance: 7.1
click at [635, 448] on input "Display name" at bounding box center [769, 455] width 394 height 26
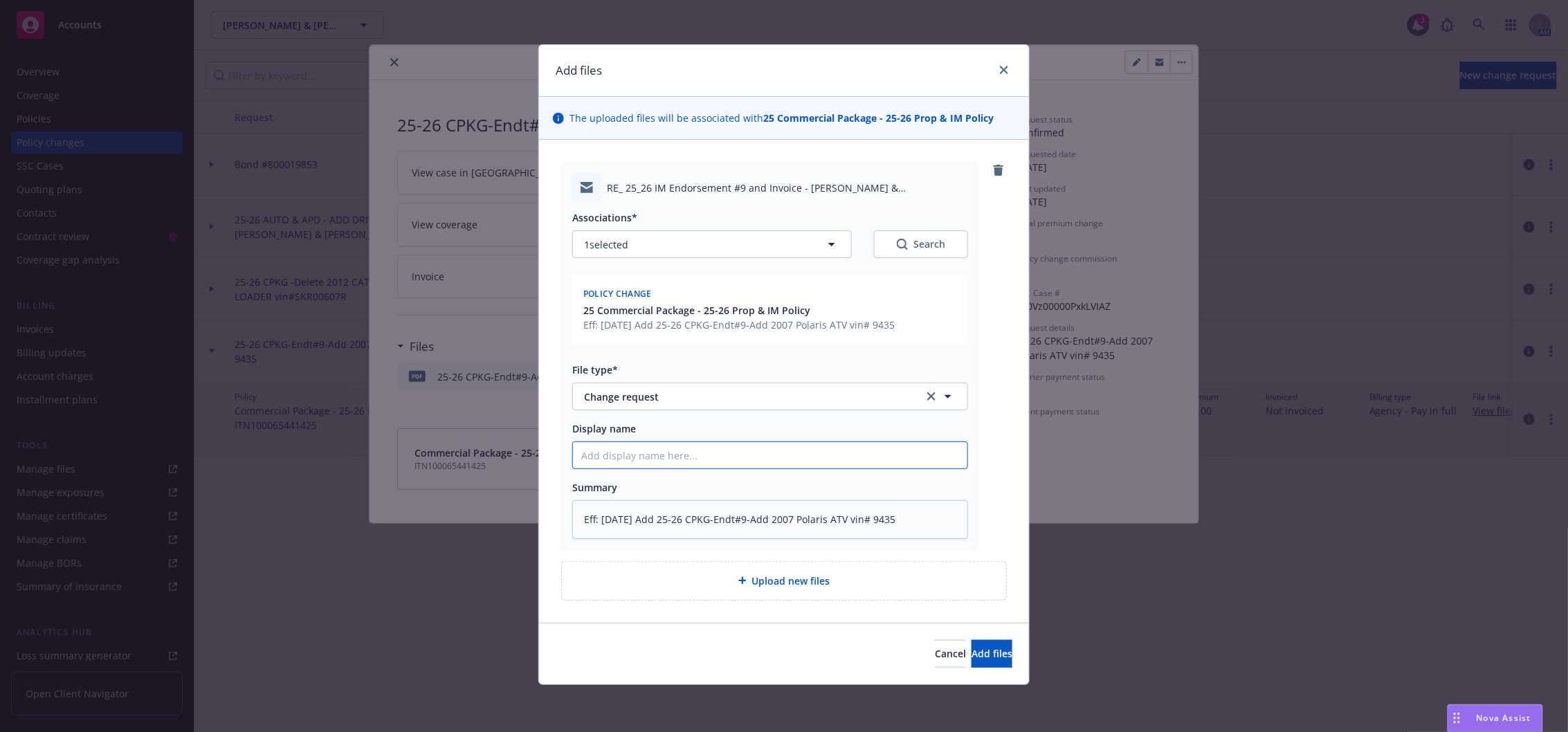
type textarea "x"
type input "E"
type textarea "x"
type input "ET"
type textarea "x"
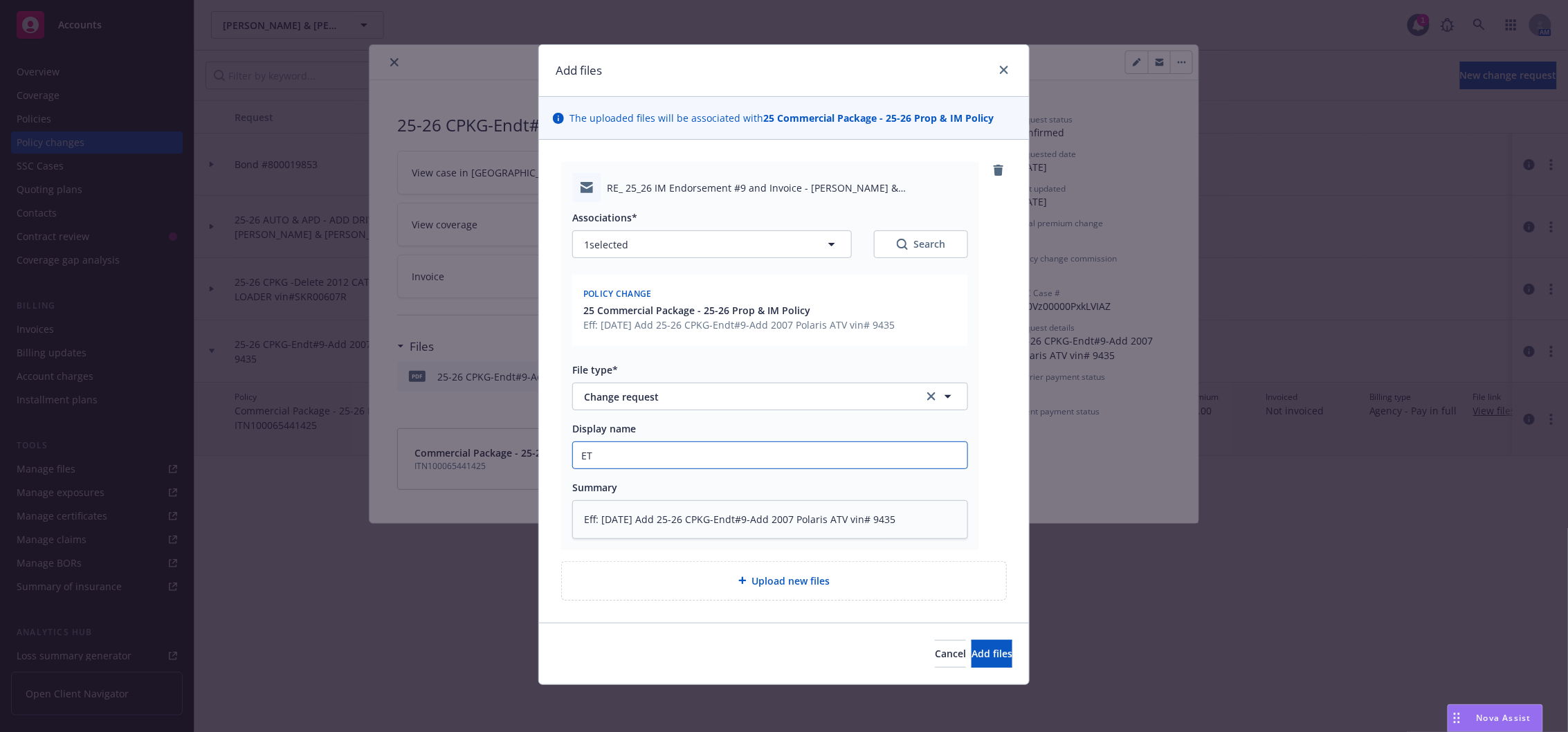
type input "E"
type textarea "x"
type input "EMT"
click at [983, 648] on span "Add files" at bounding box center [992, 654] width 41 height 13
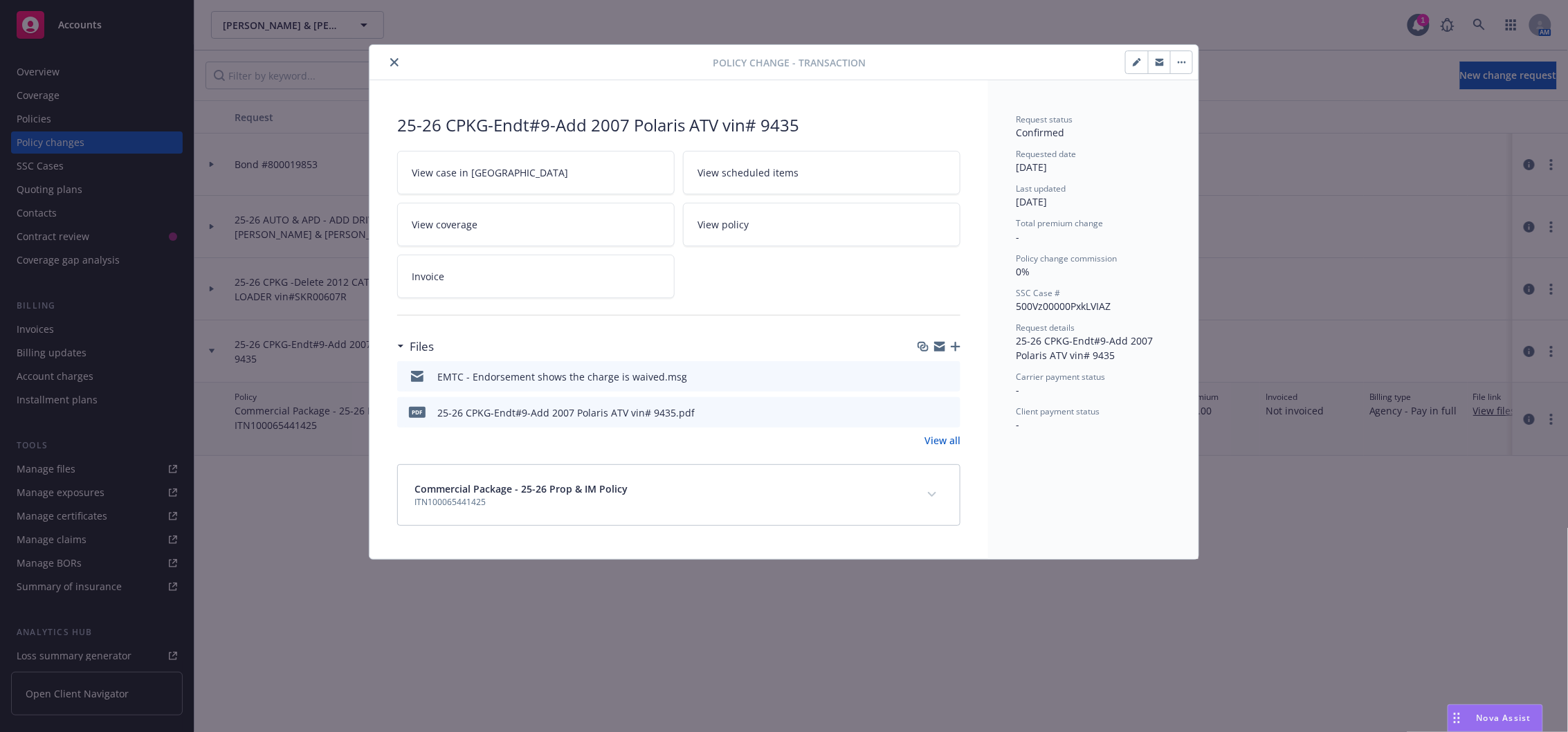
click at [393, 56] on button "close" at bounding box center [394, 62] width 16 height 16
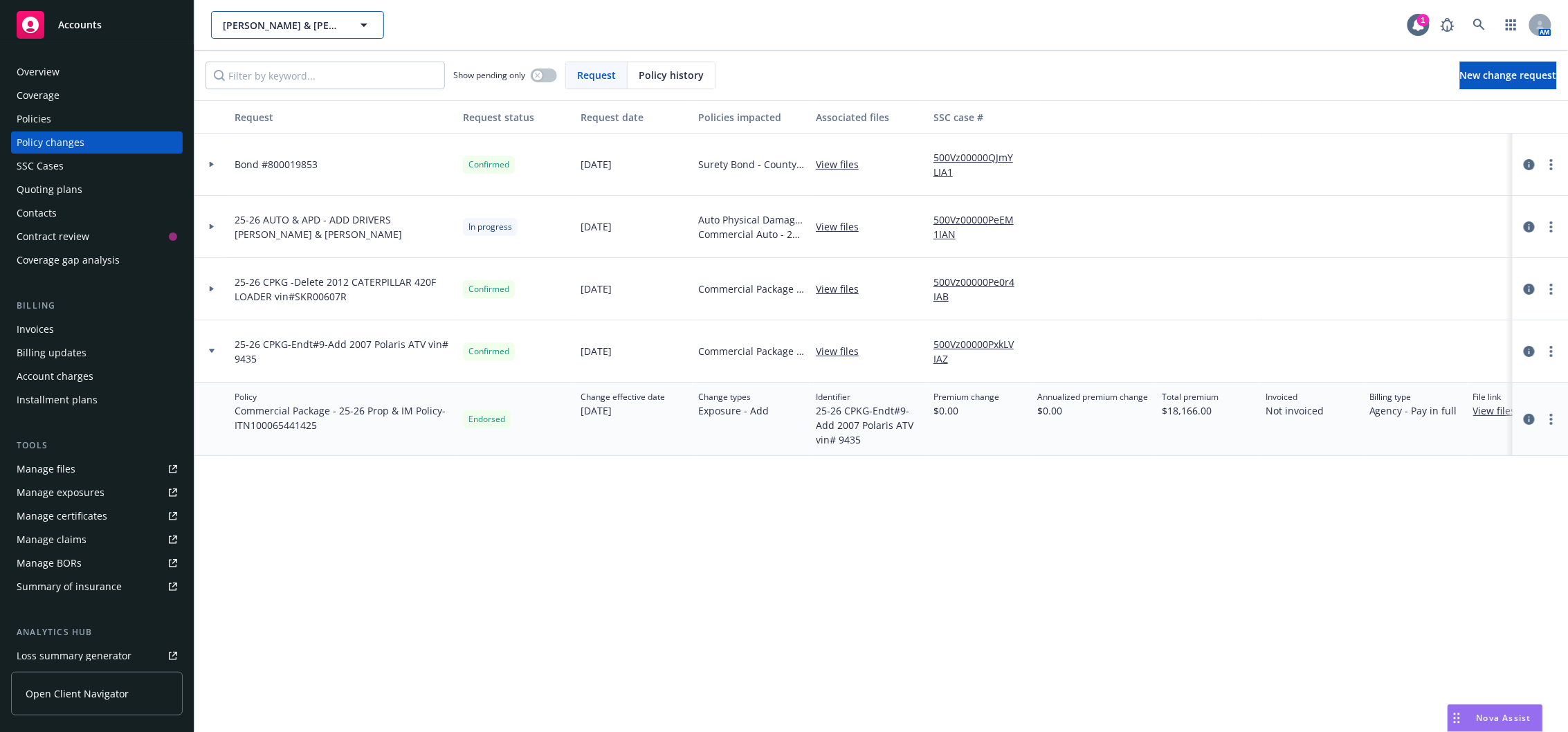
click at [252, 27] on span "Bohan & Canelis General Engineering" at bounding box center [282, 25] width 119 height 15
click at [255, 60] on strong "Carson Consulting Corp" at bounding box center [292, 71] width 132 height 27
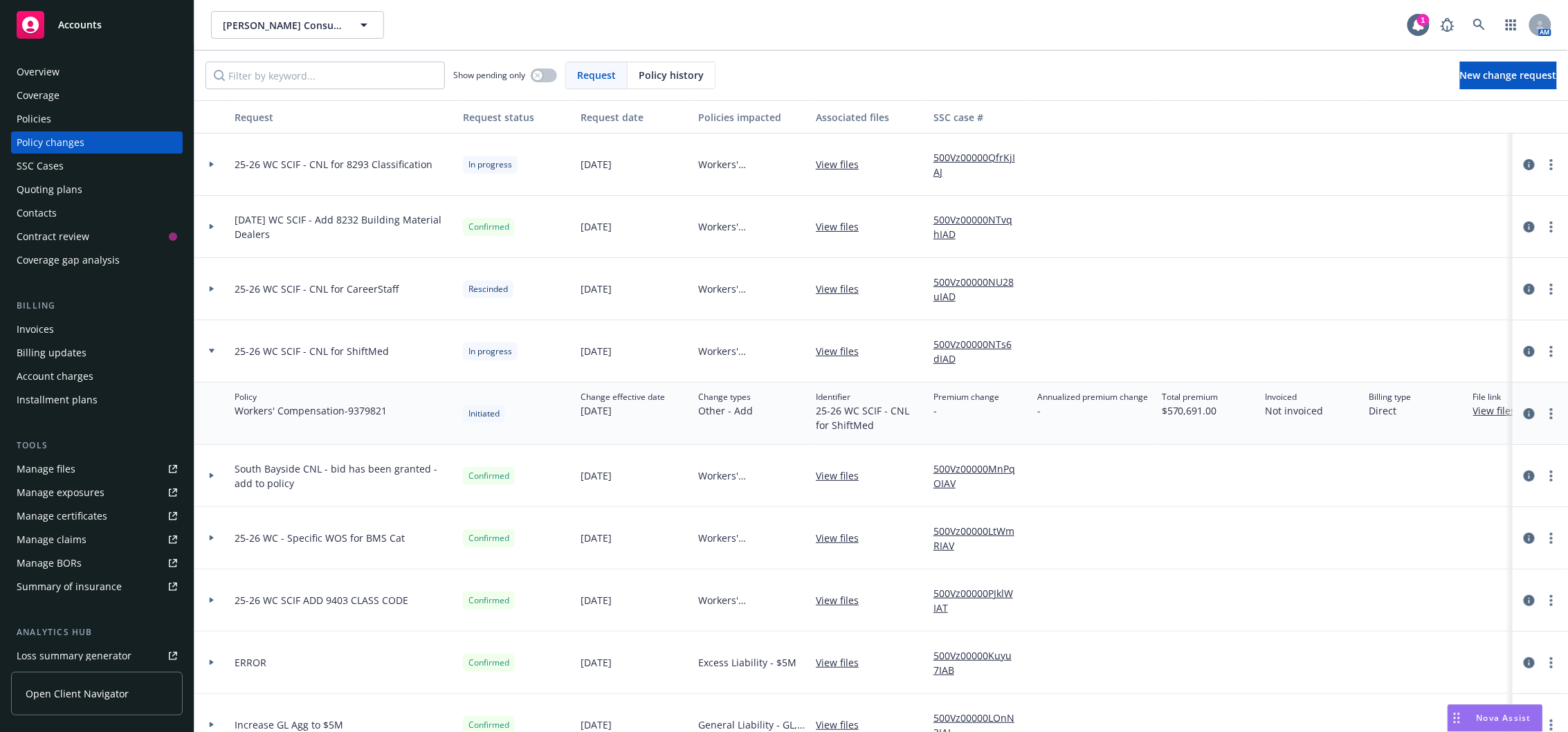
drag, startPoint x: 205, startPoint y: 163, endPoint x: 215, endPoint y: 171, distance: 12.8
click at [205, 163] on div at bounding box center [212, 164] width 24 height 5
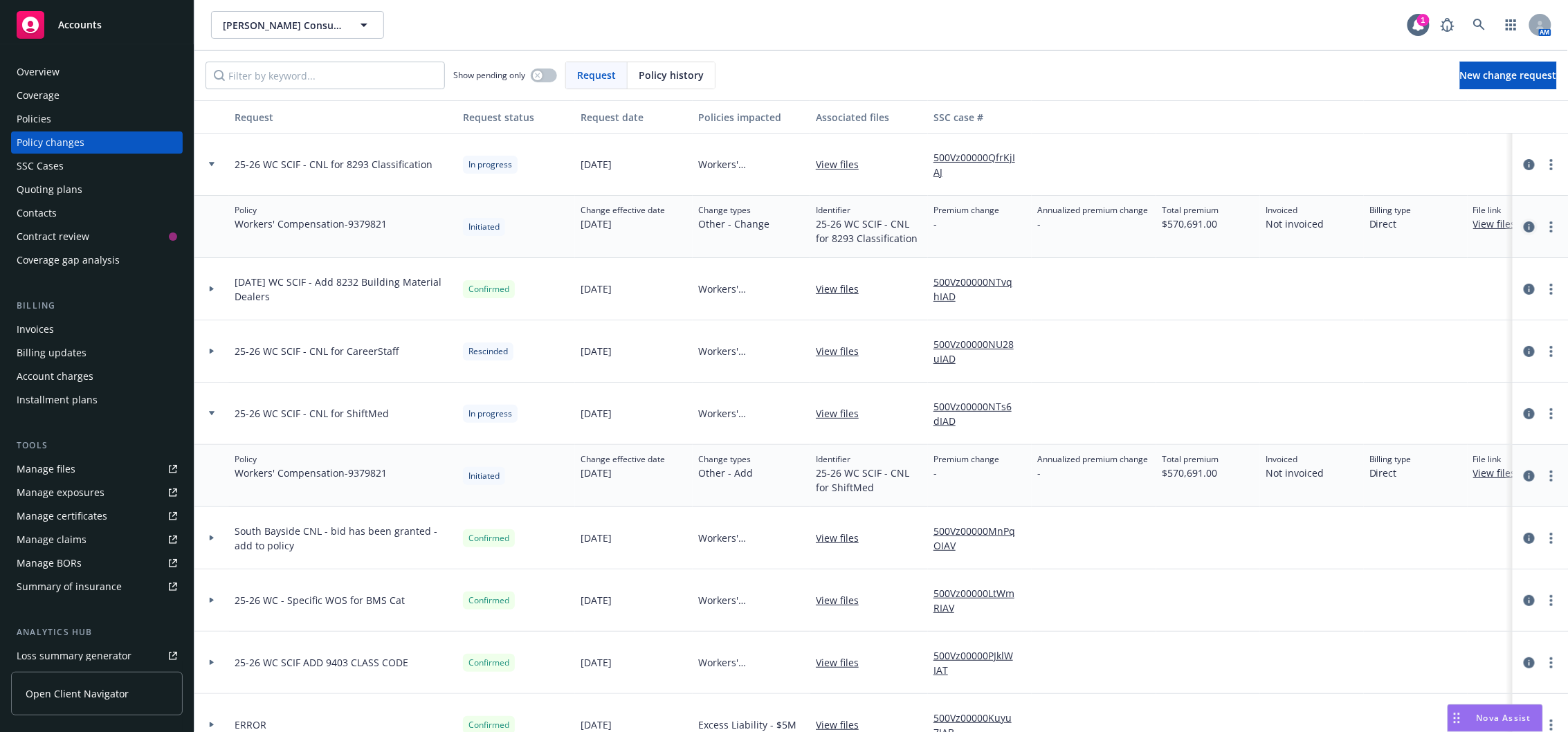
click at [1523, 228] on icon "circleInformation" at bounding box center [1529, 227] width 11 height 11
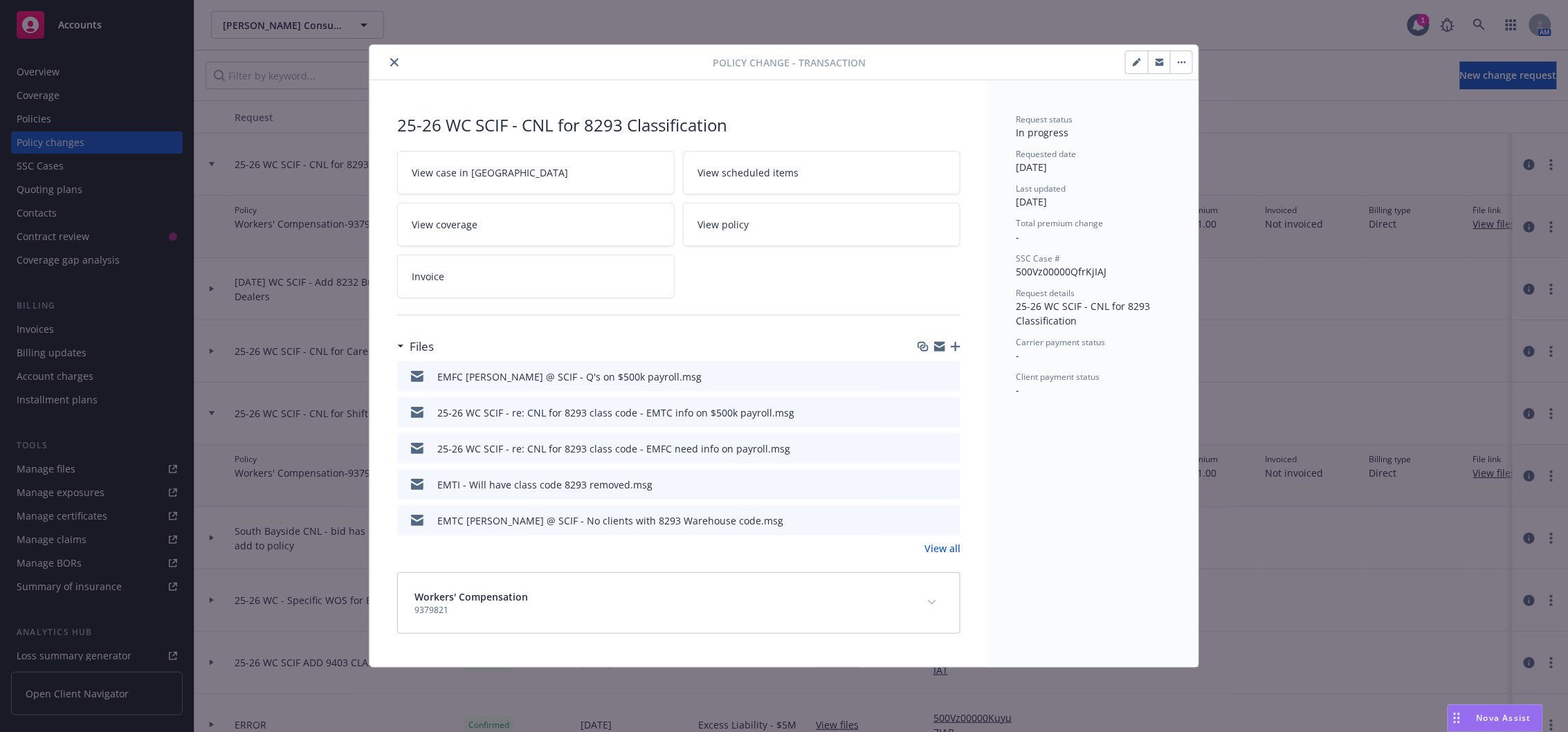
click at [959, 346] on icon "button" at bounding box center [955, 346] width 10 height 10
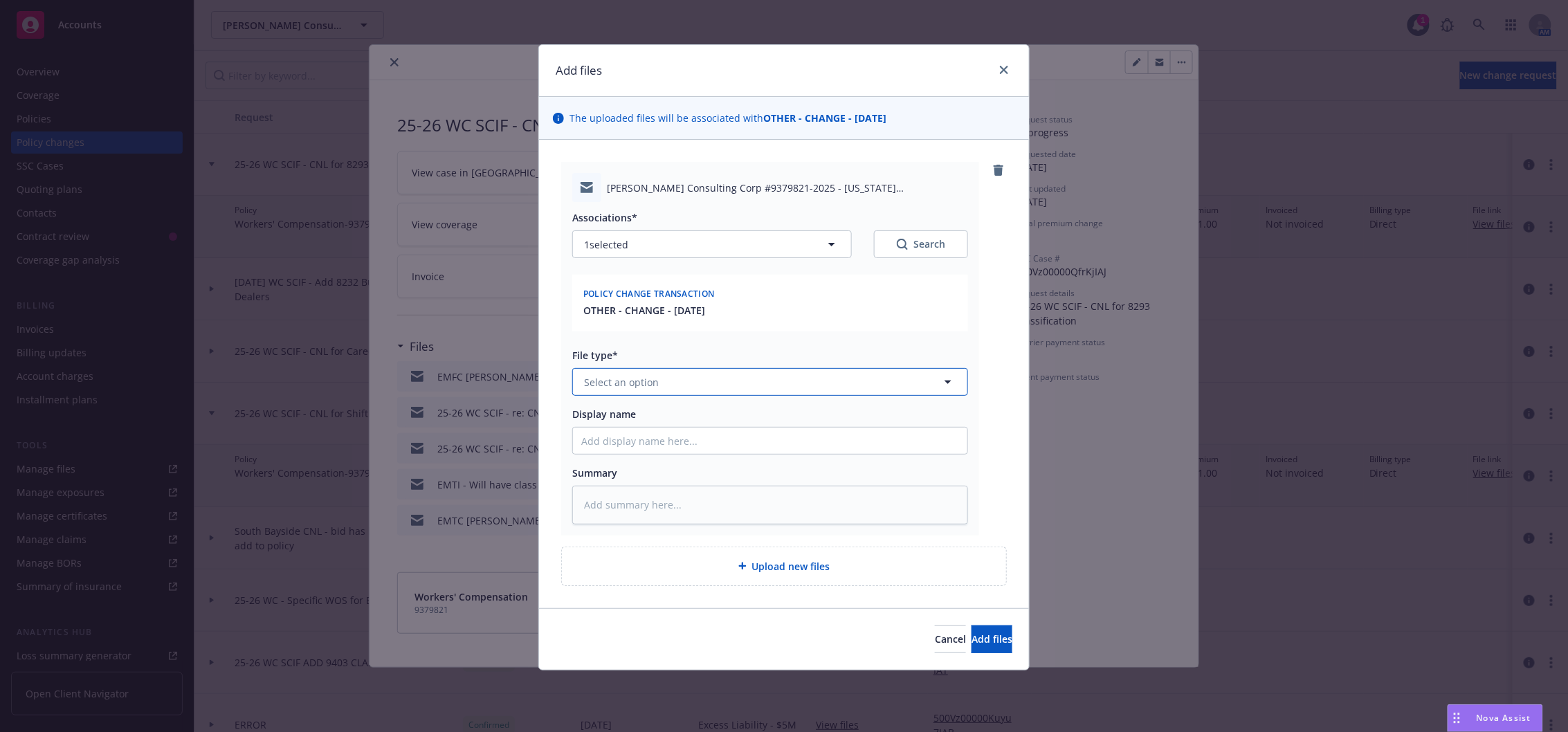
click at [710, 379] on button "Select an option" at bounding box center [769, 381] width 396 height 27
click at [844, 485] on div "Summary" at bounding box center [769, 494] width 396 height 58
click at [843, 513] on textarea at bounding box center [769, 504] width 396 height 38
paste textarea "Good morning Tracy! Hope you had a great weekend. Can you please review the cur…"
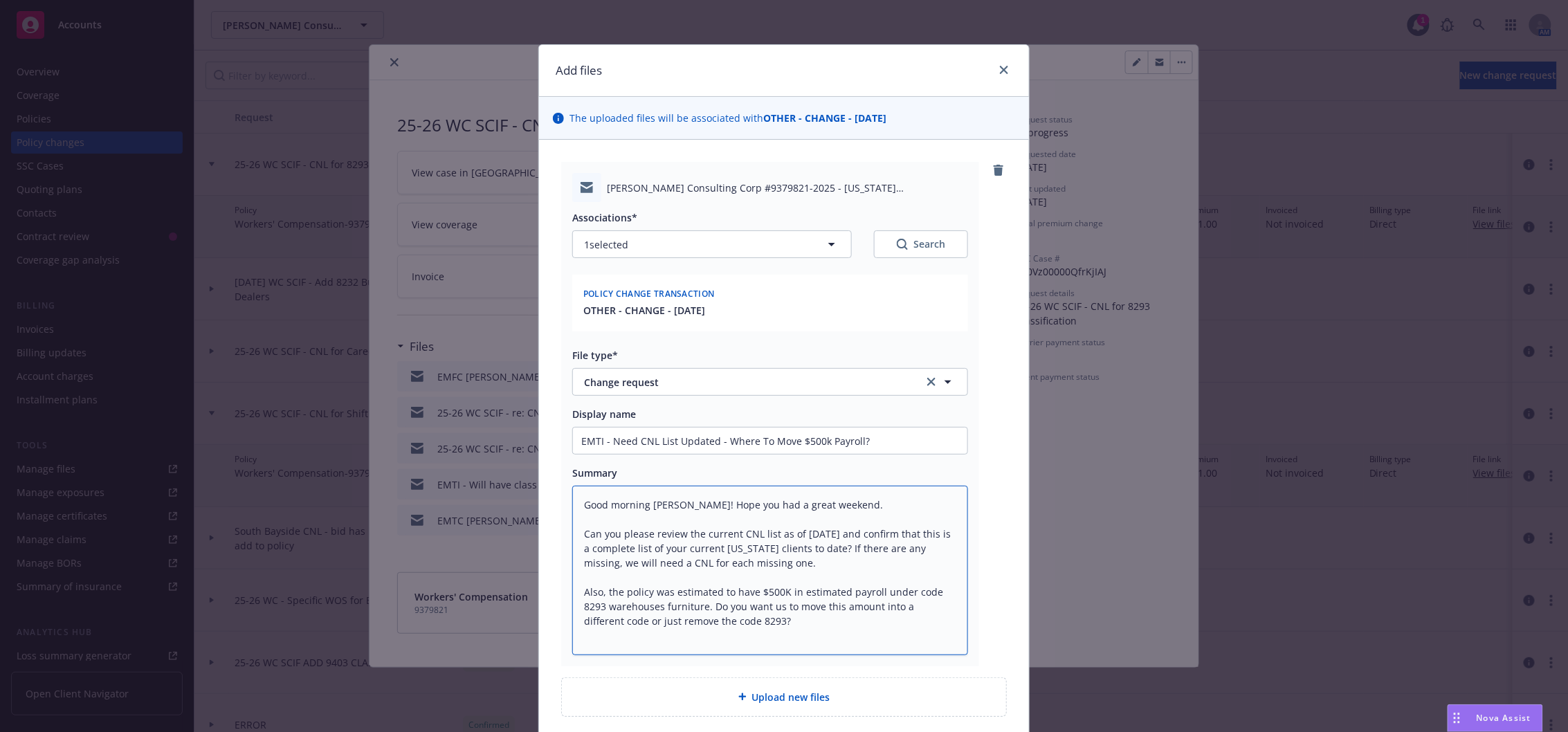
scroll to position [114, 0]
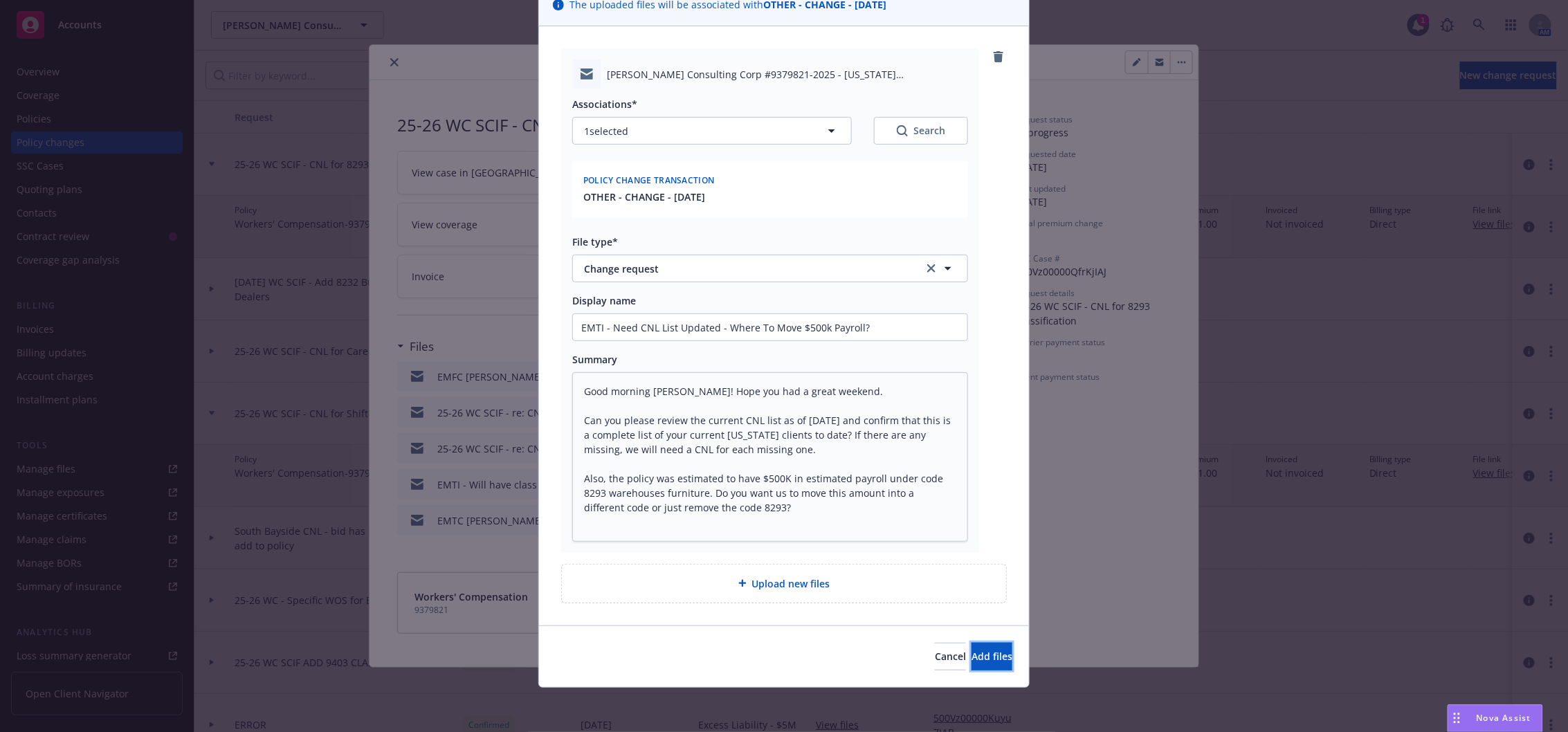
drag, startPoint x: 959, startPoint y: 656, endPoint x: 988, endPoint y: 503, distance: 155.7
click at [972, 655] on span "Add files" at bounding box center [992, 656] width 41 height 13
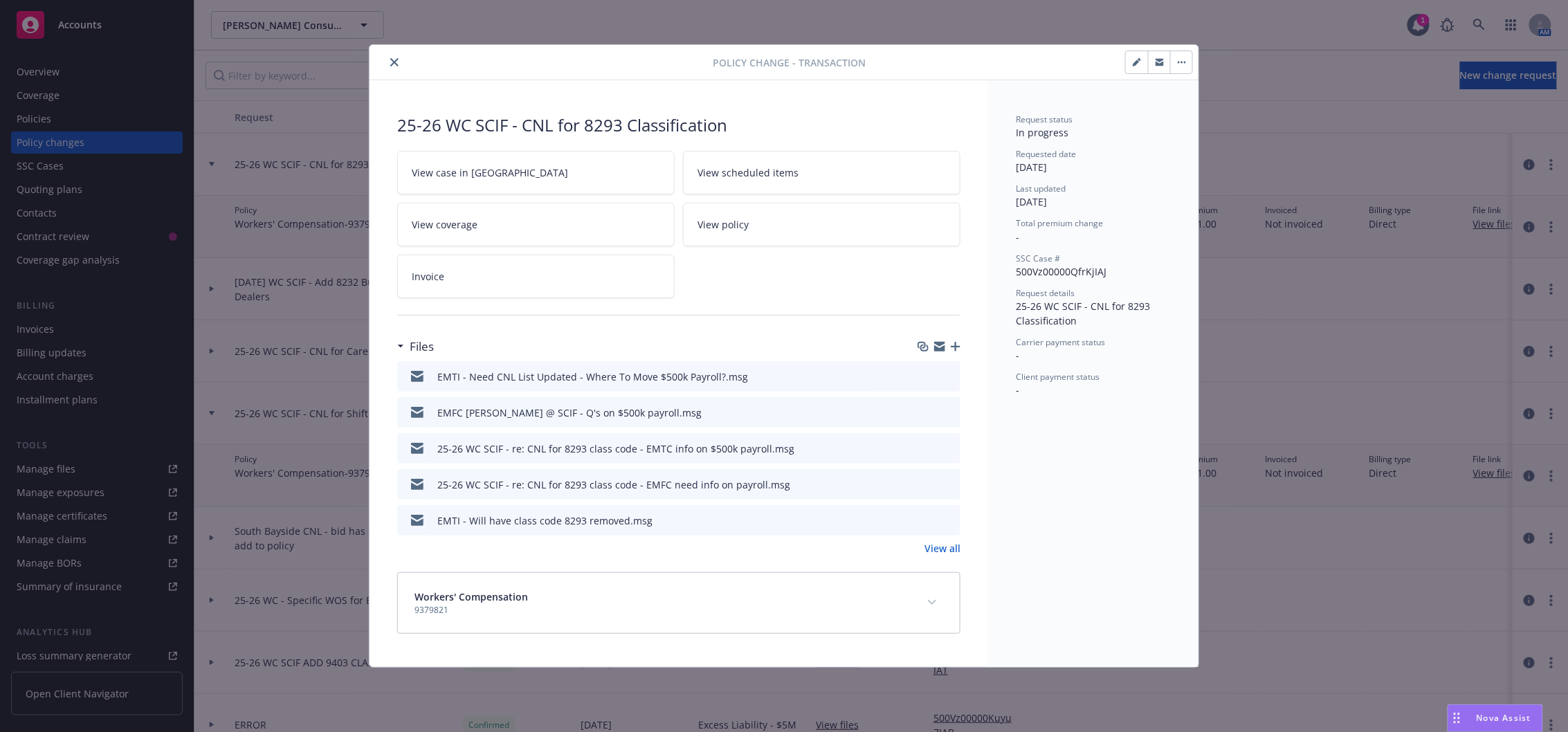
click at [399, 65] on button "close" at bounding box center [394, 62] width 16 height 16
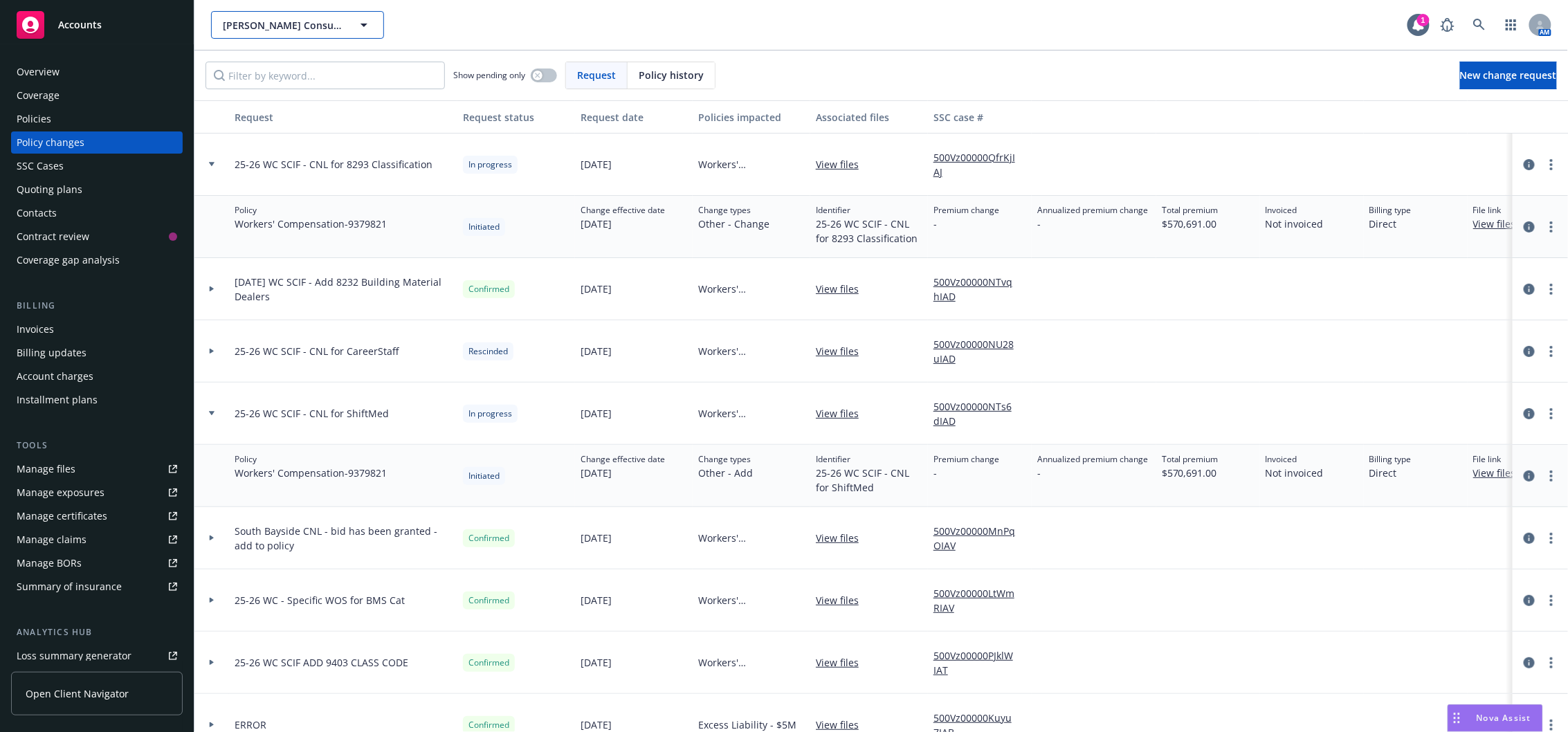
click at [307, 25] on span "Carson Consulting Corp" at bounding box center [282, 25] width 119 height 15
click at [302, 67] on span "Our Planet Recycling SF LLC" at bounding box center [292, 64] width 131 height 15
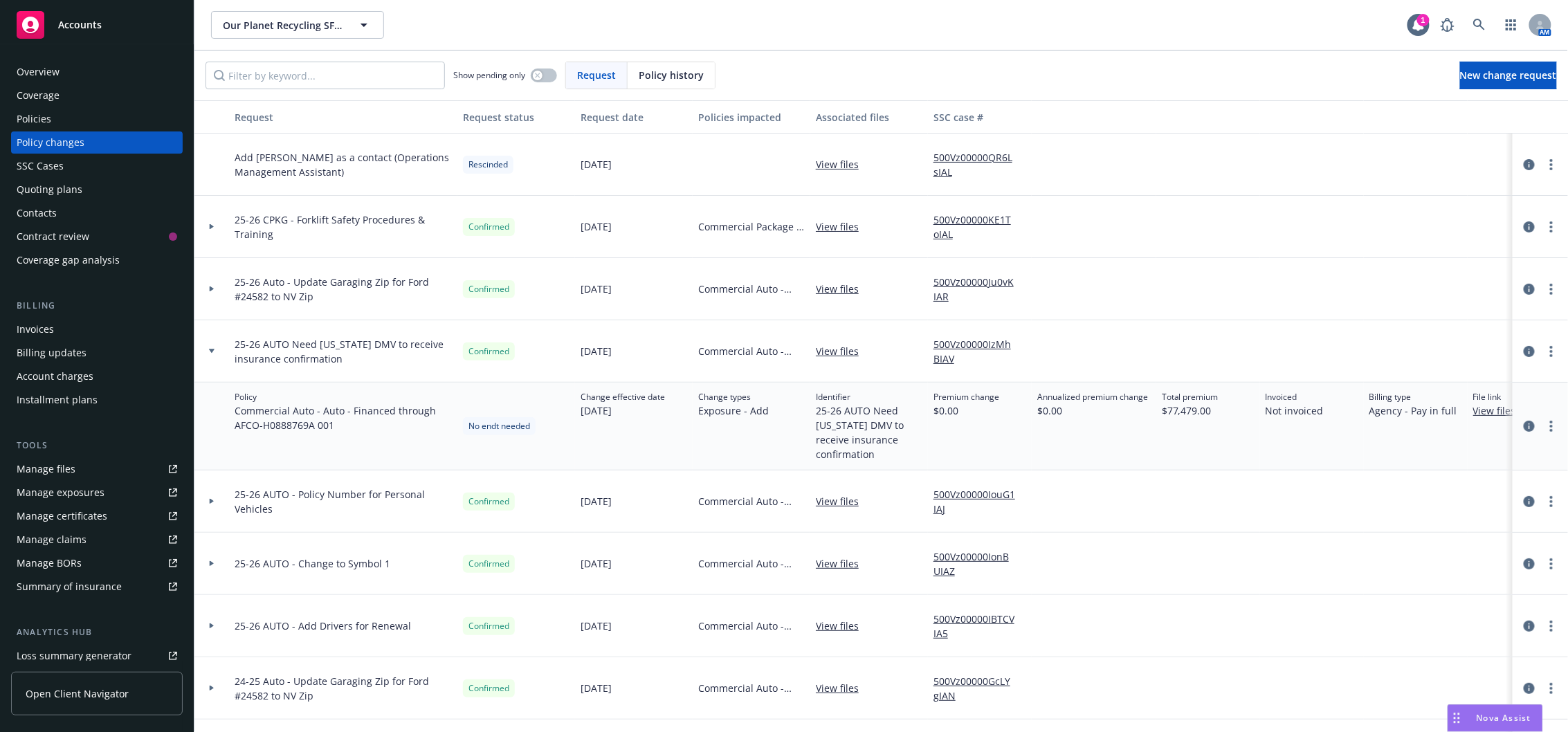
click at [38, 331] on div "Invoices" at bounding box center [35, 330] width 37 height 22
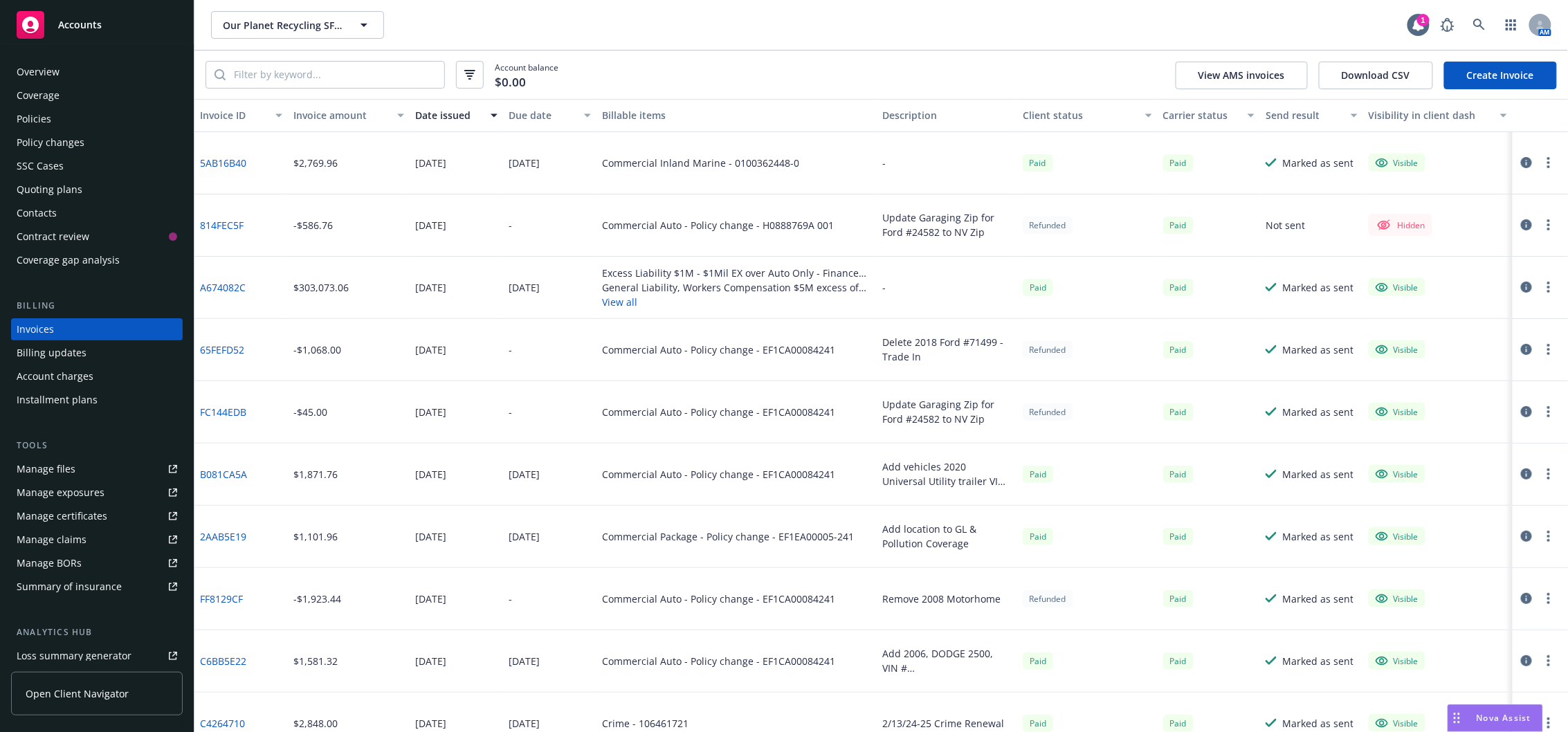
click at [61, 356] on div "Billing updates" at bounding box center [51, 352] width 70 height 22
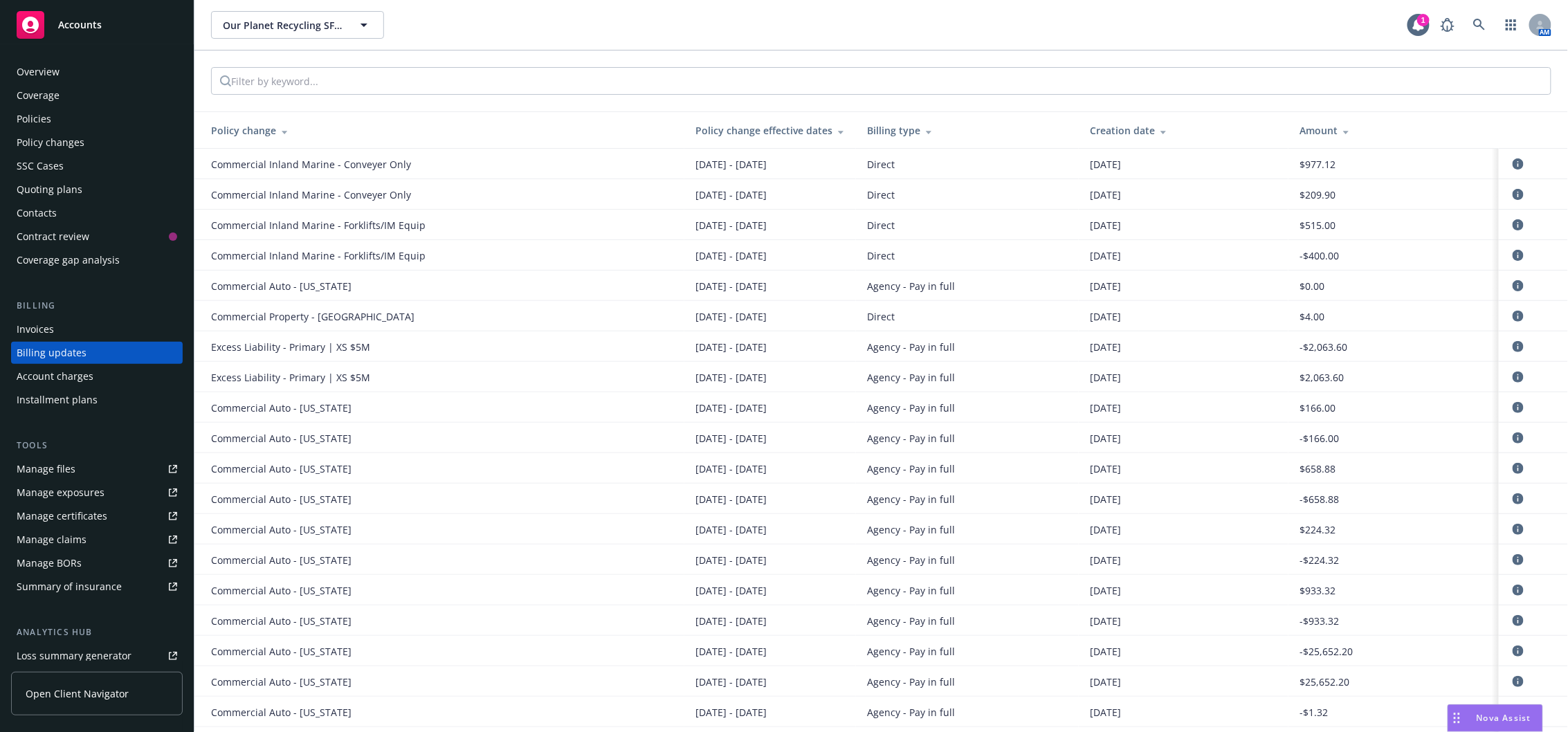
click at [83, 385] on div "Account charges" at bounding box center [55, 376] width 76 height 22
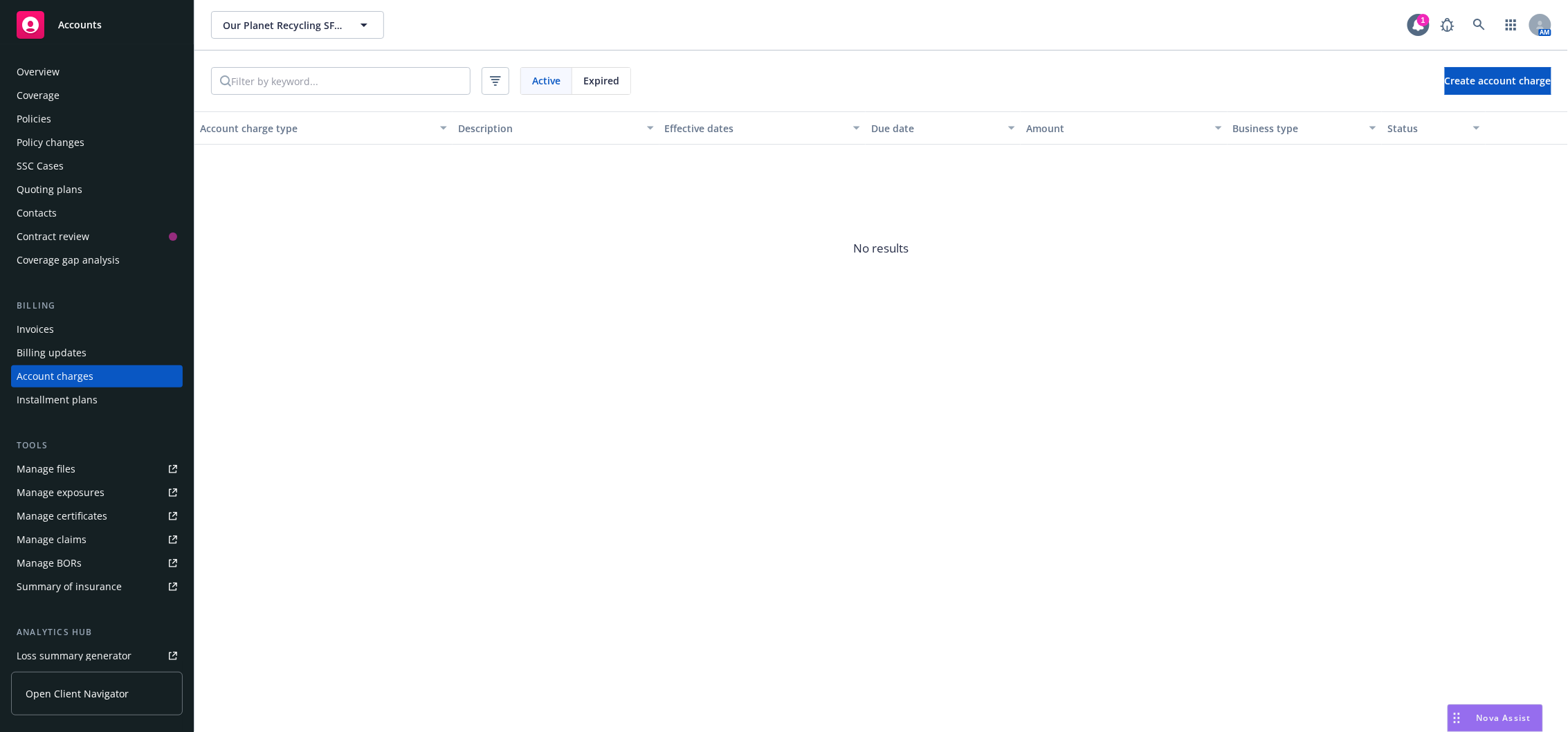
click at [94, 147] on div "Policy changes" at bounding box center [97, 142] width 160 height 22
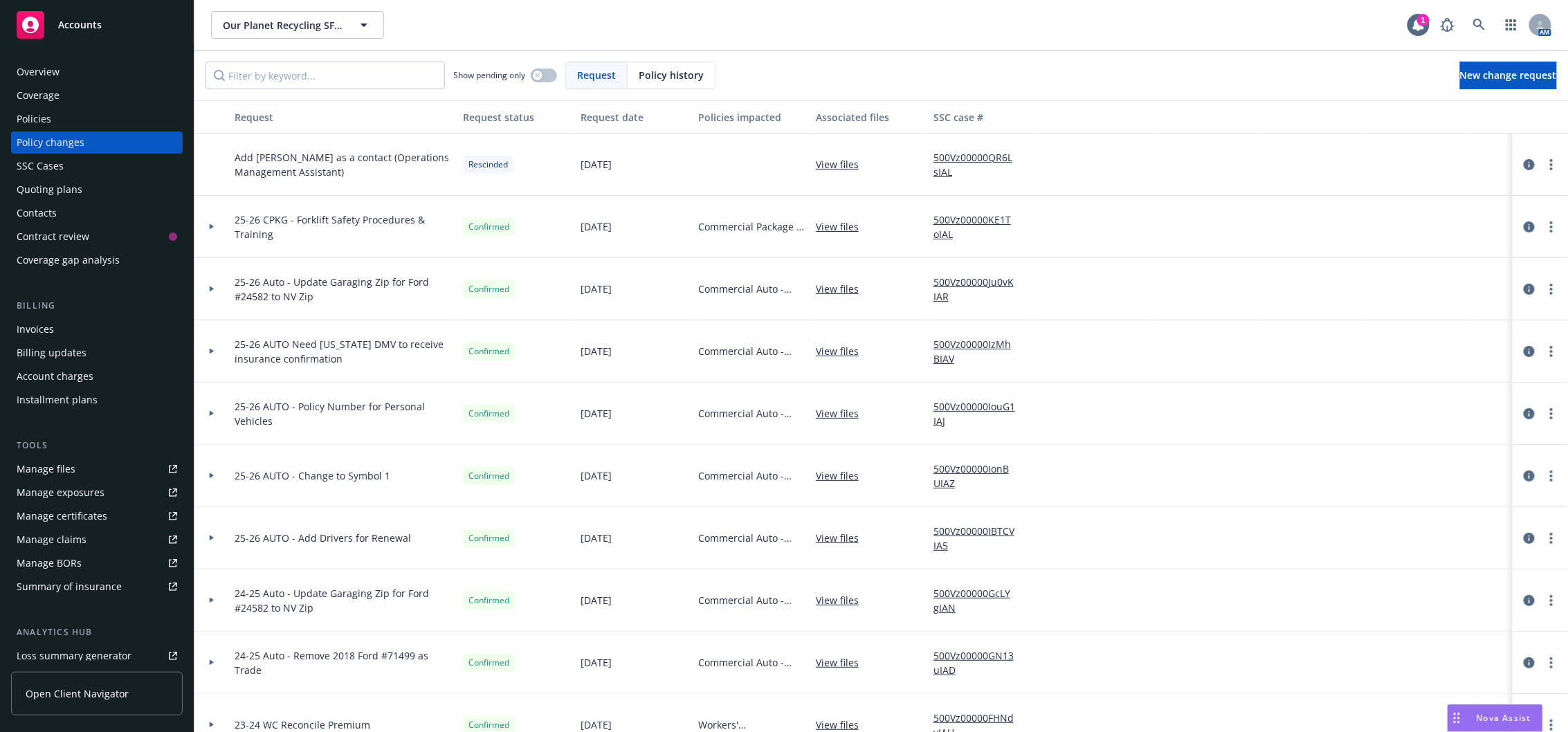
click at [56, 324] on div "Invoices" at bounding box center [97, 330] width 160 height 22
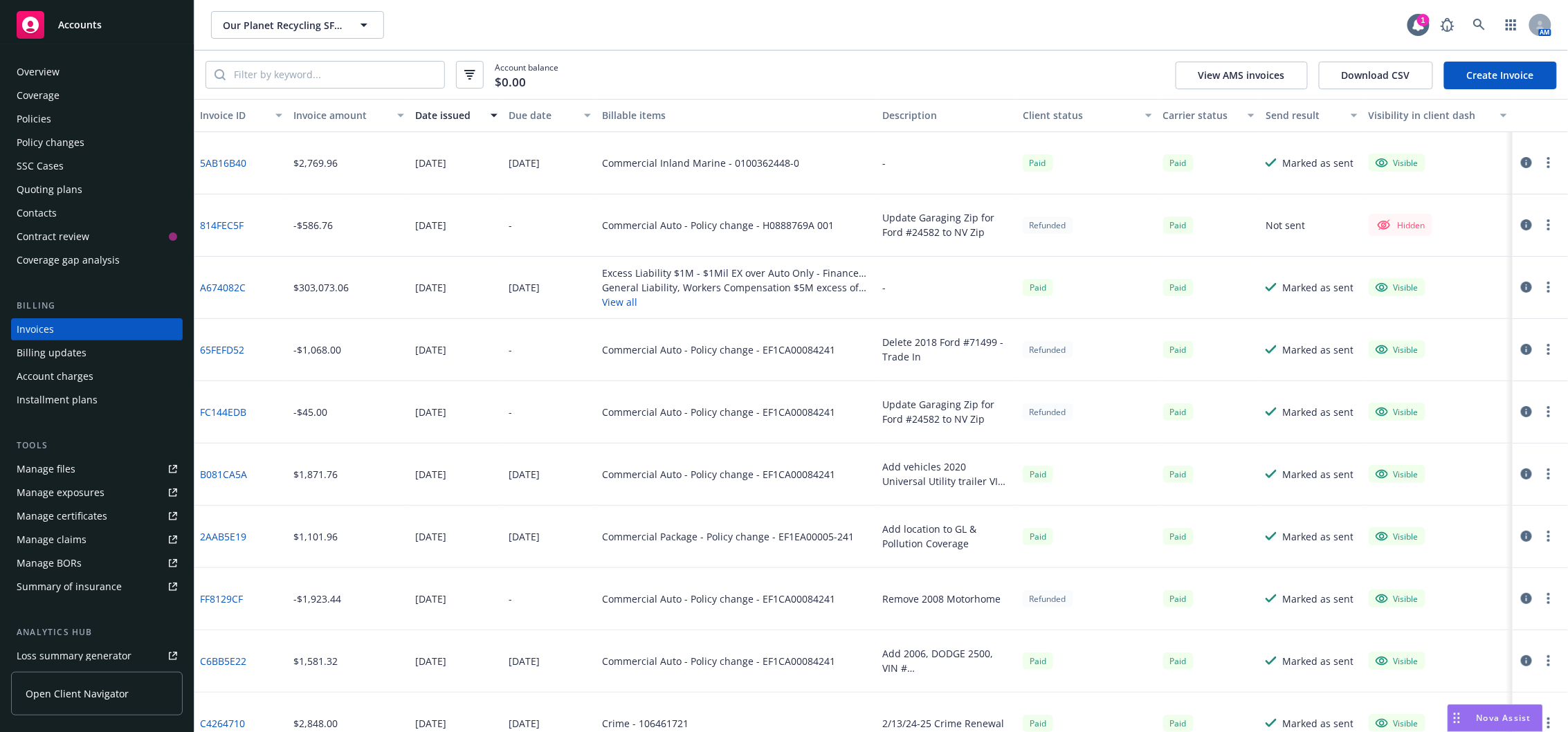
click at [1521, 163] on icon "button" at bounding box center [1526, 163] width 11 height 11
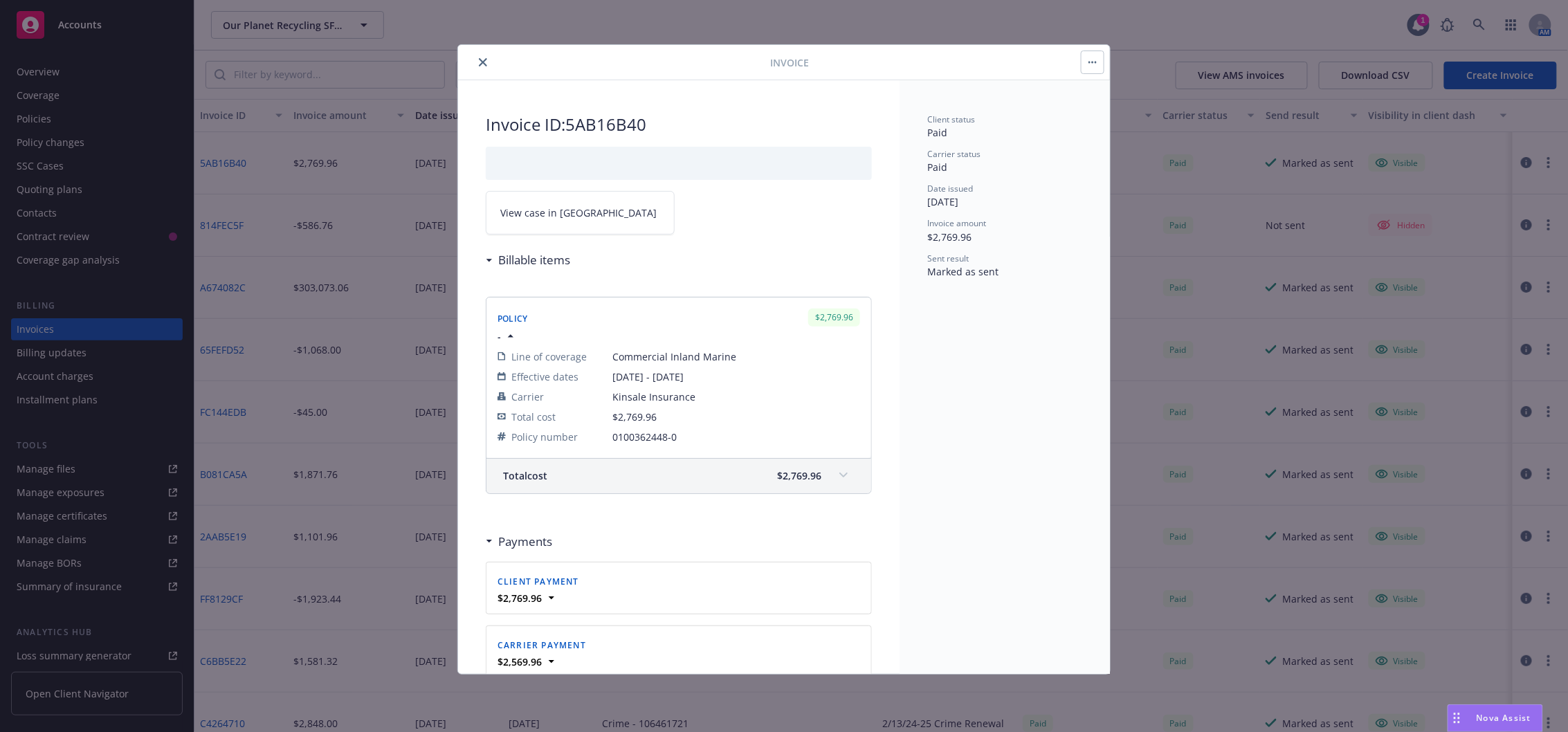
click at [480, 64] on icon "close" at bounding box center [483, 62] width 8 height 8
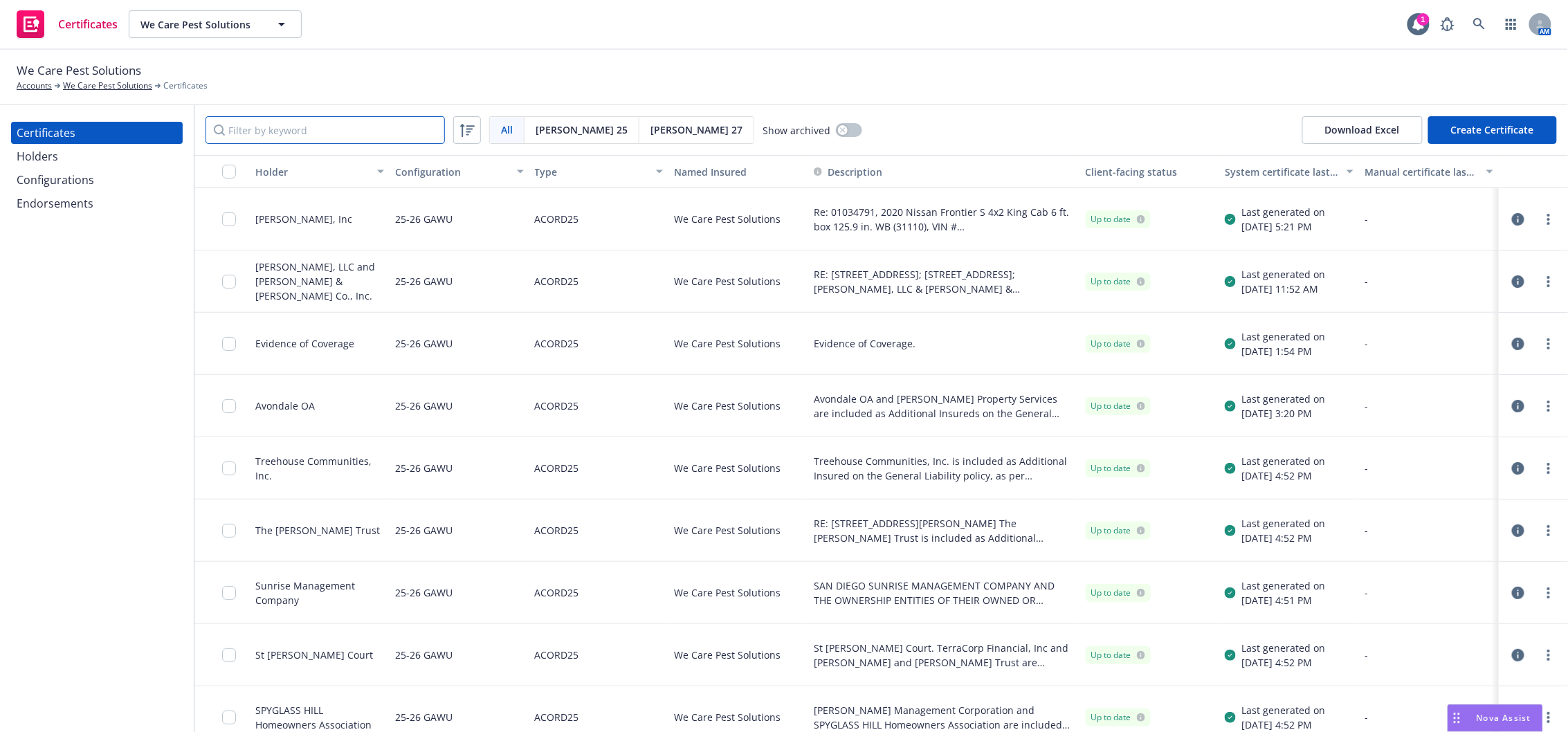
click at [284, 133] on input "Filter by keyword" at bounding box center [325, 130] width 239 height 27
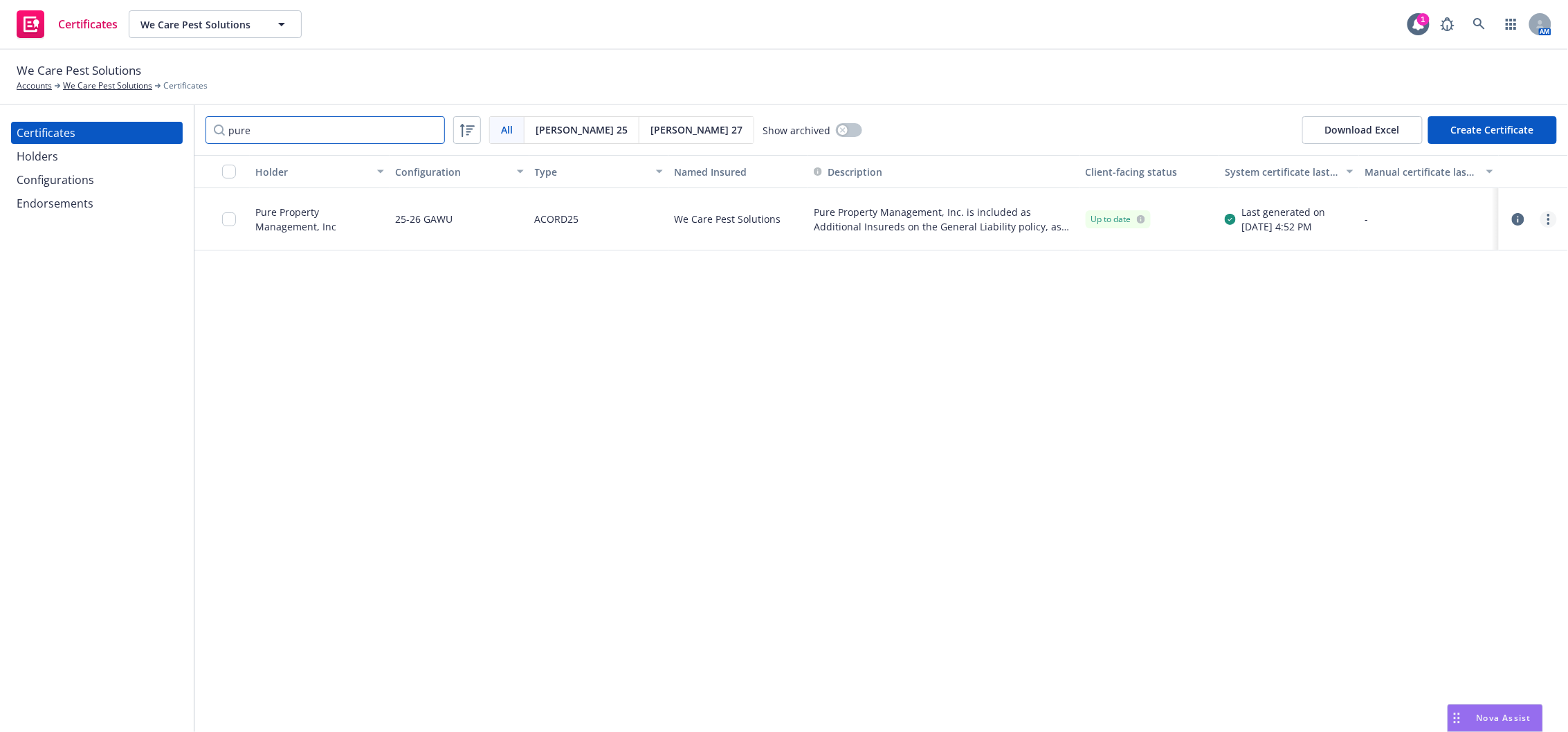
type input "pure"
click at [1544, 217] on link "more" at bounding box center [1549, 219] width 16 height 16
click at [1409, 408] on link "Download uneditable generated certificate" at bounding box center [1446, 412] width 221 height 27
